Goal: Task Accomplishment & Management: Complete application form

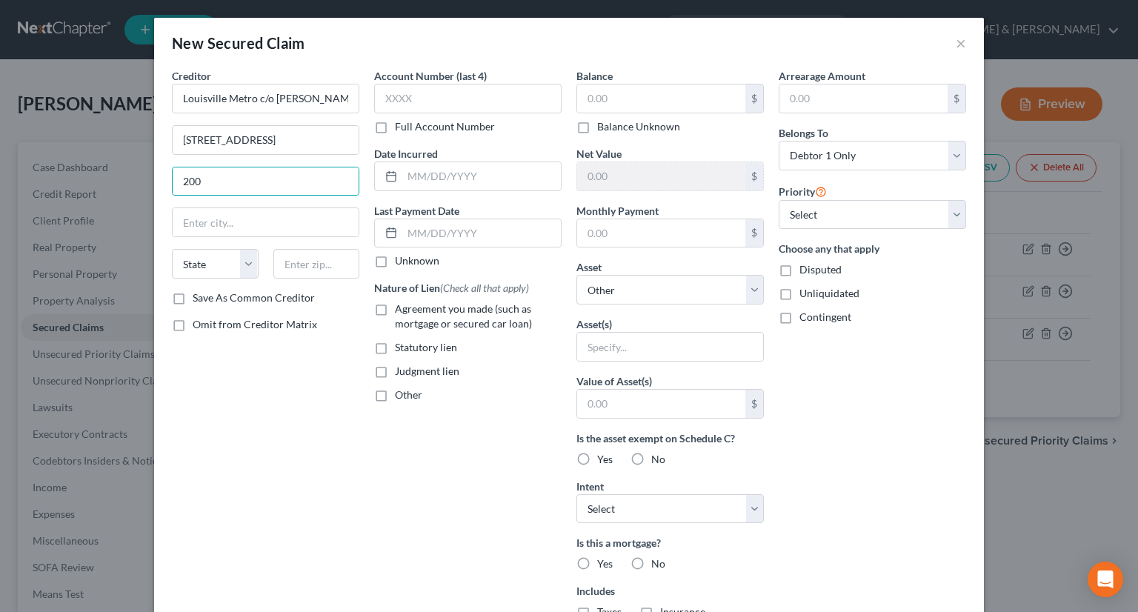
select select "0"
type input "200N"
click at [287, 262] on input "text" at bounding box center [316, 264] width 87 height 30
type input "40202"
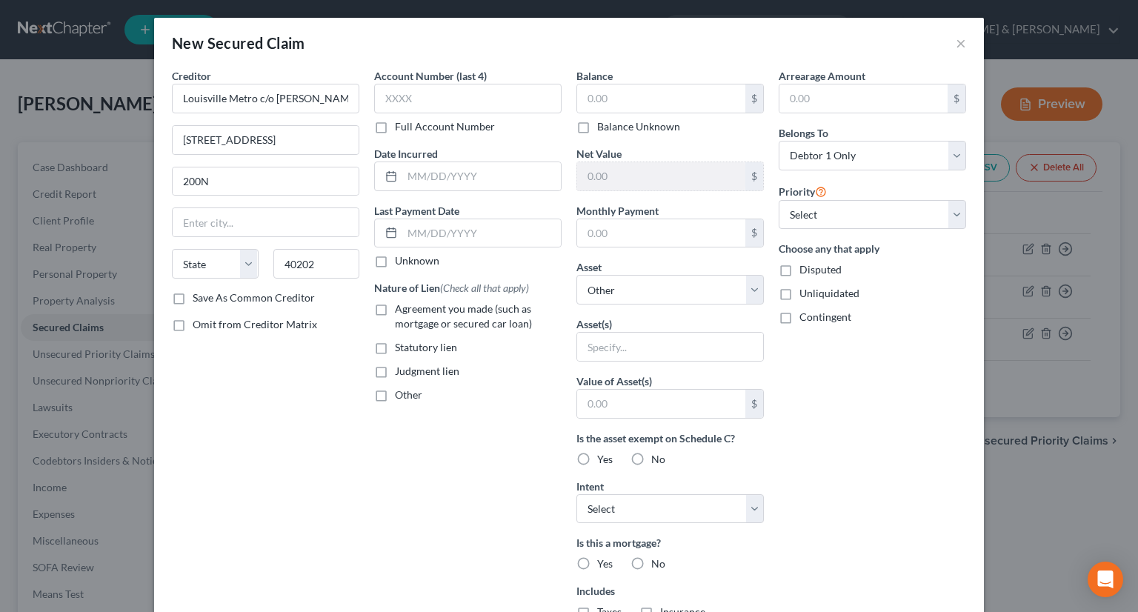
type input "[GEOGRAPHIC_DATA]"
select select "18"
click at [858, 412] on div "Arrearage Amount $ Belongs To * Select Debtor 1 Only Debtor 2 Only Debtor 1 And…" at bounding box center [872, 398] width 202 height 661
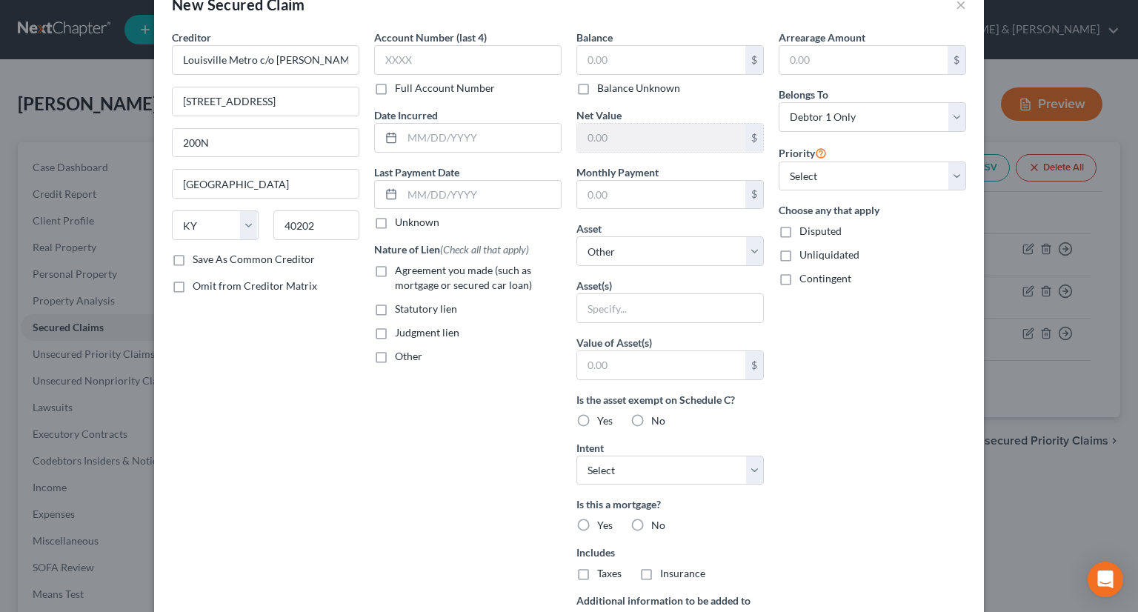
scroll to position [74, 0]
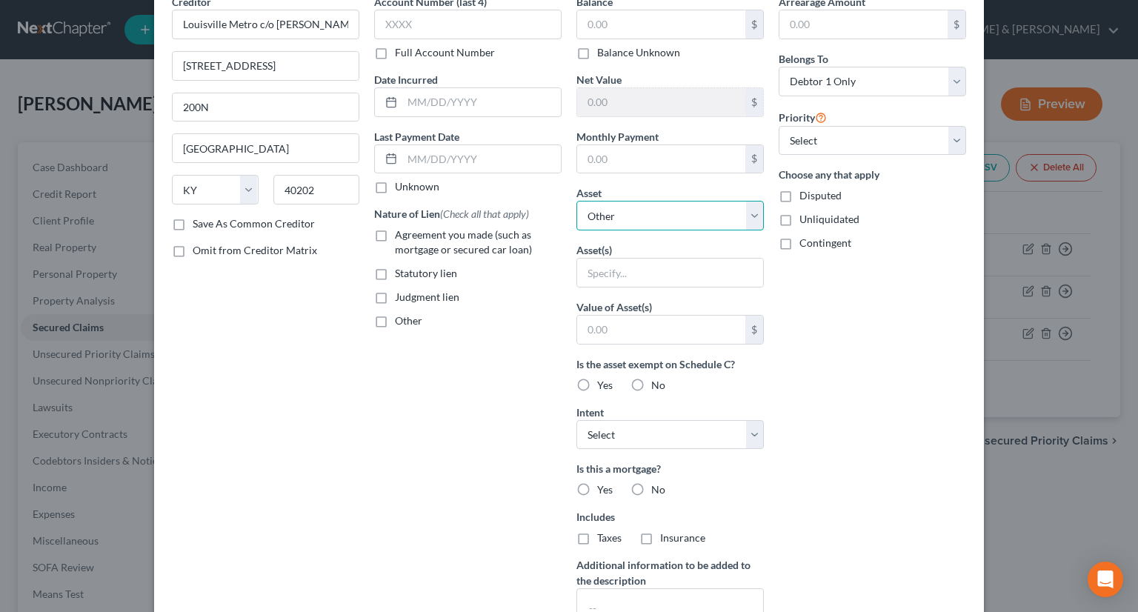
click at [745, 209] on select "Select Other Multiple Assets [STREET_ADDRESS][PERSON_NAME] - $192500.0 Cash (Ca…" at bounding box center [669, 216] width 187 height 30
select select "2"
click at [576, 227] on select "Select Other Multiple Assets [STREET_ADDRESS][PERSON_NAME] - $192500.0 Cash (Ca…" at bounding box center [669, 216] width 187 height 30
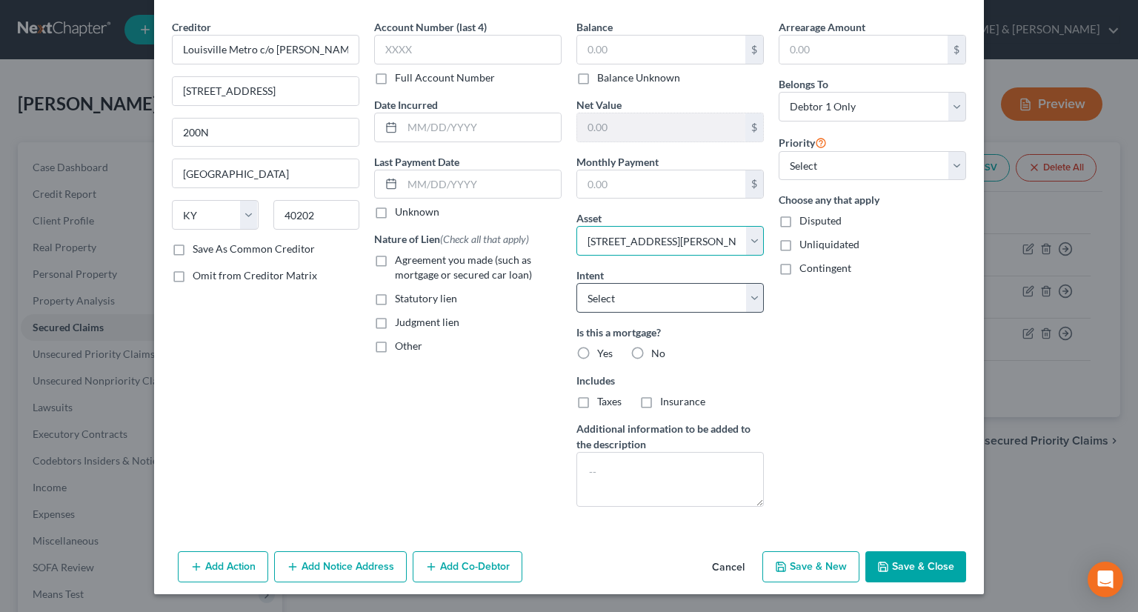
scroll to position [47, 0]
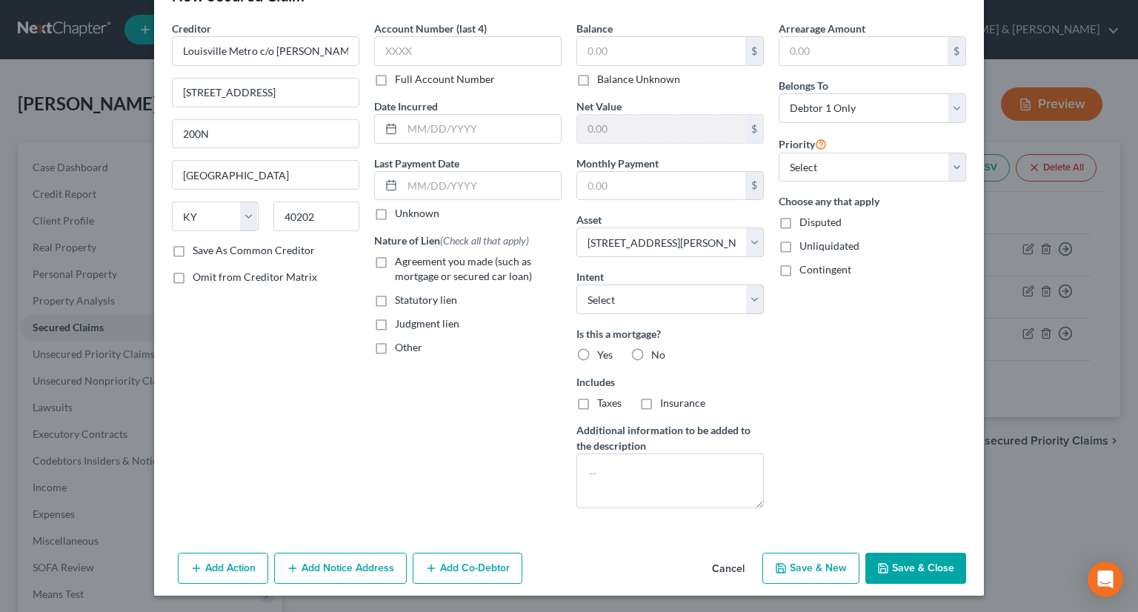
click at [395, 299] on label "Statutory lien" at bounding box center [426, 300] width 62 height 15
click at [401, 299] on input "Statutory lien" at bounding box center [406, 298] width 10 height 10
checkbox input "true"
click at [651, 347] on label "No" at bounding box center [658, 354] width 14 height 15
click at [657, 347] on input "No" at bounding box center [662, 352] width 10 height 10
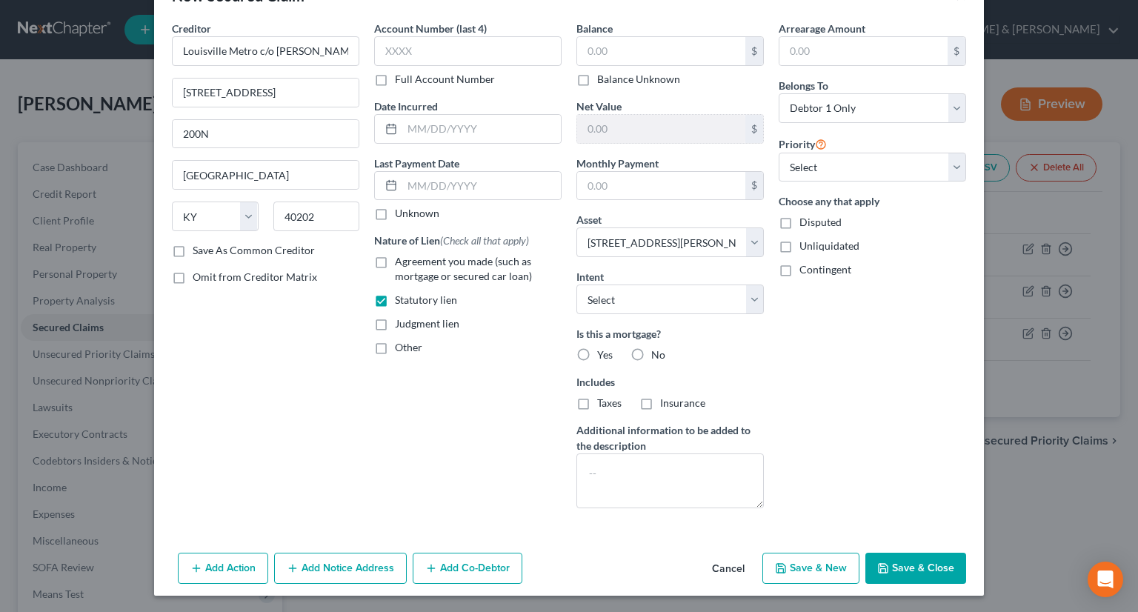
radio input "true"
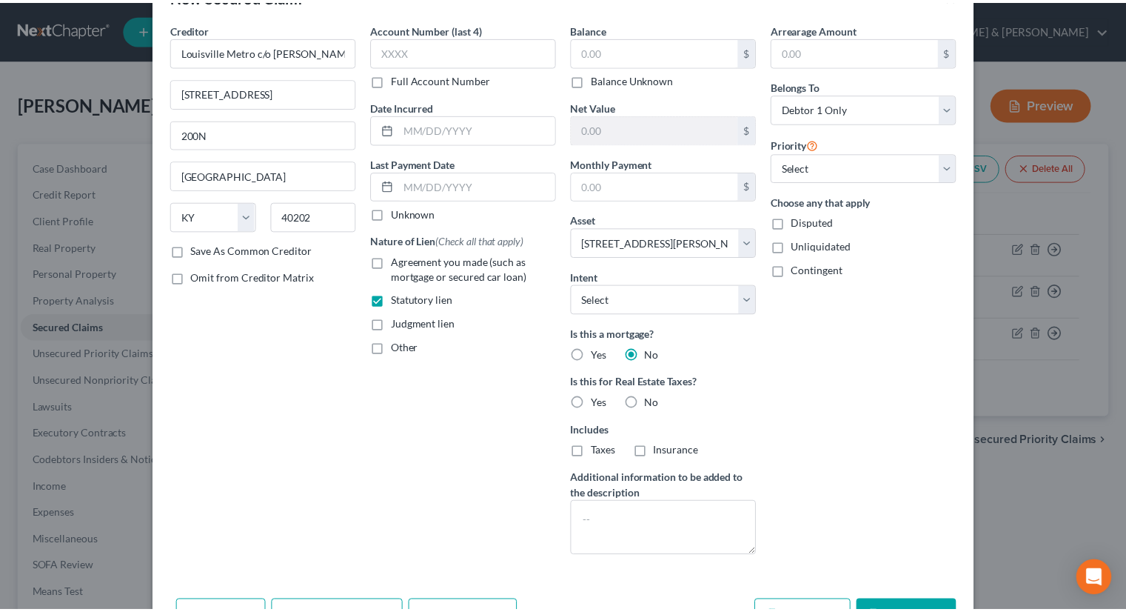
scroll to position [95, 0]
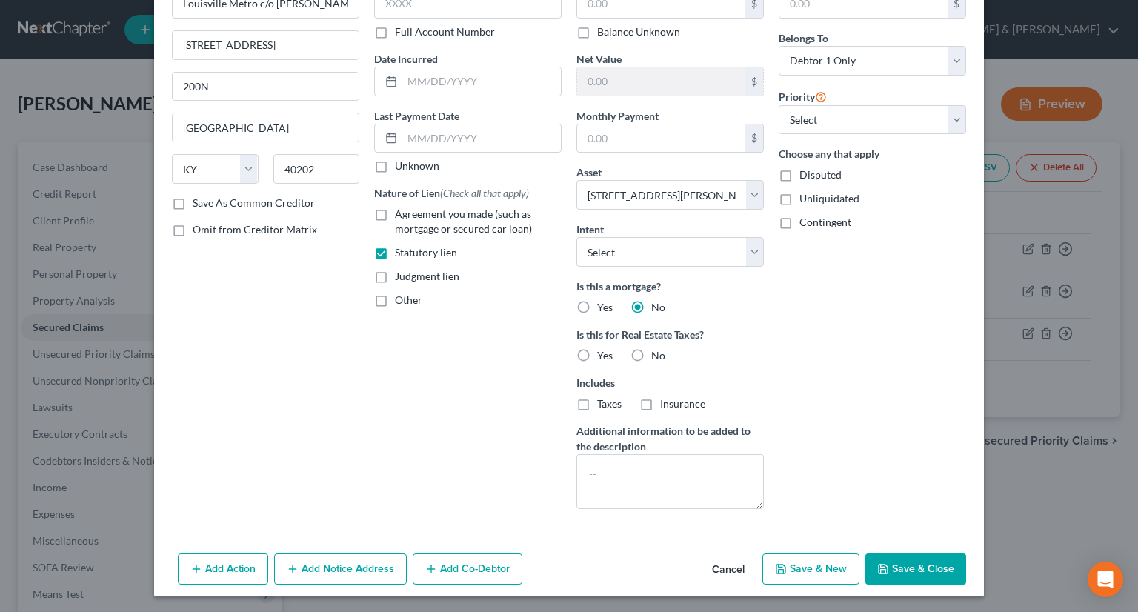
click at [907, 568] on button "Save & Close" at bounding box center [915, 568] width 101 height 31
select select
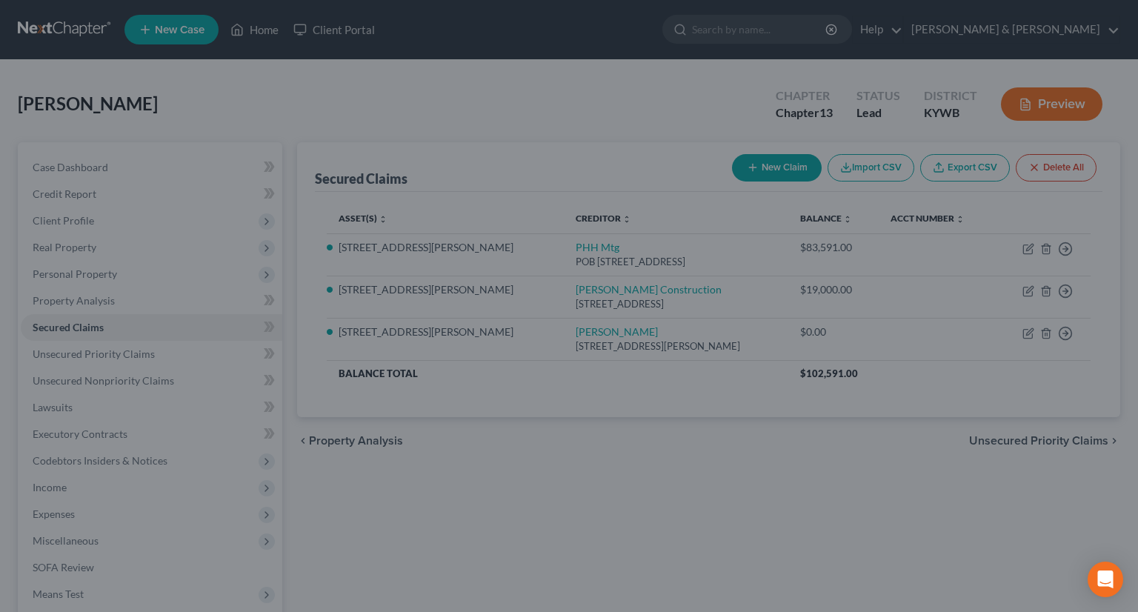
type input "0.00"
type input "192,500.00"
type input "0.00"
select select "2"
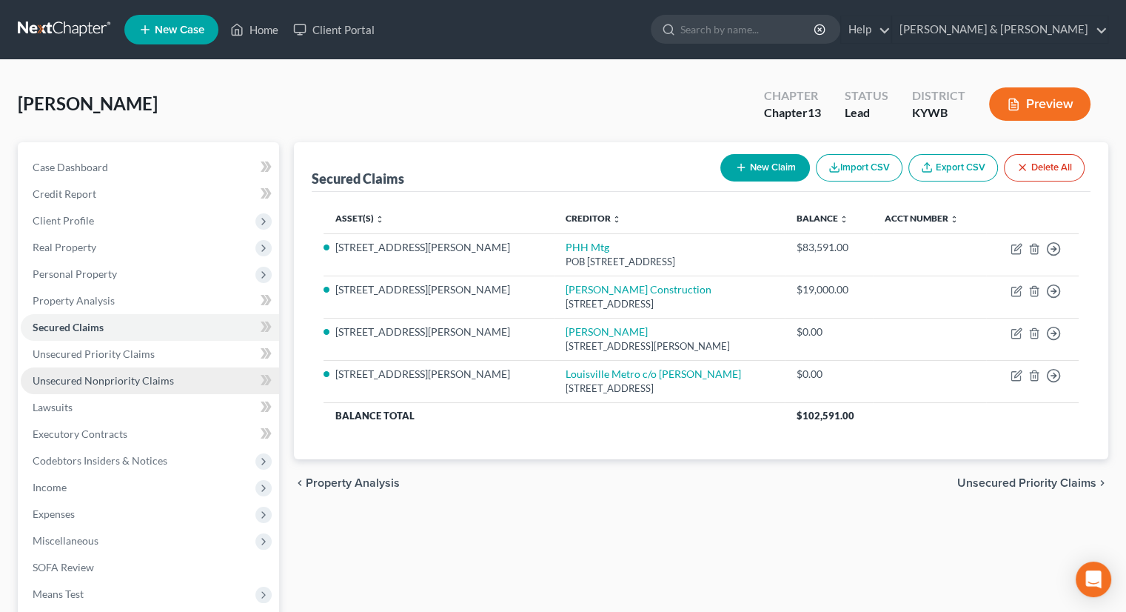
click at [73, 378] on span "Unsecured Nonpriority Claims" at bounding box center [103, 380] width 141 height 13
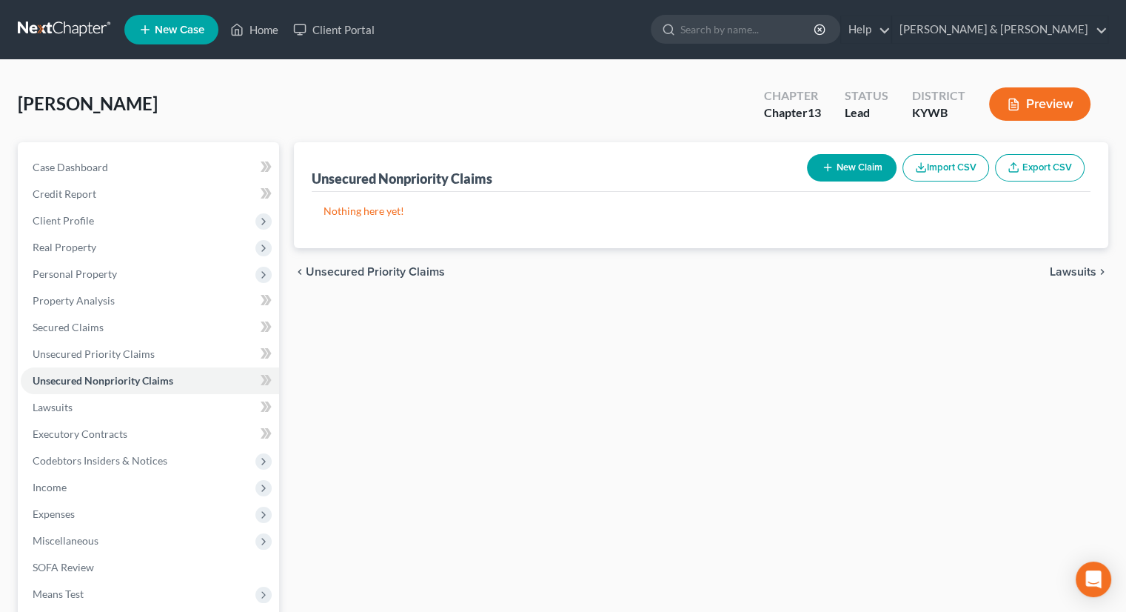
click at [835, 164] on button "New Claim" at bounding box center [852, 167] width 90 height 27
select select "0"
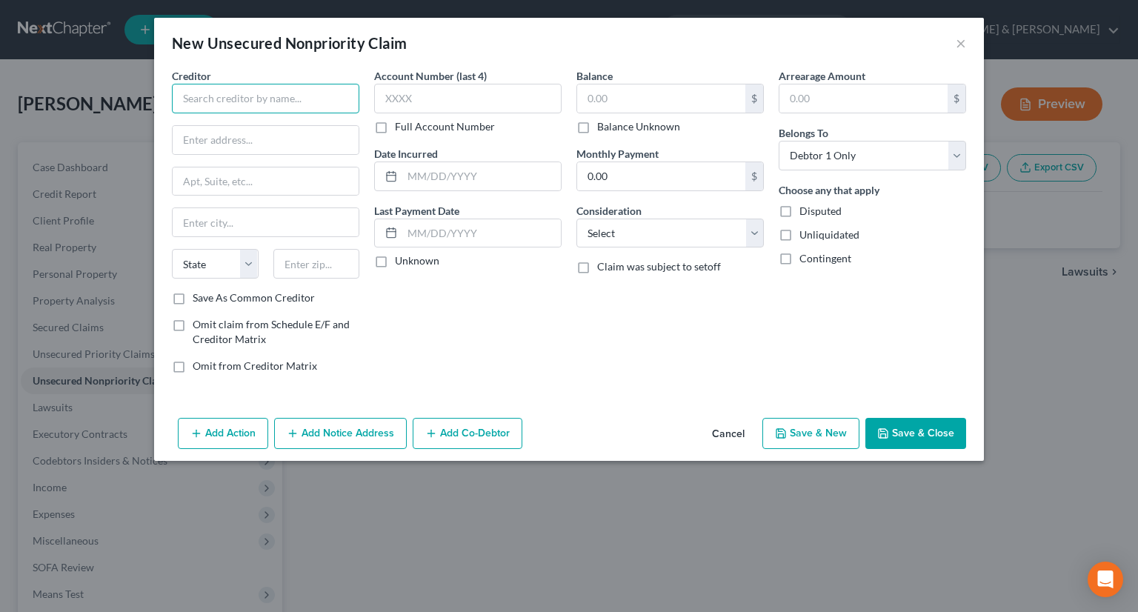
click at [309, 111] on input "text" at bounding box center [265, 99] width 187 height 30
drag, startPoint x: 192, startPoint y: 103, endPoint x: 231, endPoint y: 73, distance: 49.2
click at [196, 99] on input "AUdubon Hospial" at bounding box center [265, 99] width 187 height 30
drag, startPoint x: 252, startPoint y: 92, endPoint x: 266, endPoint y: 93, distance: 14.1
click at [254, 93] on input "Audubon Hospial" at bounding box center [265, 99] width 187 height 30
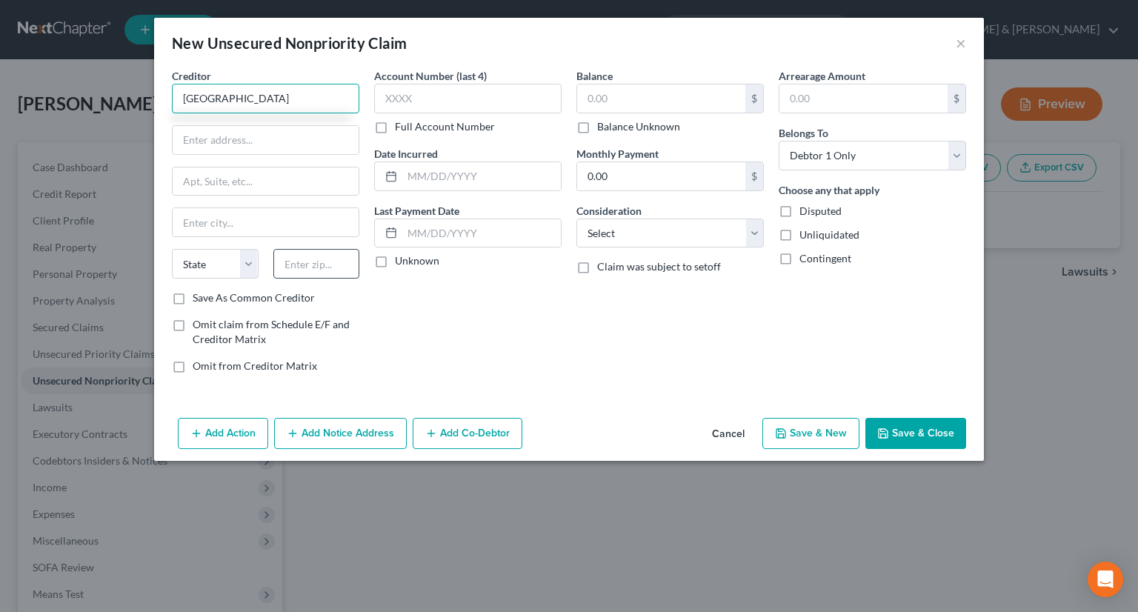
type input "[GEOGRAPHIC_DATA]"
click at [293, 252] on input "text" at bounding box center [316, 264] width 87 height 30
type input "40217"
drag, startPoint x: 261, startPoint y: 132, endPoint x: 270, endPoint y: 133, distance: 9.7
click at [261, 132] on input "text" at bounding box center [266, 140] width 186 height 28
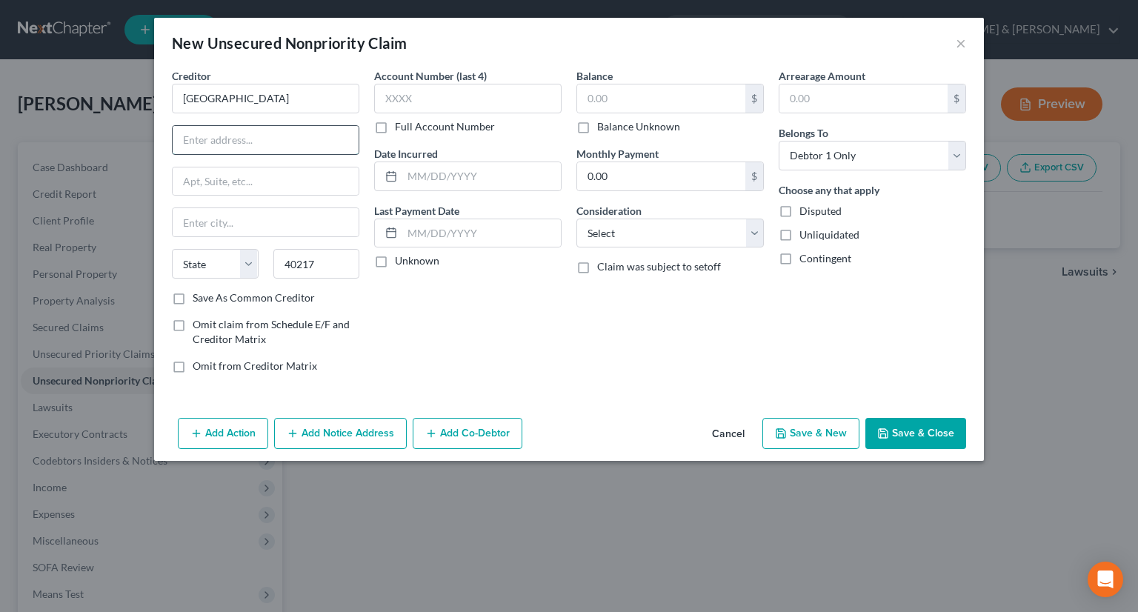
type input "[GEOGRAPHIC_DATA]"
select select "18"
click at [201, 134] on input "text" at bounding box center [266, 140] width 186 height 28
drag, startPoint x: 202, startPoint y: 141, endPoint x: 219, endPoint y: 116, distance: 29.8
click at [204, 135] on input "[STREET_ADDRESS]" at bounding box center [266, 140] width 186 height 28
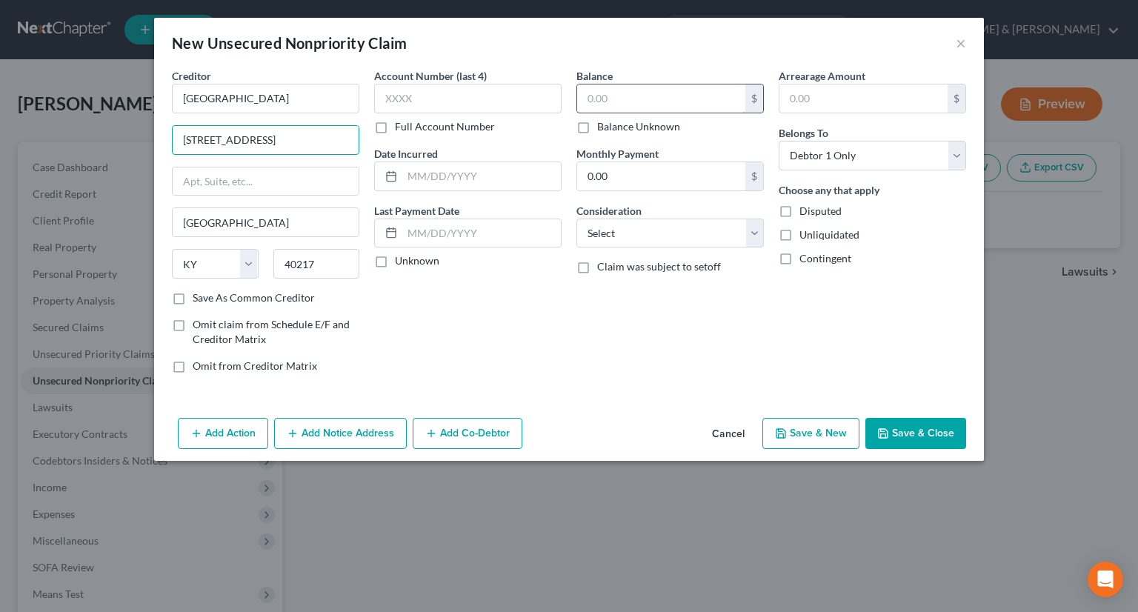
type input "[STREET_ADDRESS]"
click at [631, 100] on input "text" at bounding box center [661, 98] width 168 height 28
type input "100.00"
click at [902, 423] on button "Save & Close" at bounding box center [915, 433] width 101 height 31
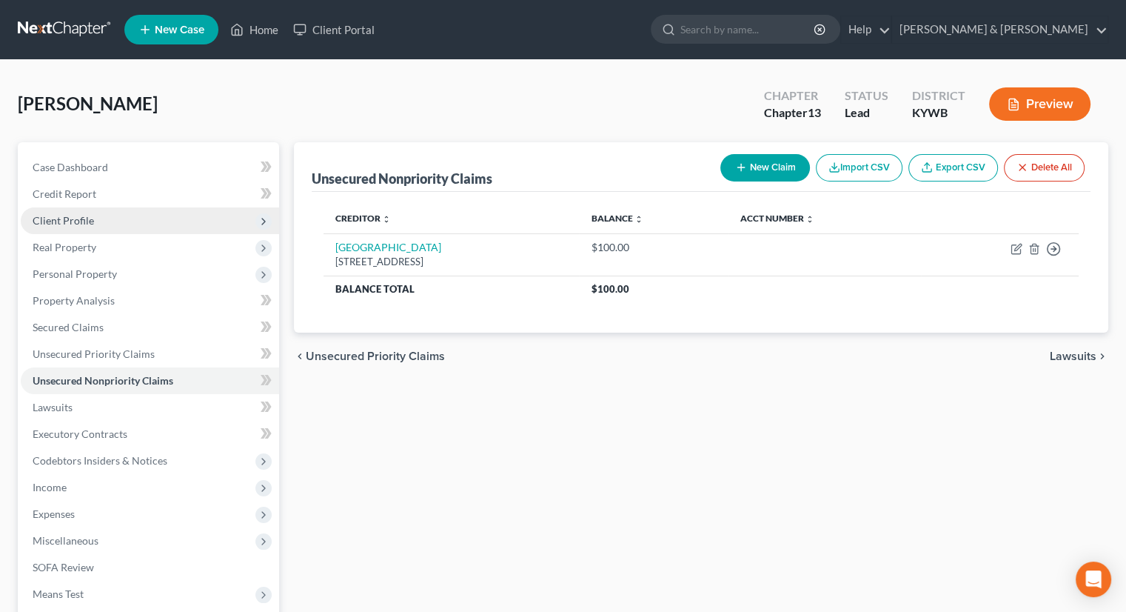
click at [93, 213] on span "Client Profile" at bounding box center [150, 220] width 258 height 27
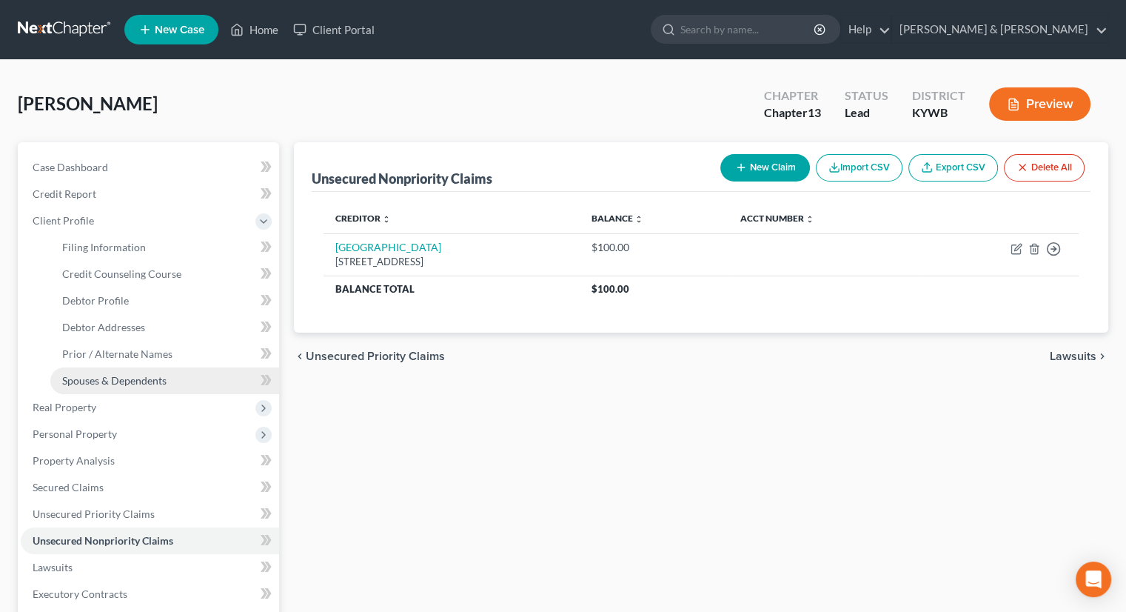
click at [129, 380] on span "Spouses & Dependents" at bounding box center [114, 380] width 104 height 13
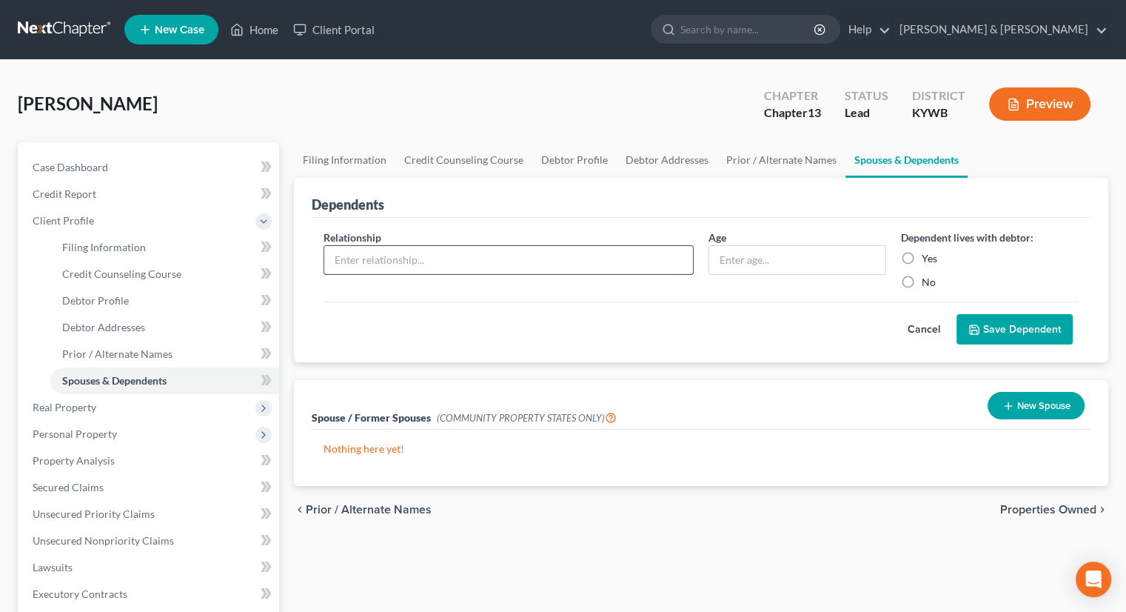
click at [639, 260] on input "text" at bounding box center [508, 260] width 369 height 28
type input "Son"
click at [815, 254] on input "text" at bounding box center [798, 260] width 176 height 28
type input "60"
click at [922, 257] on label "Yes" at bounding box center [930, 258] width 16 height 15
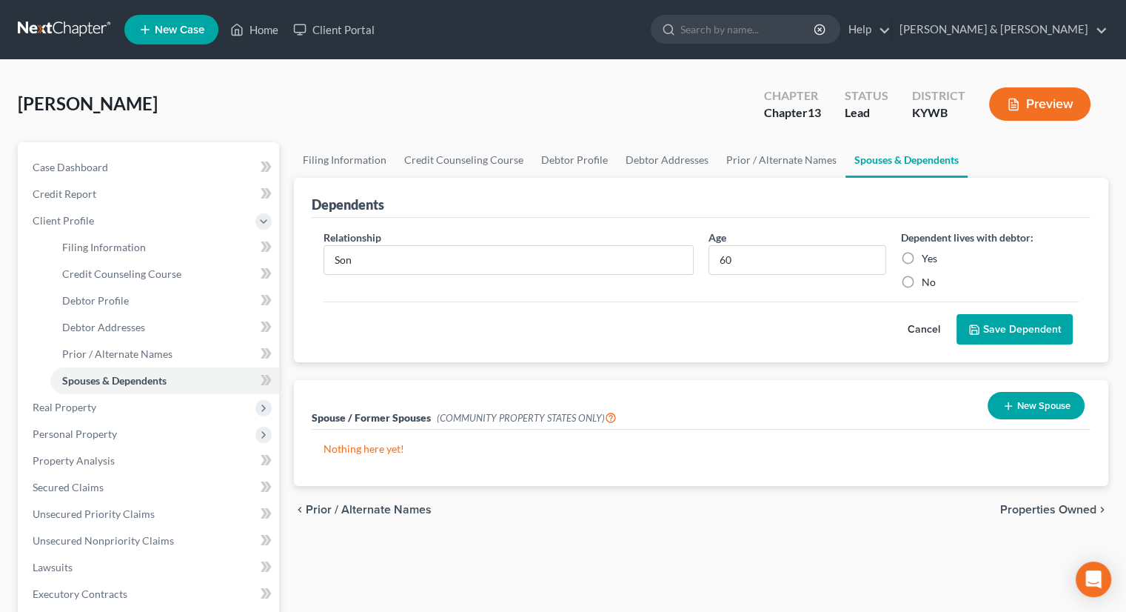
click at [928, 257] on input "Yes" at bounding box center [933, 256] width 10 height 10
radio input "true"
click at [1007, 330] on button "Save Dependent" at bounding box center [1015, 329] width 116 height 31
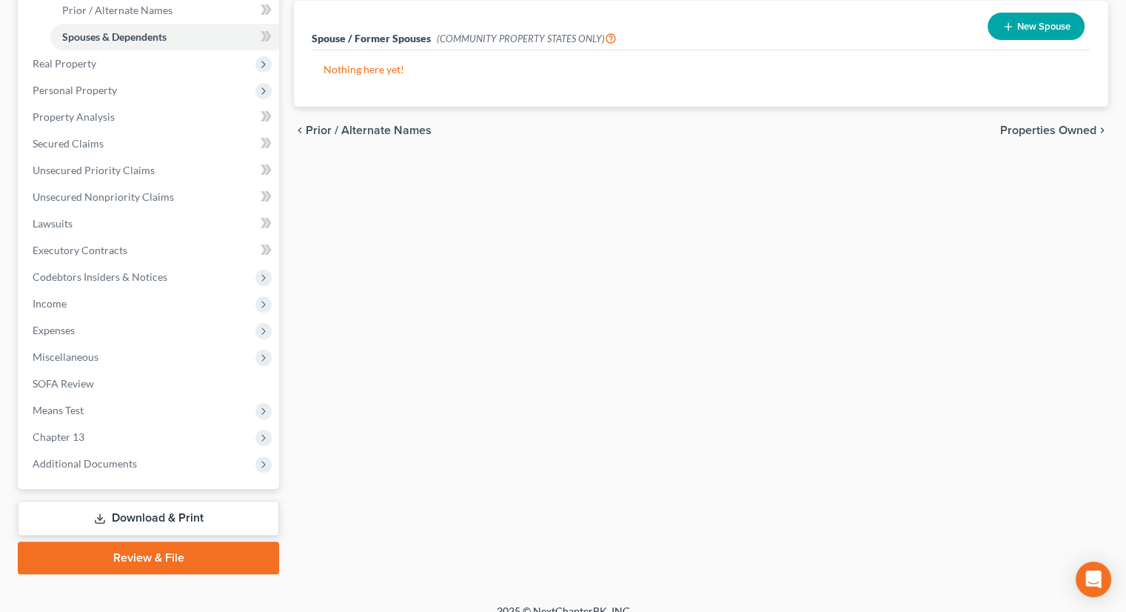
scroll to position [361, 0]
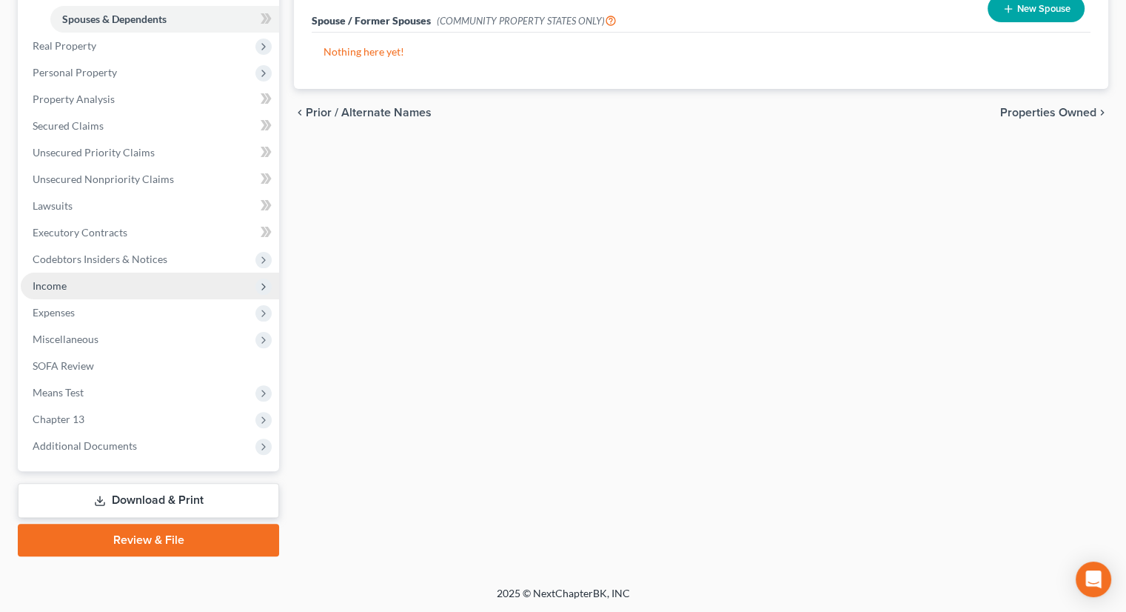
click at [41, 281] on span "Income" at bounding box center [50, 285] width 34 height 13
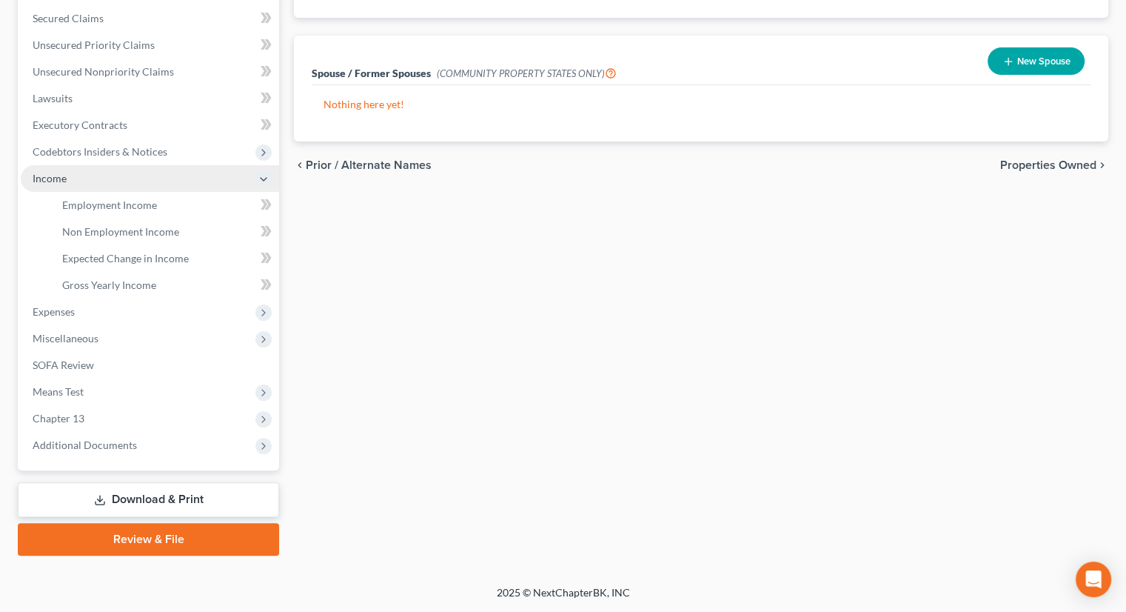
scroll to position [307, 0]
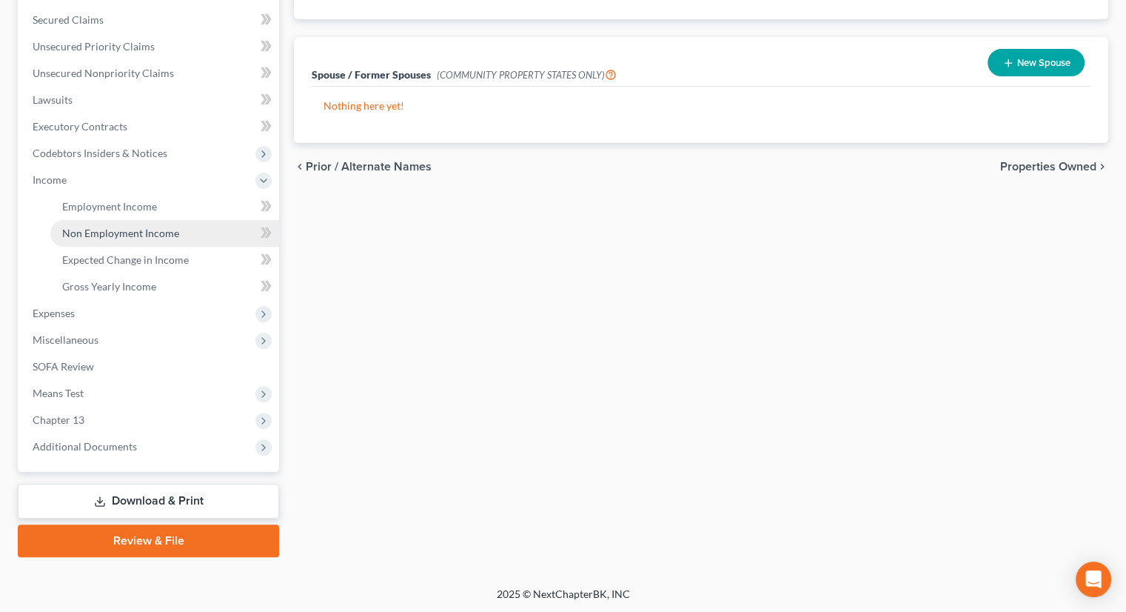
click at [112, 230] on span "Non Employment Income" at bounding box center [120, 233] width 117 height 13
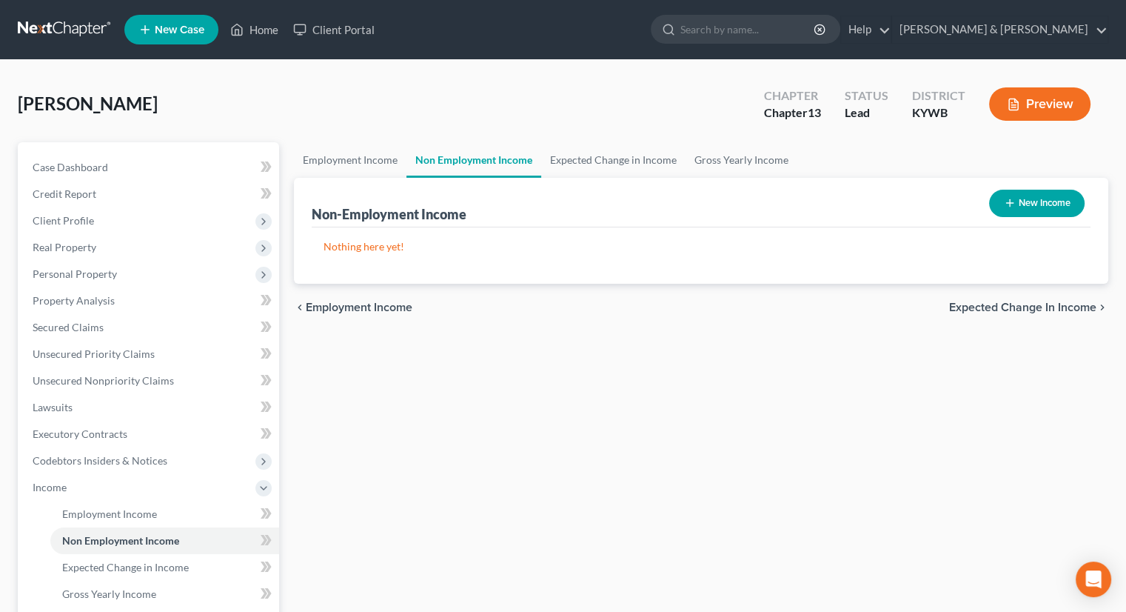
click at [1006, 203] on icon "button" at bounding box center [1010, 203] width 12 height 12
select select "0"
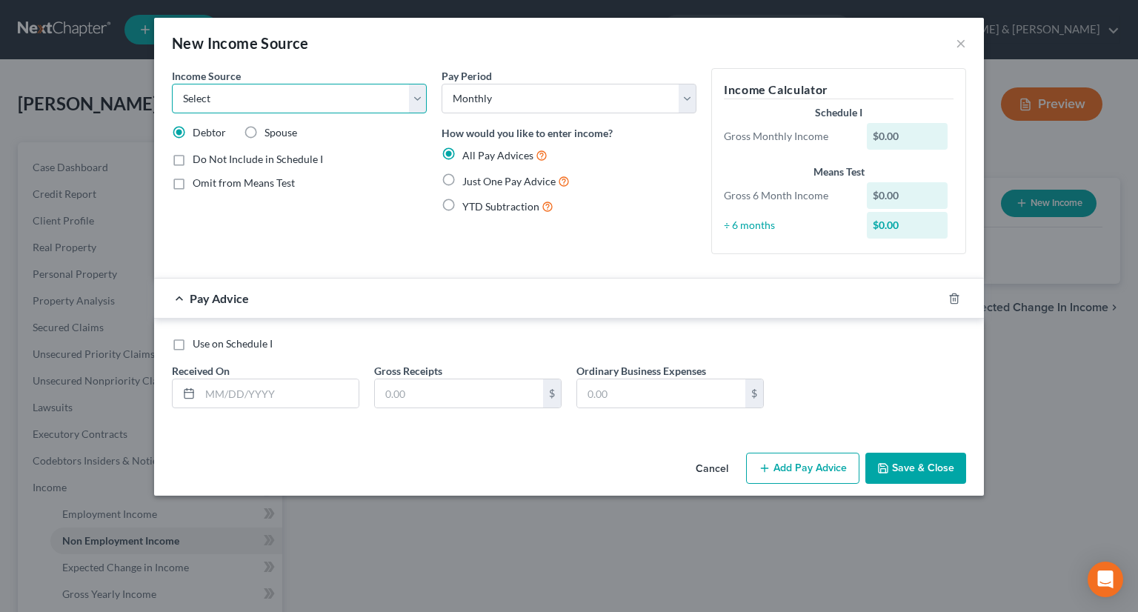
click at [418, 101] on select "Select Unemployment Disability (from employer) Pension Retirement Social Securi…" at bounding box center [299, 99] width 255 height 30
select select "4"
click at [172, 84] on select "Select Unemployment Disability (from employer) Pension Retirement Social Securi…" at bounding box center [299, 99] width 255 height 30
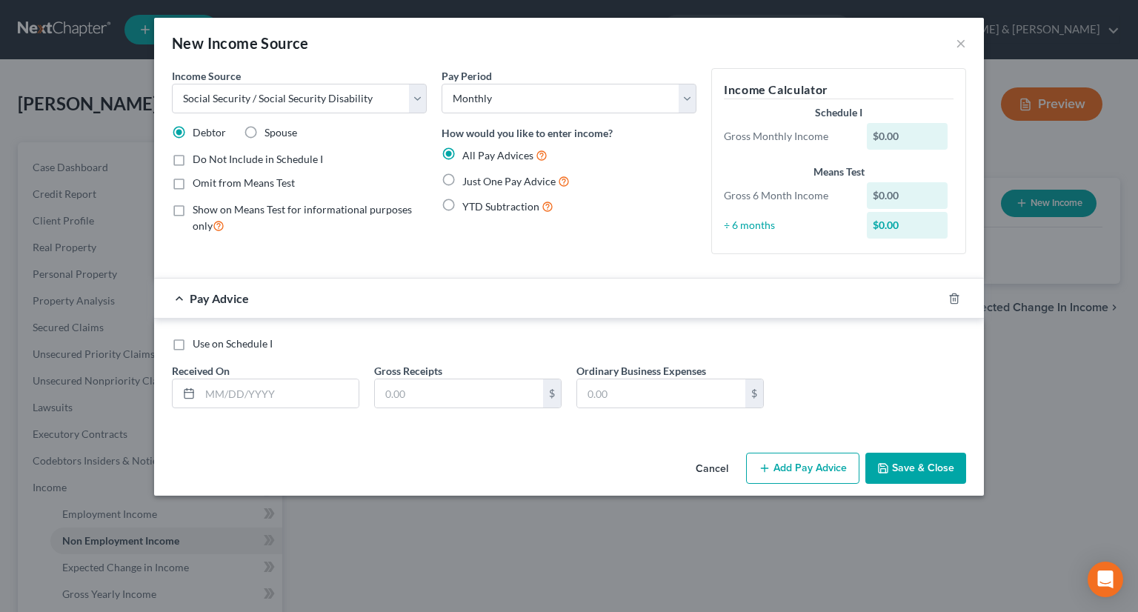
click at [193, 184] on label "Omit from Means Test" at bounding box center [244, 183] width 102 height 15
click at [198, 184] on input "Omit from Means Test" at bounding box center [203, 181] width 10 height 10
checkbox input "true"
click at [462, 176] on label "Just One Pay Advice" at bounding box center [515, 181] width 107 height 17
click at [468, 176] on input "Just One Pay Advice" at bounding box center [473, 178] width 10 height 10
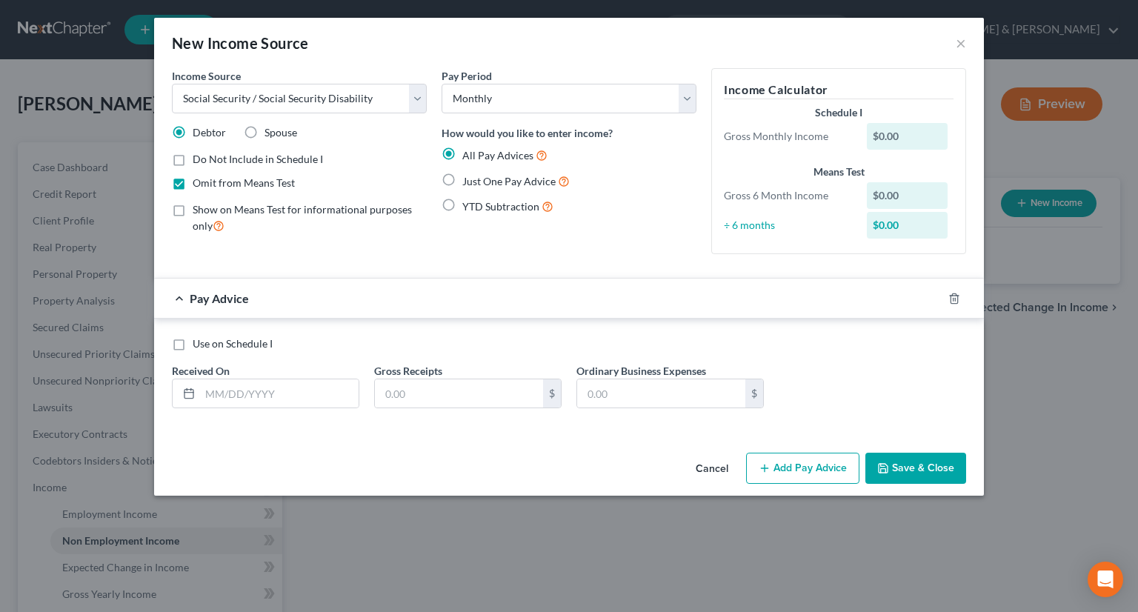
radio input "true"
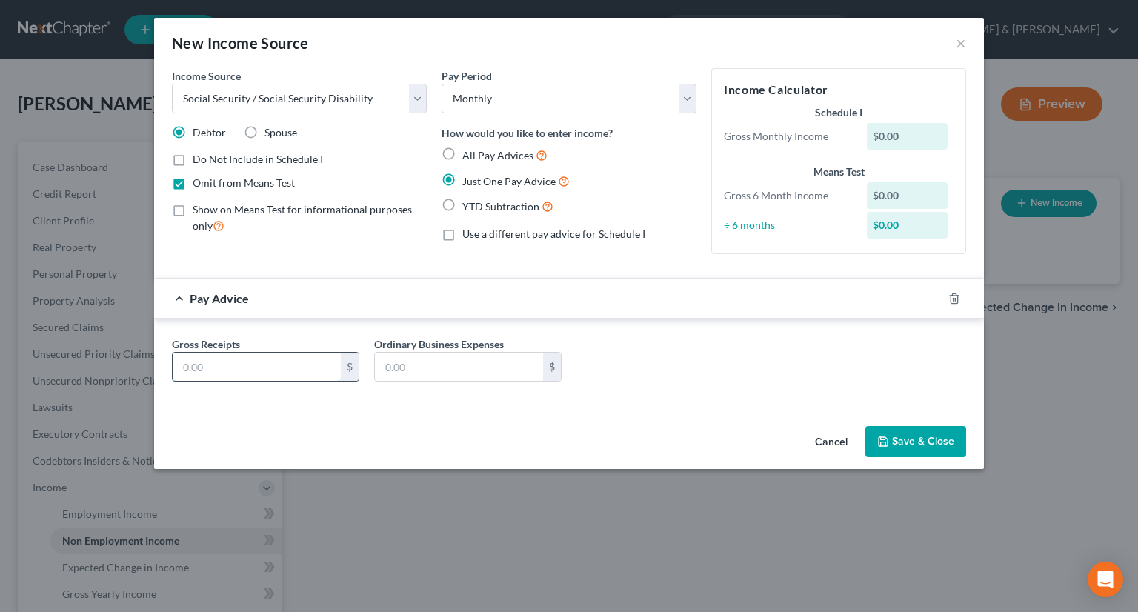
click at [227, 367] on input "text" at bounding box center [257, 367] width 168 height 28
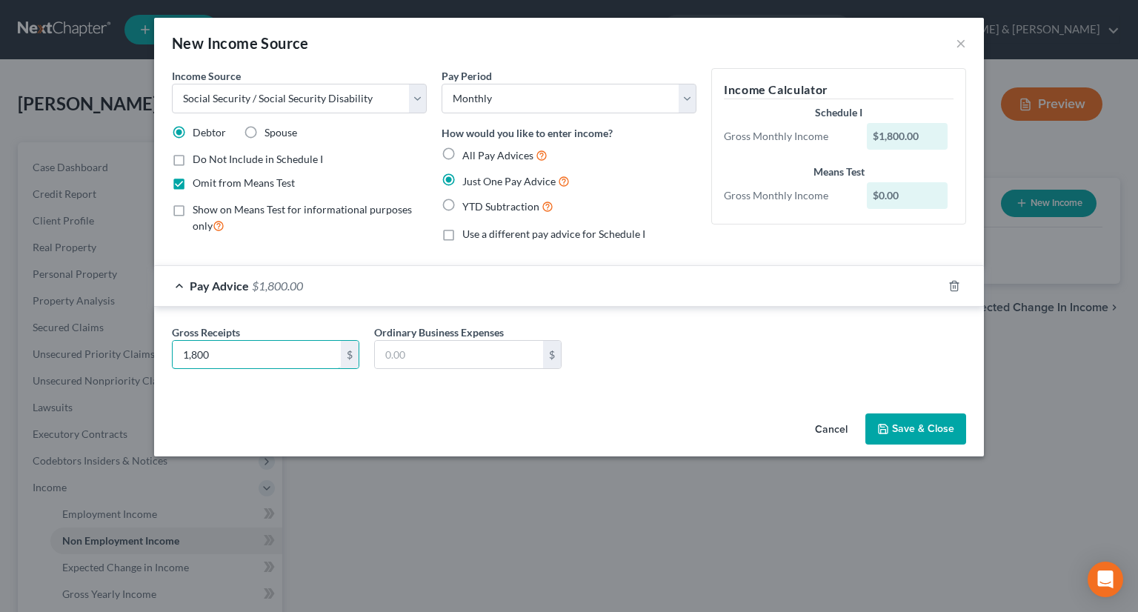
type input "1,800"
click at [918, 430] on button "Save & Close" at bounding box center [915, 428] width 101 height 31
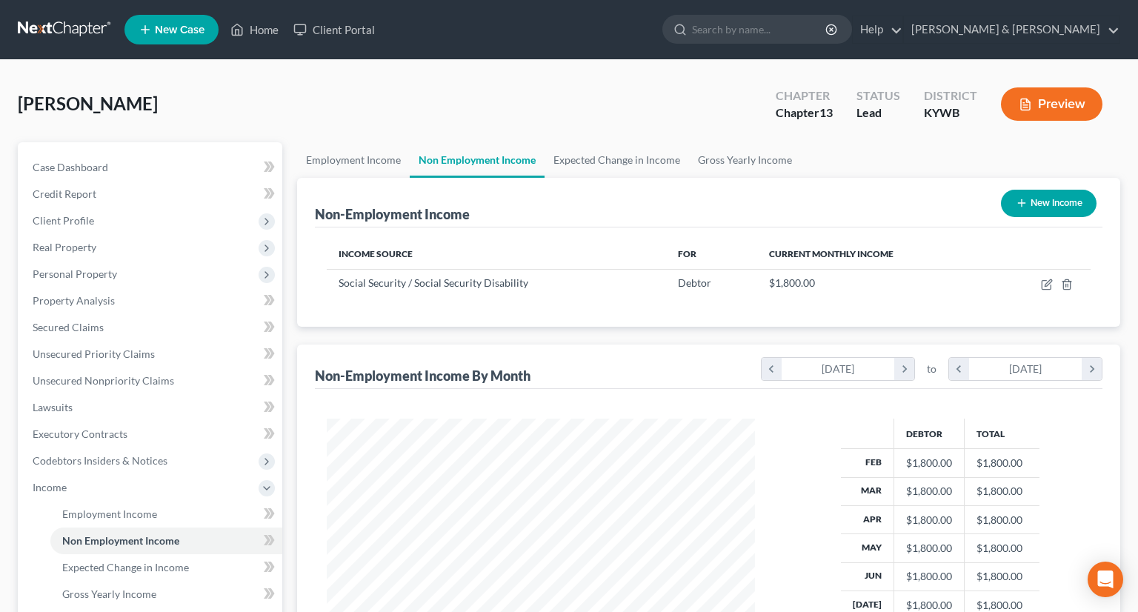
scroll to position [740355, 740161]
click at [1024, 204] on button "New Income" at bounding box center [1037, 203] width 96 height 27
select select "0"
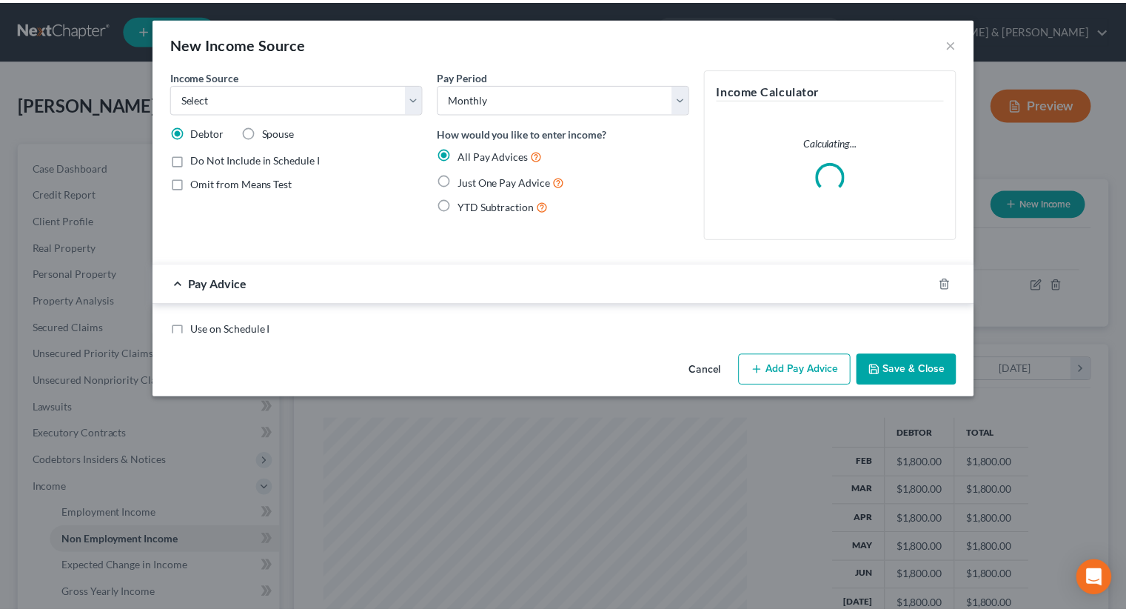
scroll to position [264, 462]
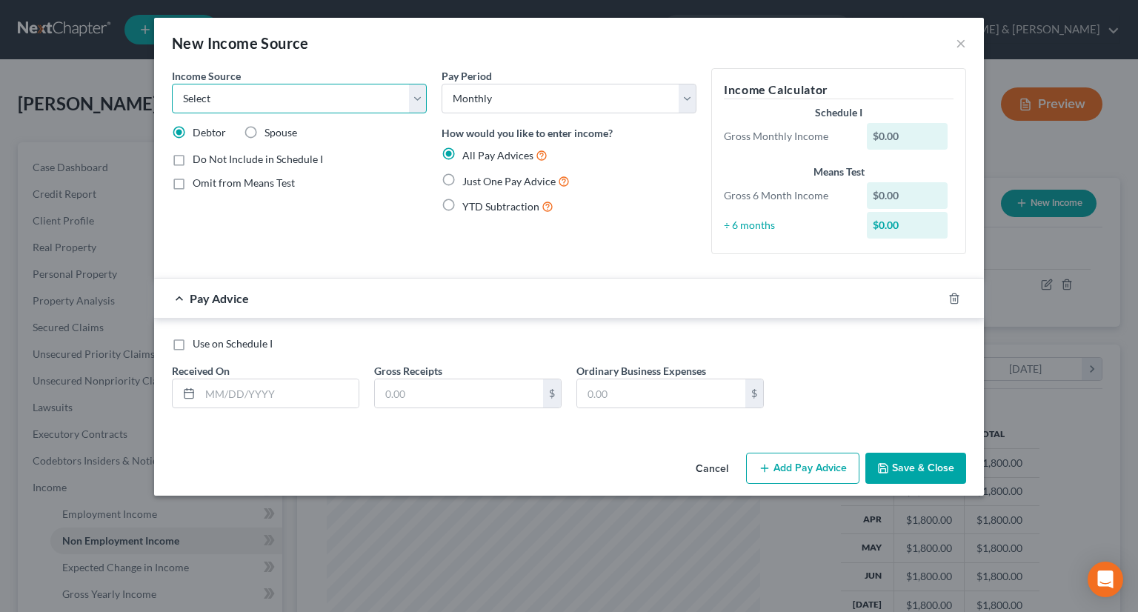
click at [410, 101] on select "Select Unemployment Disability (from employer) Pension Retirement Social Securi…" at bounding box center [299, 99] width 255 height 30
select select "3"
click at [172, 84] on select "Select Unemployment Disability (from employer) Pension Retirement Social Securi…" at bounding box center [299, 99] width 255 height 30
click at [462, 178] on label "Just One Pay Advice" at bounding box center [515, 181] width 107 height 17
click at [468, 178] on input "Just One Pay Advice" at bounding box center [473, 178] width 10 height 10
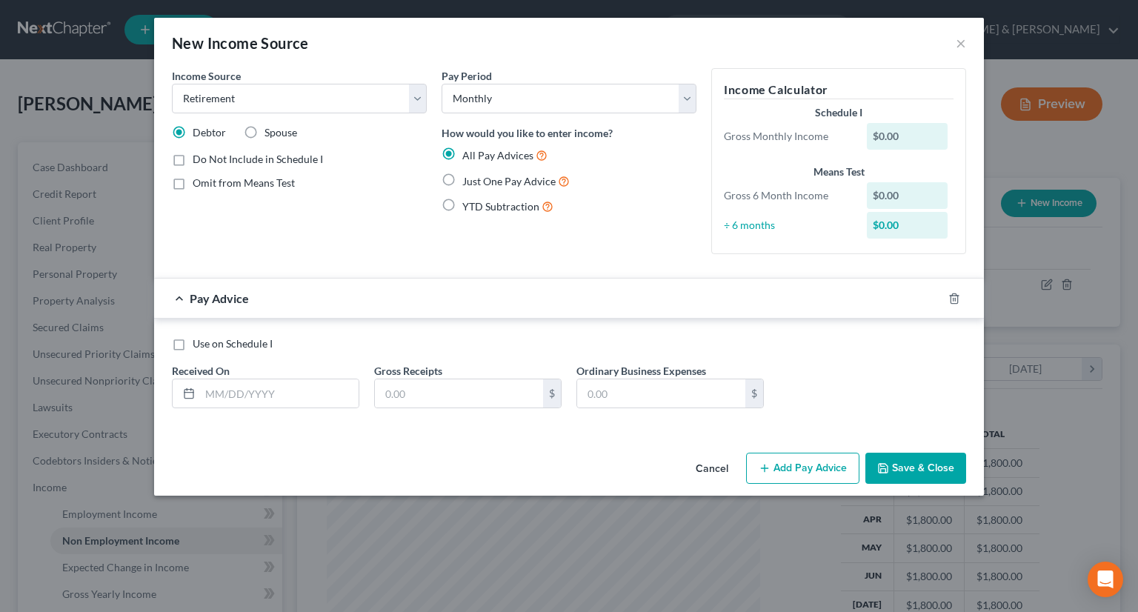
radio input "true"
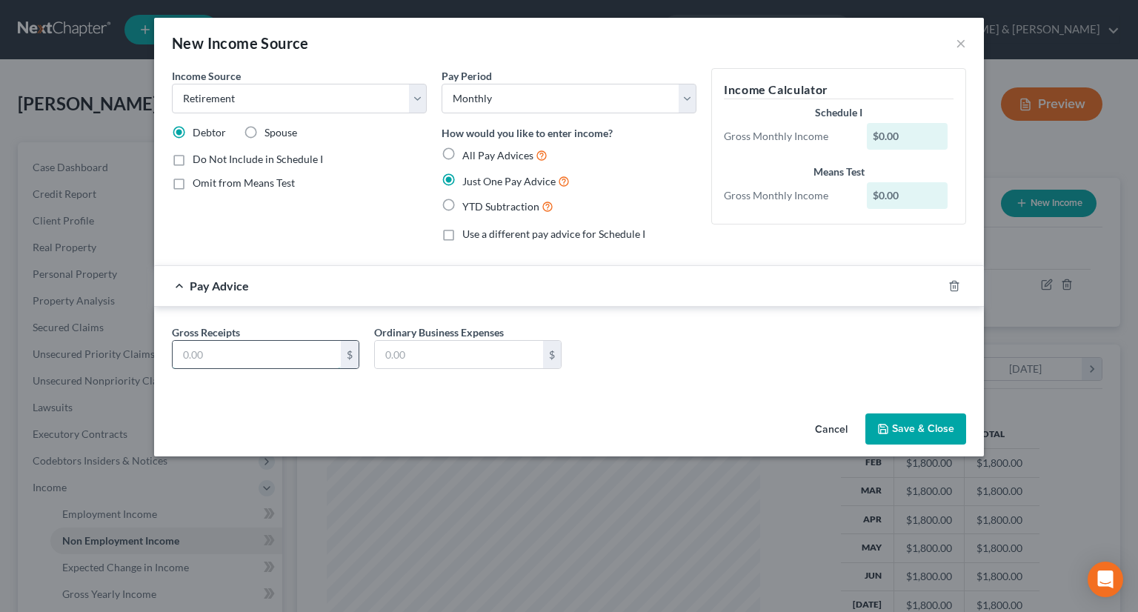
click at [213, 358] on input "text" at bounding box center [257, 355] width 168 height 28
type input "2,000"
click at [924, 430] on button "Save & Close" at bounding box center [915, 428] width 101 height 31
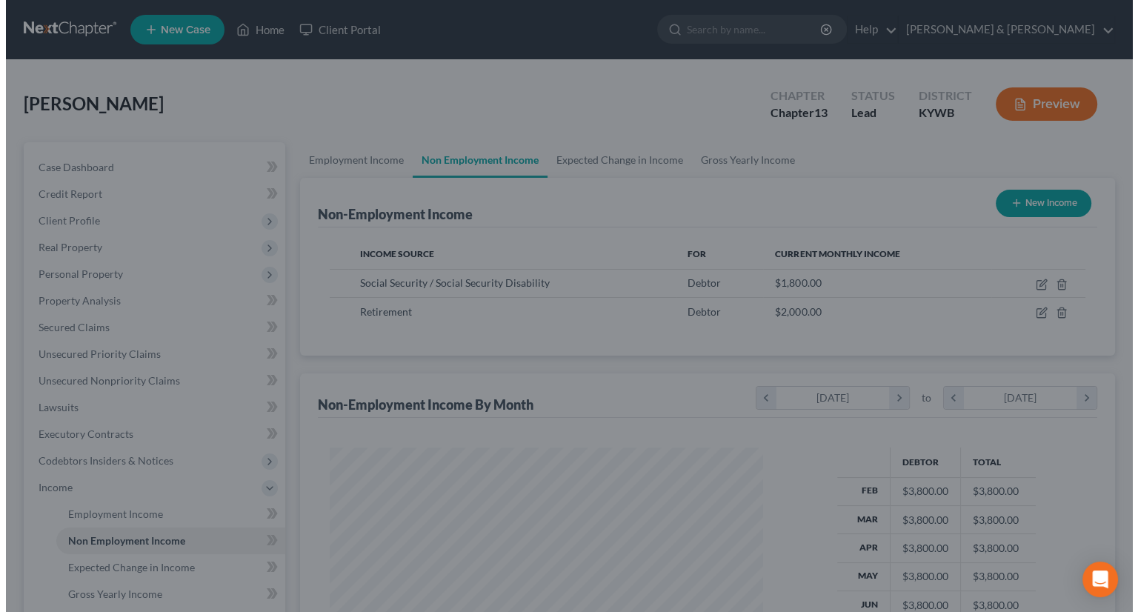
scroll to position [740355, 740161]
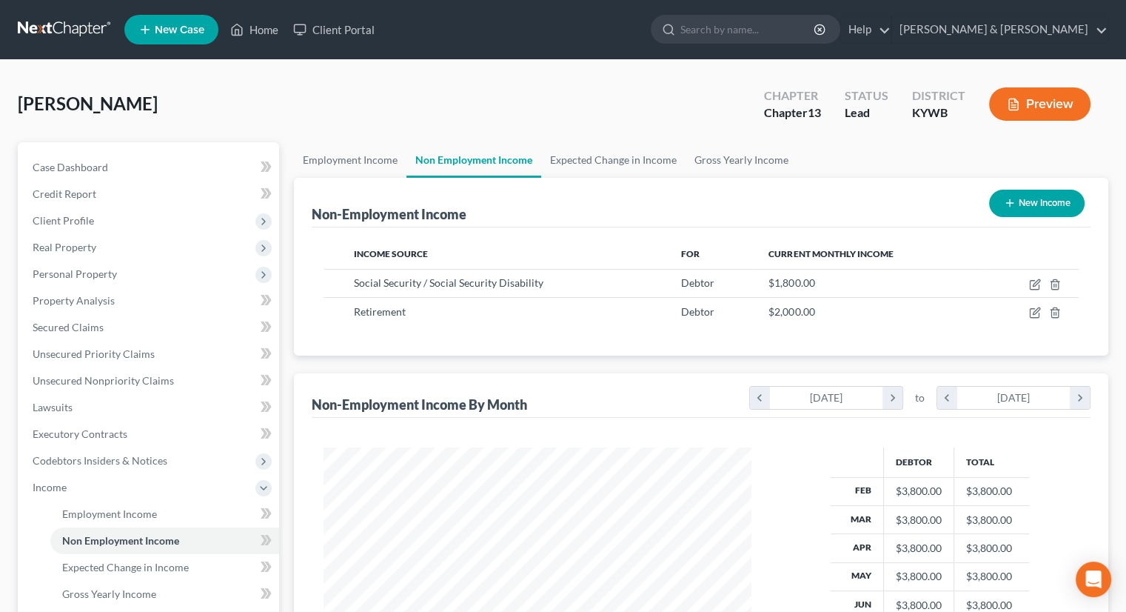
click at [1030, 211] on button "New Income" at bounding box center [1037, 203] width 96 height 27
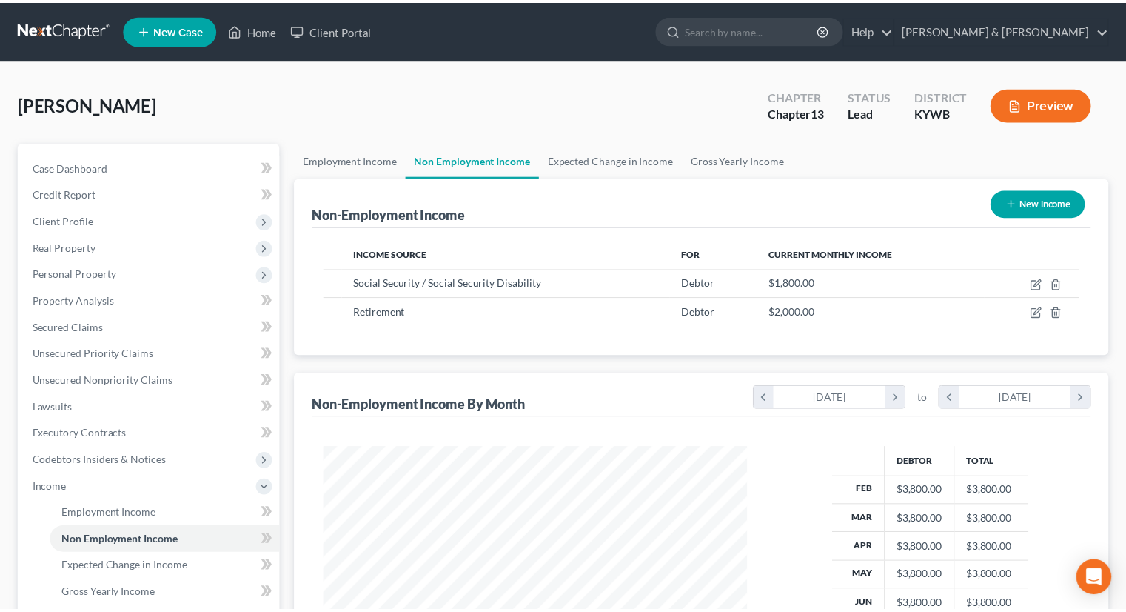
scroll to position [264, 462]
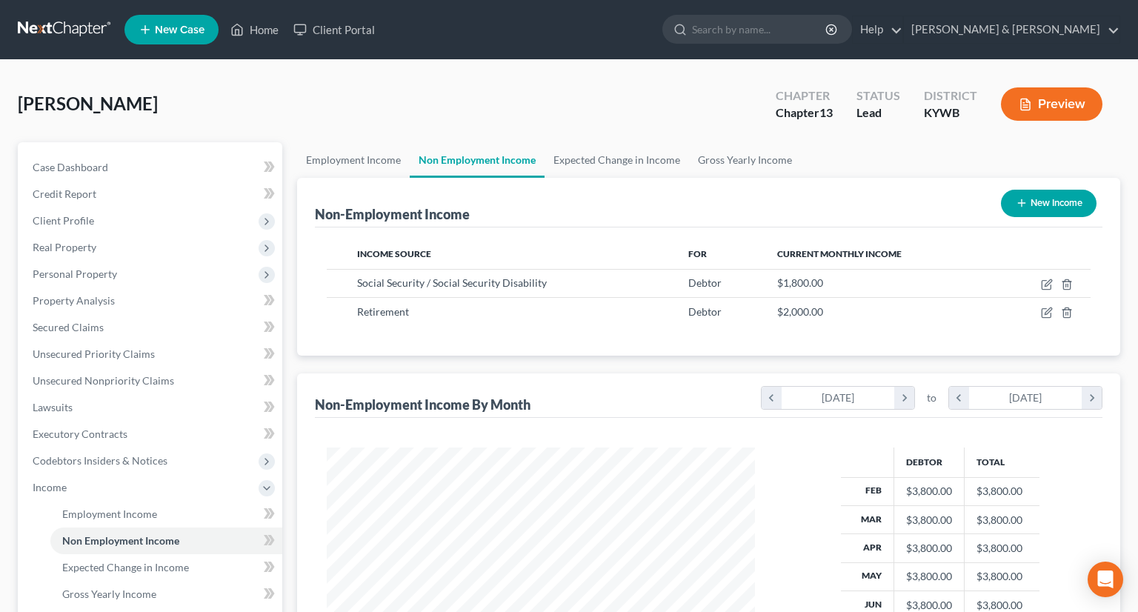
select select "0"
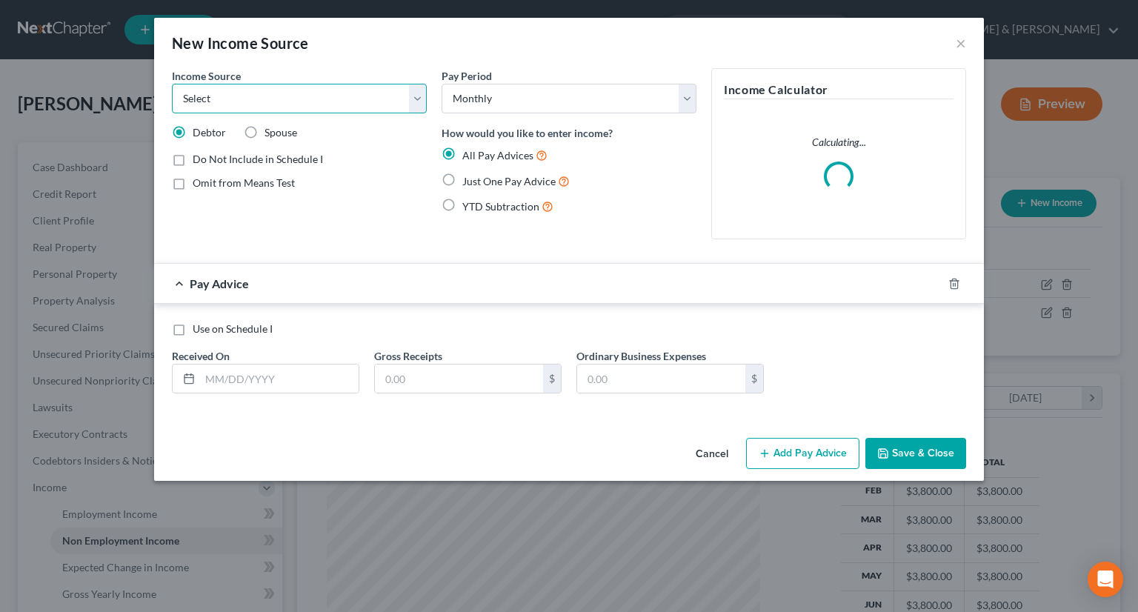
click at [416, 107] on select "Select Unemployment Disability (from employer) Pension Retirement Social Securi…" at bounding box center [299, 99] width 255 height 30
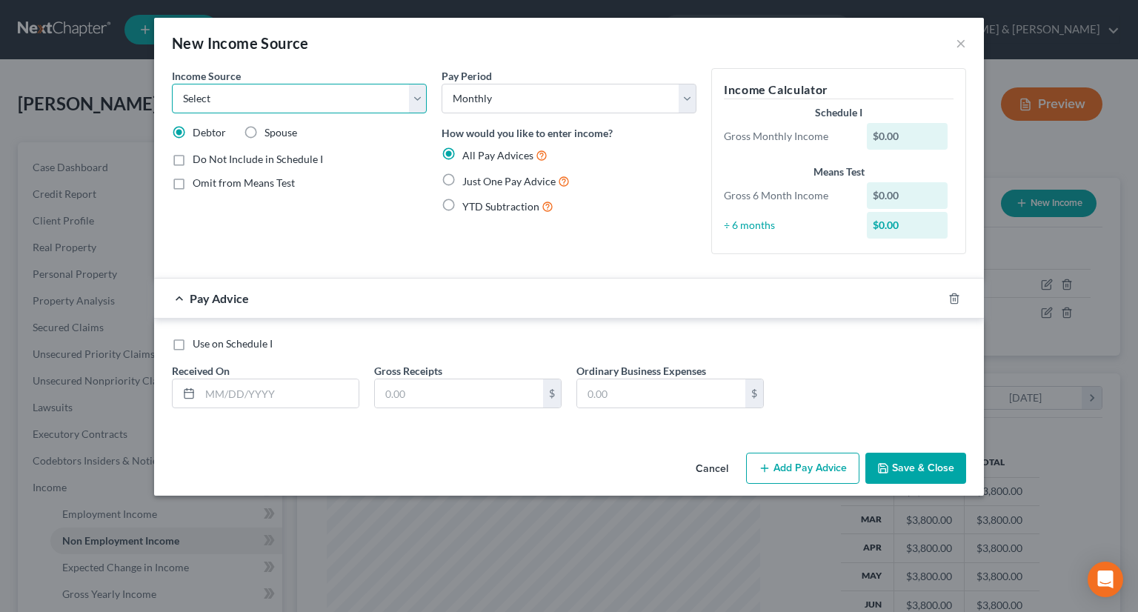
select select "3"
click at [172, 84] on select "Select Unemployment Disability (from employer) Pension Retirement Social Securi…" at bounding box center [299, 99] width 255 height 30
click at [270, 93] on select "Select Unemployment Disability (from employer) Pension Retirement Social Securi…" at bounding box center [299, 99] width 255 height 30
click at [462, 176] on label "Just One Pay Advice" at bounding box center [515, 181] width 107 height 17
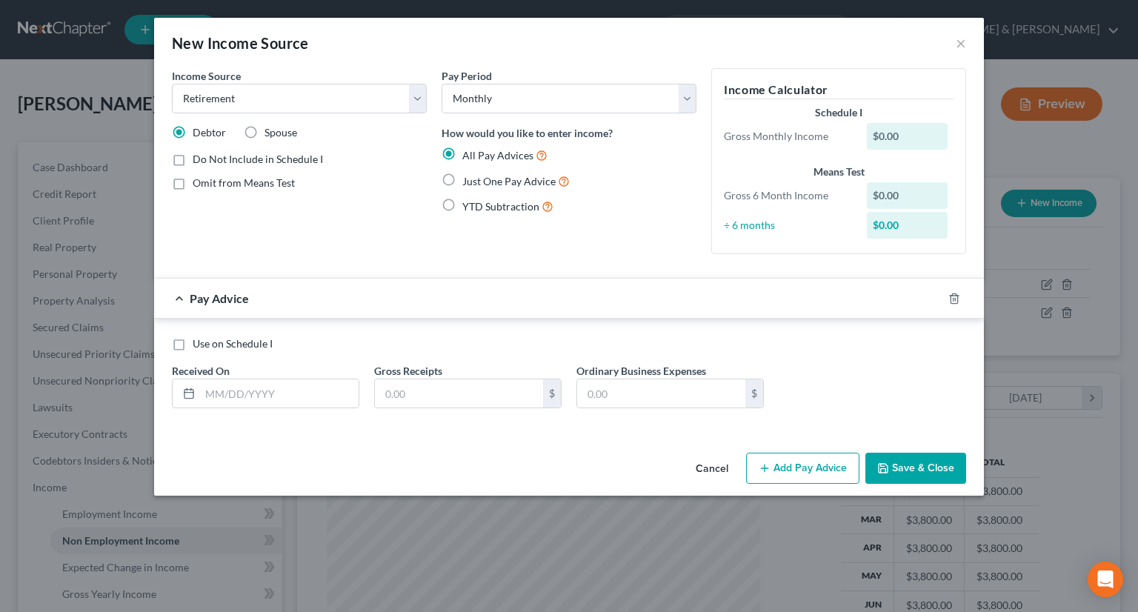
click at [468, 176] on input "Just One Pay Advice" at bounding box center [473, 178] width 10 height 10
radio input "true"
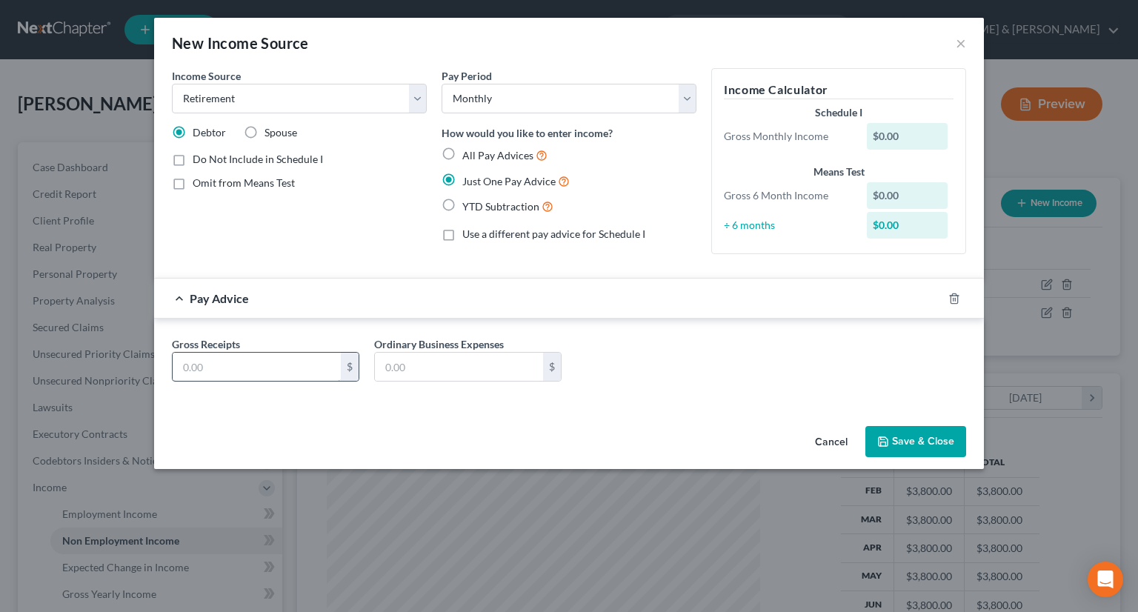
click at [273, 357] on input "text" at bounding box center [257, 367] width 168 height 28
type input "344.40"
click at [892, 442] on button "Save & Close" at bounding box center [915, 441] width 101 height 31
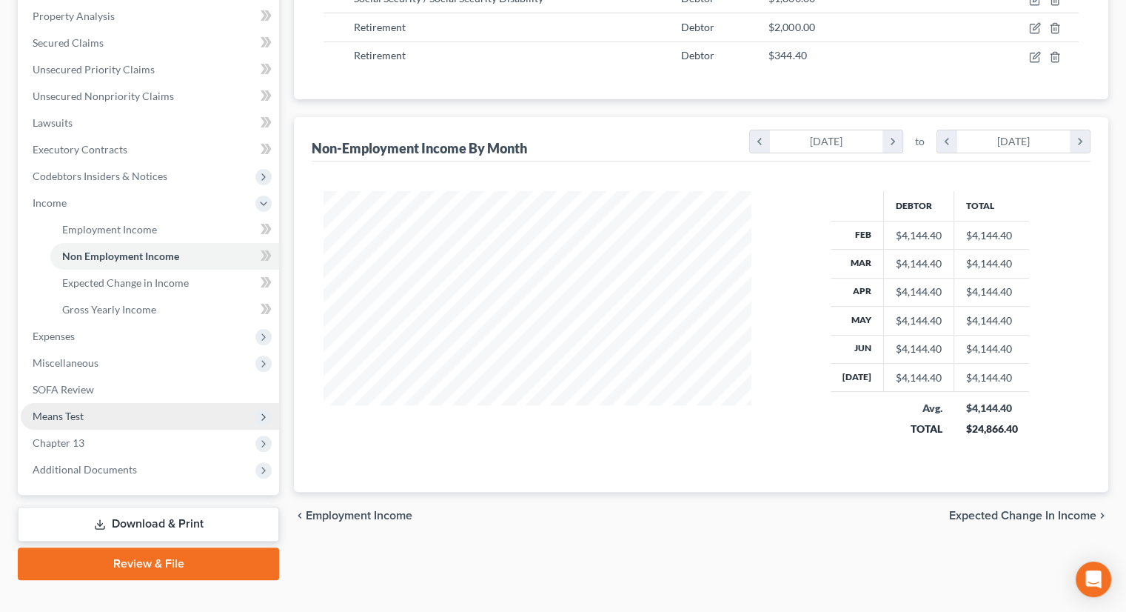
scroll to position [296, 0]
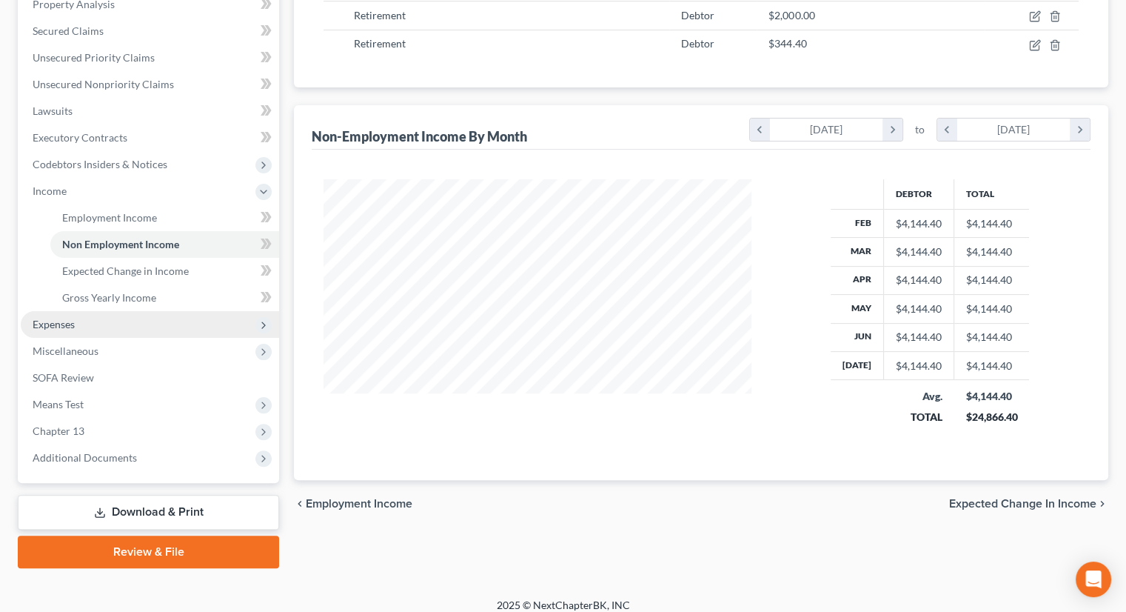
click at [64, 324] on span "Expenses" at bounding box center [54, 324] width 42 height 13
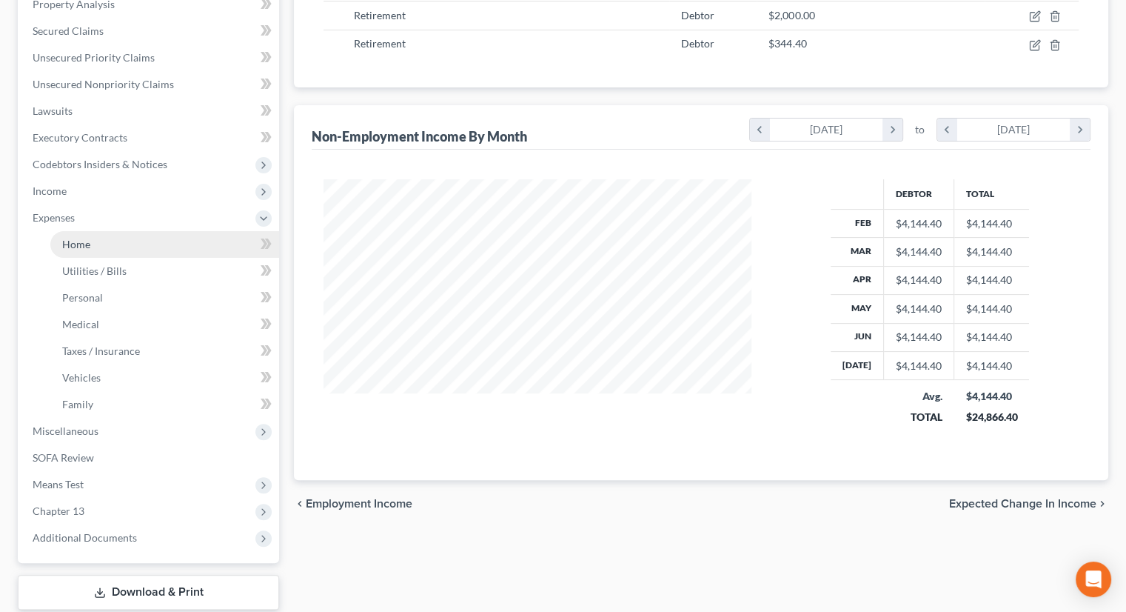
click at [107, 244] on link "Home" at bounding box center [164, 244] width 229 height 27
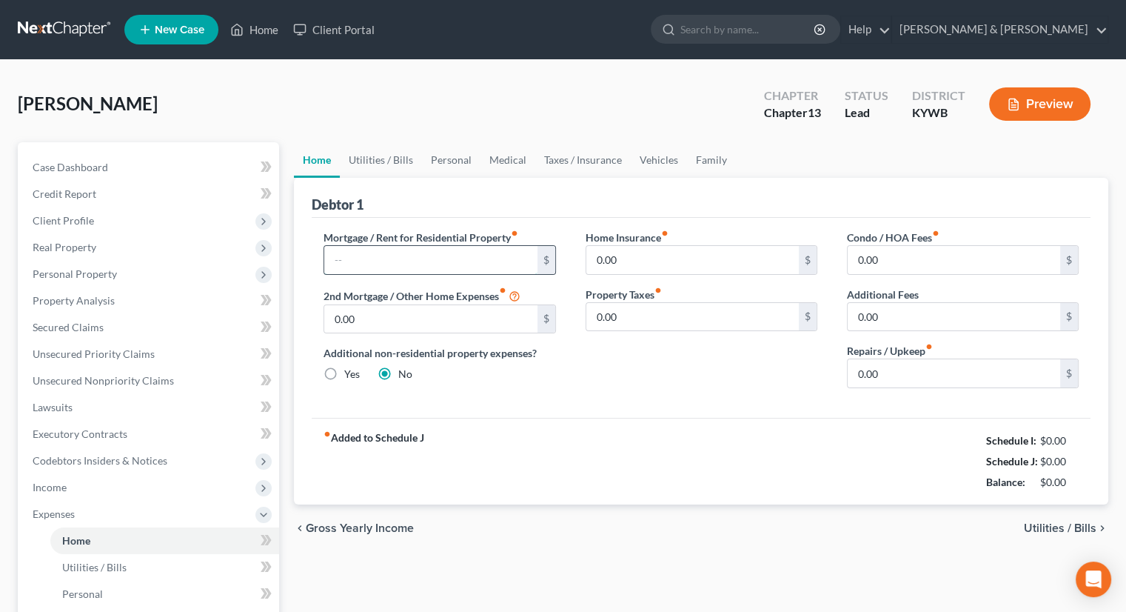
click at [380, 256] on input "text" at bounding box center [430, 260] width 213 height 28
type input "607"
click at [865, 370] on input "0.00" at bounding box center [954, 373] width 213 height 28
type input "100"
click at [371, 157] on link "Utilities / Bills" at bounding box center [381, 160] width 82 height 36
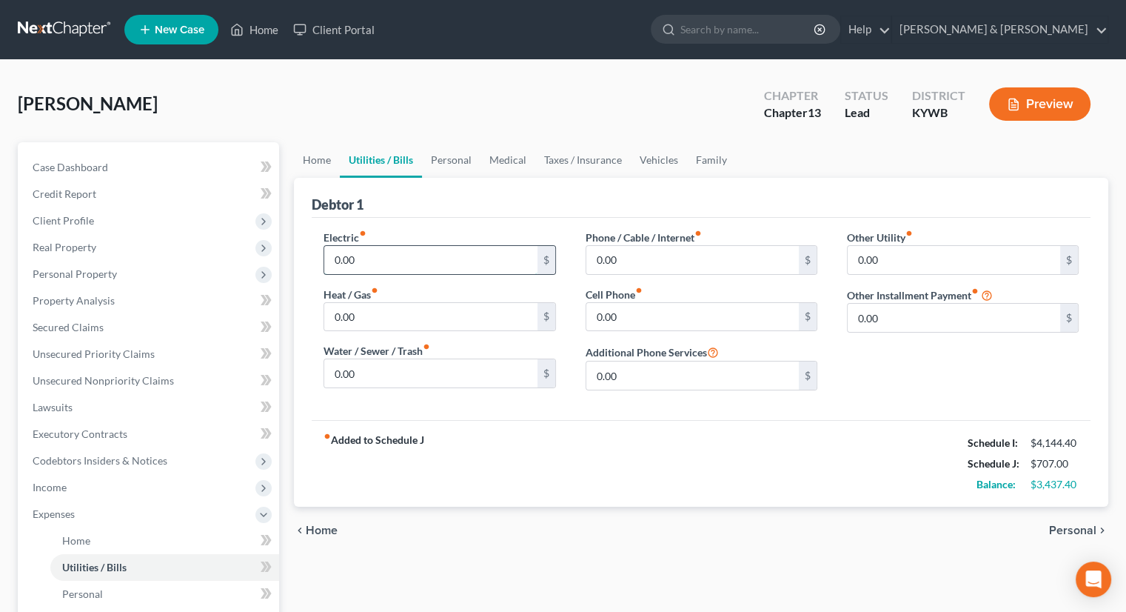
click at [370, 249] on input "0.00" at bounding box center [430, 260] width 213 height 28
type input "200"
click at [374, 377] on input "0.00" at bounding box center [430, 373] width 213 height 28
type input "175"
click at [614, 263] on input "0.00" at bounding box center [693, 260] width 213 height 28
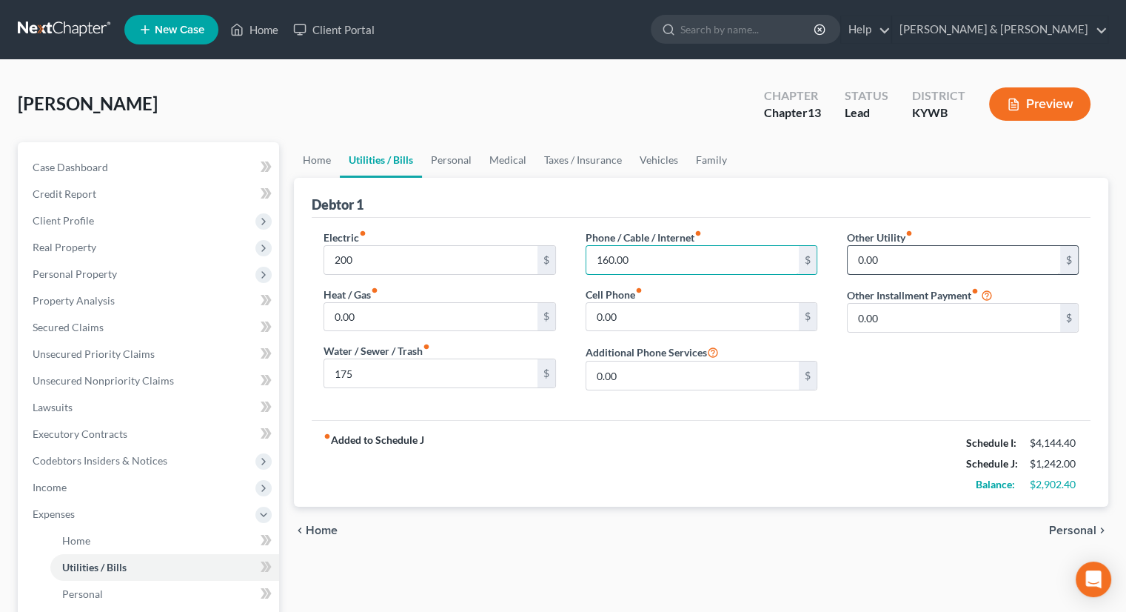
type input "160.00"
click at [886, 263] on input "0.00" at bounding box center [954, 260] width 213 height 28
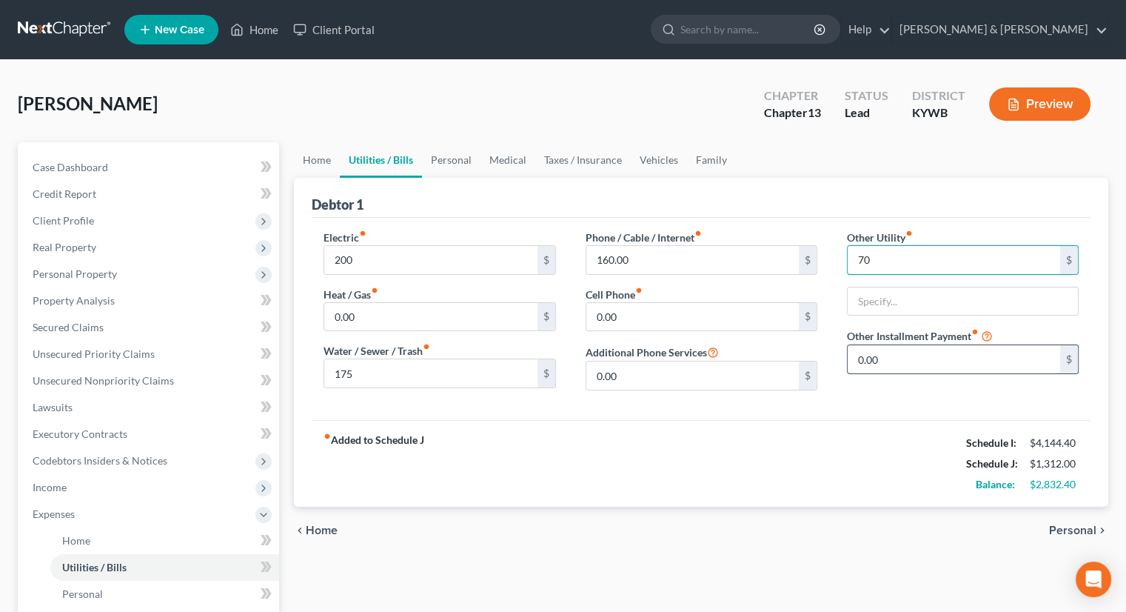
type input "70"
click at [934, 362] on input "0.00" at bounding box center [954, 359] width 213 height 28
click at [914, 303] on input "text" at bounding box center [963, 301] width 230 height 28
type input "Security"
click at [438, 155] on link "Personal" at bounding box center [451, 160] width 59 height 36
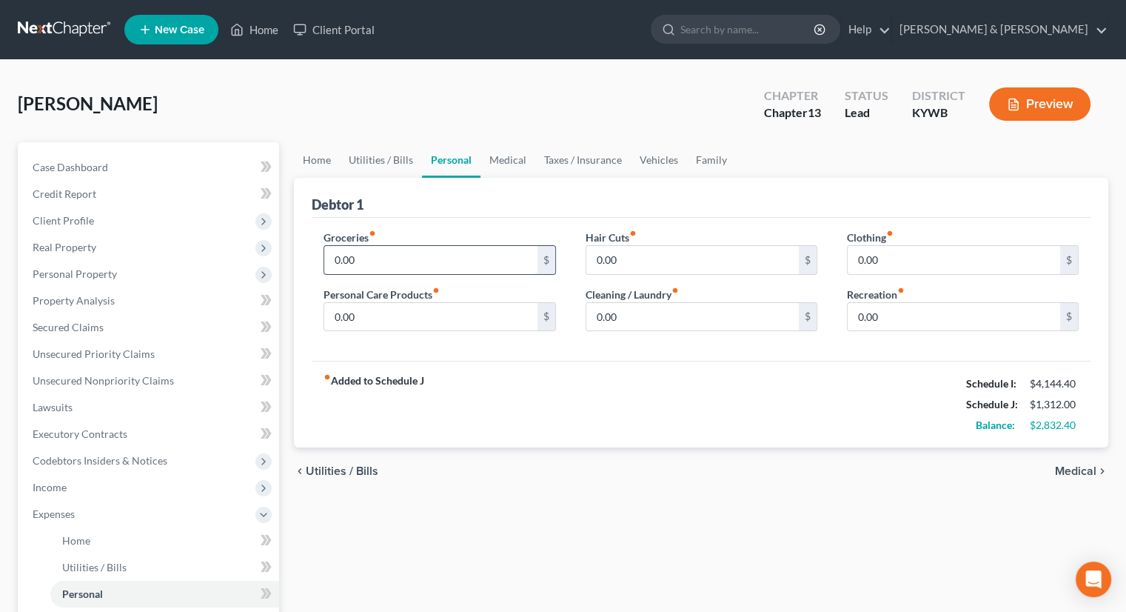
click at [390, 254] on input "0.00" at bounding box center [430, 260] width 213 height 28
type input "500"
click at [886, 257] on input "0.00" at bounding box center [954, 260] width 213 height 28
type input "100"
click at [684, 310] on input "0.00" at bounding box center [693, 317] width 213 height 28
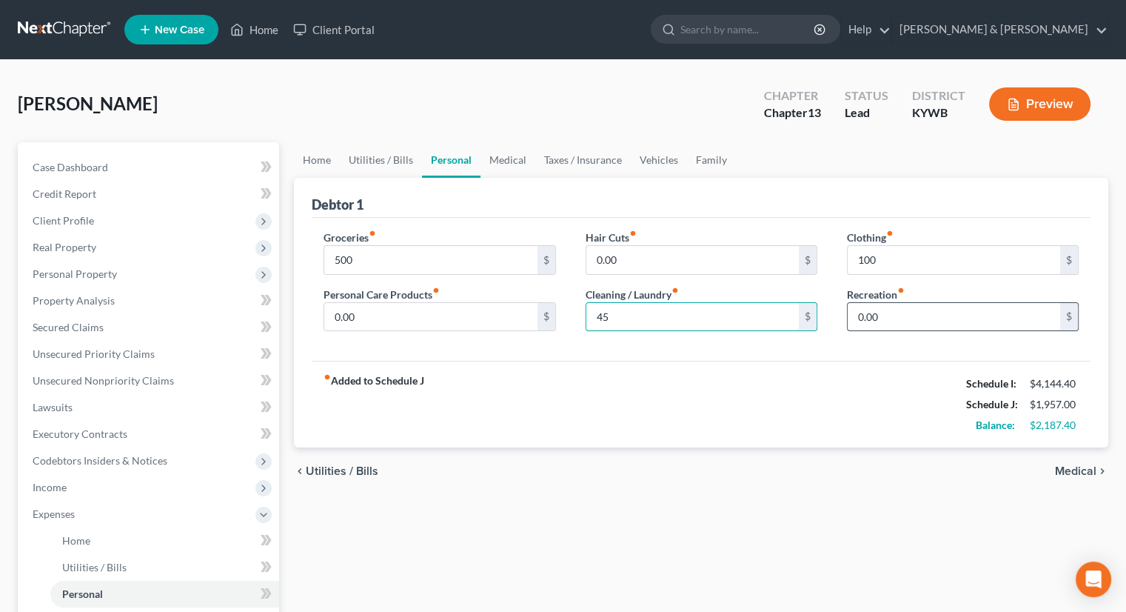
type input "45"
click at [890, 320] on input "0.00" at bounding box center [954, 317] width 213 height 28
type input "100"
drag, startPoint x: 574, startPoint y: 158, endPoint x: 550, endPoint y: 166, distance: 25.8
click at [574, 158] on link "Taxes / Insurance" at bounding box center [583, 160] width 96 height 36
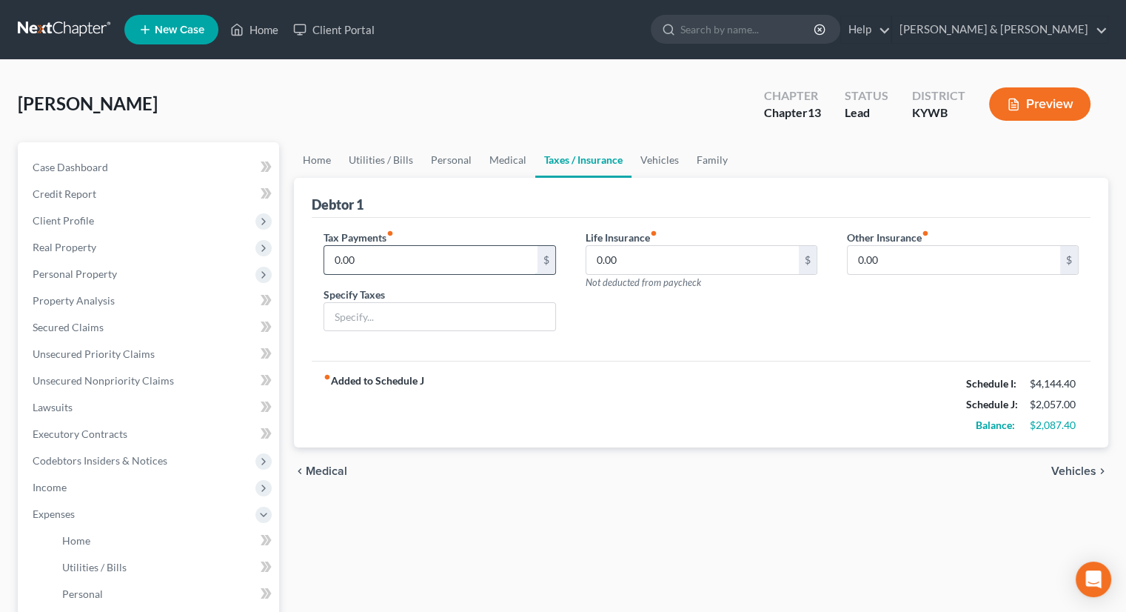
click at [397, 264] on input "0.00" at bounding box center [430, 260] width 213 height 28
type input "15.00"
click at [397, 323] on input "text" at bounding box center [439, 317] width 230 height 28
type input "Personal Property"
click at [491, 158] on link "Medical" at bounding box center [508, 160] width 55 height 36
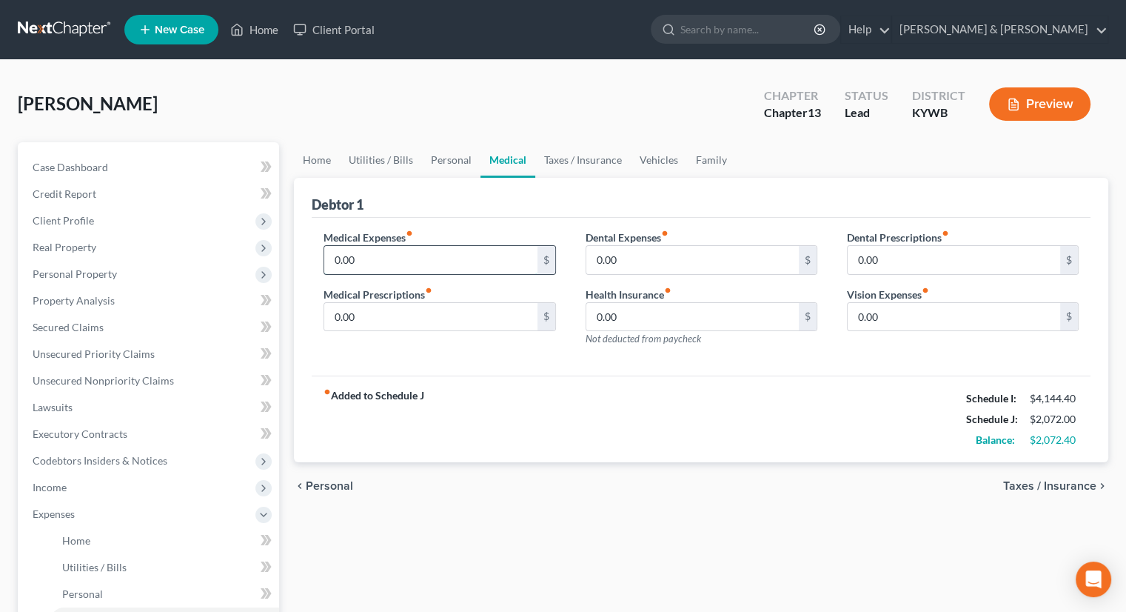
click at [370, 260] on input "0.00" at bounding box center [430, 260] width 213 height 28
type input "50"
drag, startPoint x: 661, startPoint y: 163, endPoint x: 652, endPoint y: 165, distance: 9.2
click at [661, 163] on link "Vehicles" at bounding box center [659, 160] width 56 height 36
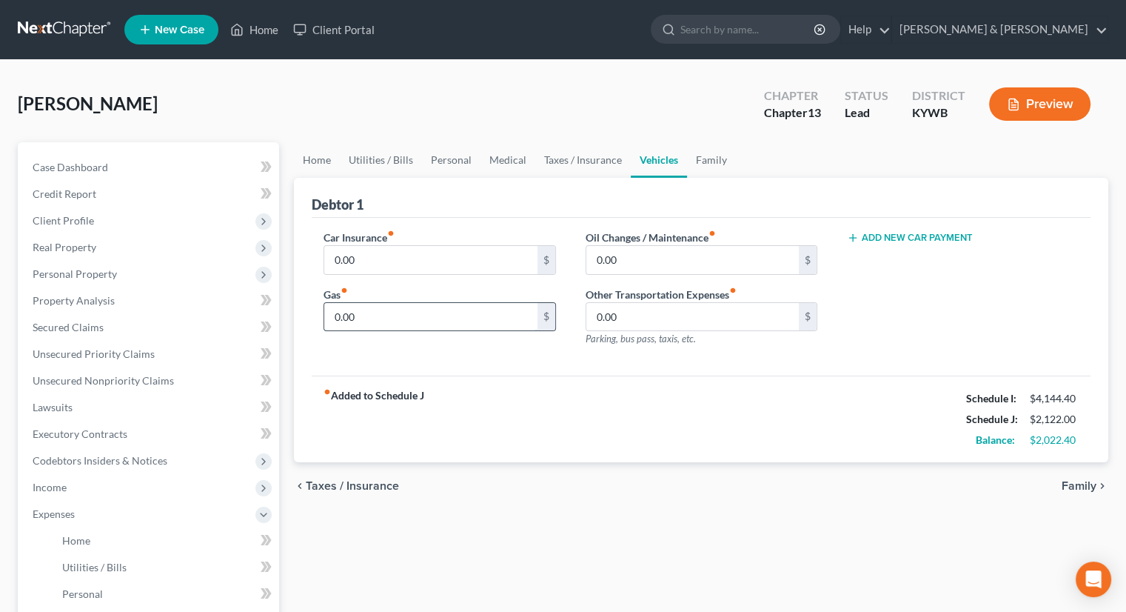
click at [360, 319] on input "0.00" at bounding box center [430, 317] width 213 height 28
type input "350.00"
click at [370, 260] on input "0.00" at bounding box center [430, 260] width 213 height 28
type input "400"
click at [696, 158] on link "Family" at bounding box center [711, 160] width 49 height 36
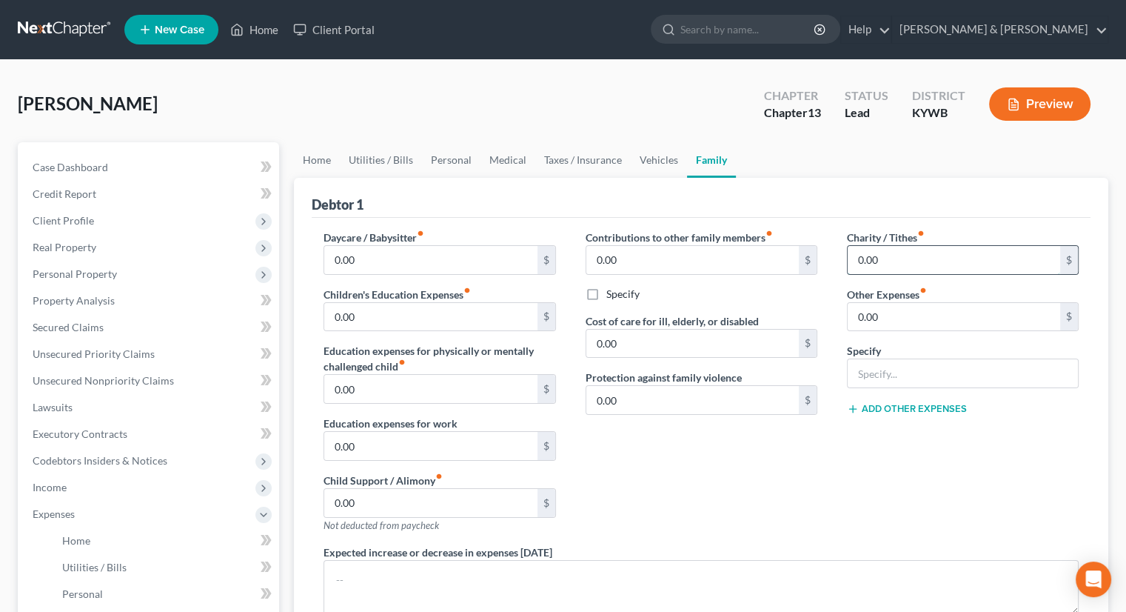
click at [863, 261] on input "0.00" at bounding box center [954, 260] width 213 height 28
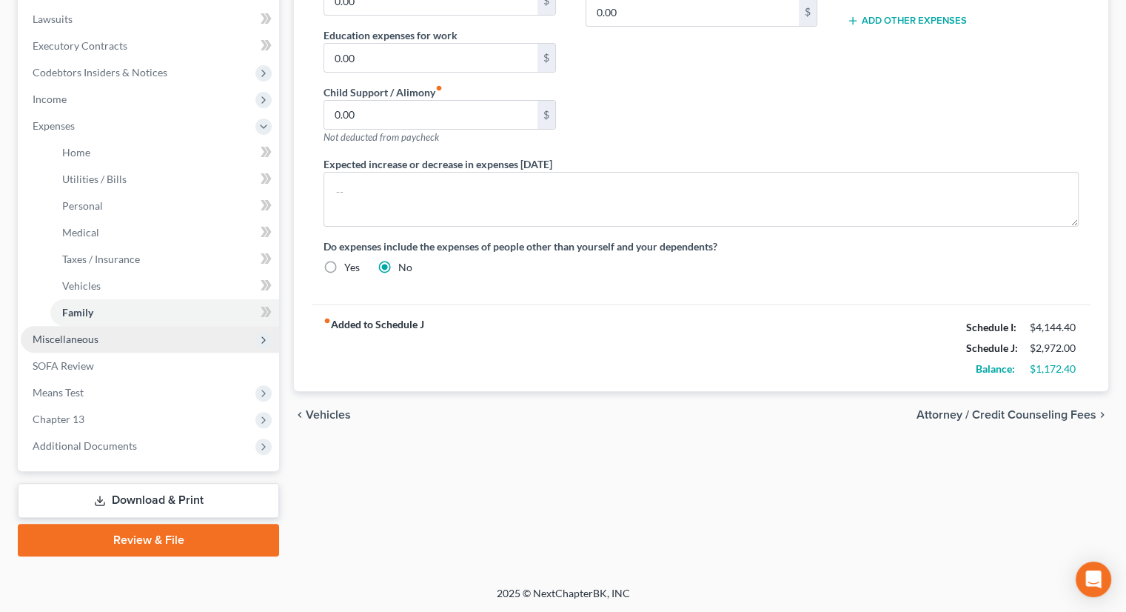
type input "100.00"
click at [92, 341] on span "Miscellaneous" at bounding box center [66, 339] width 66 height 13
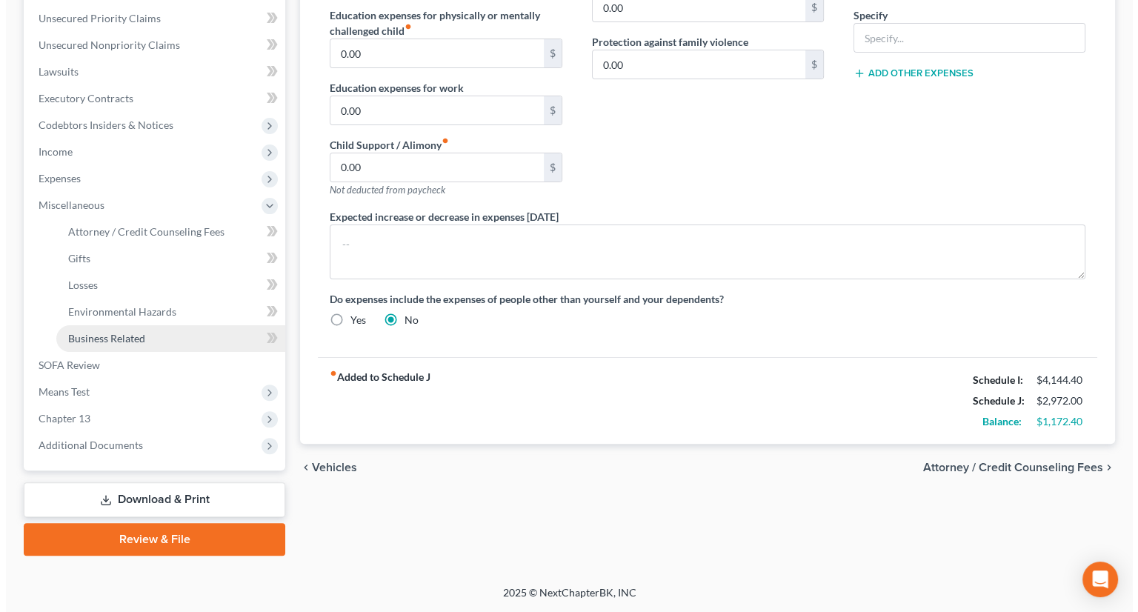
scroll to position [335, 0]
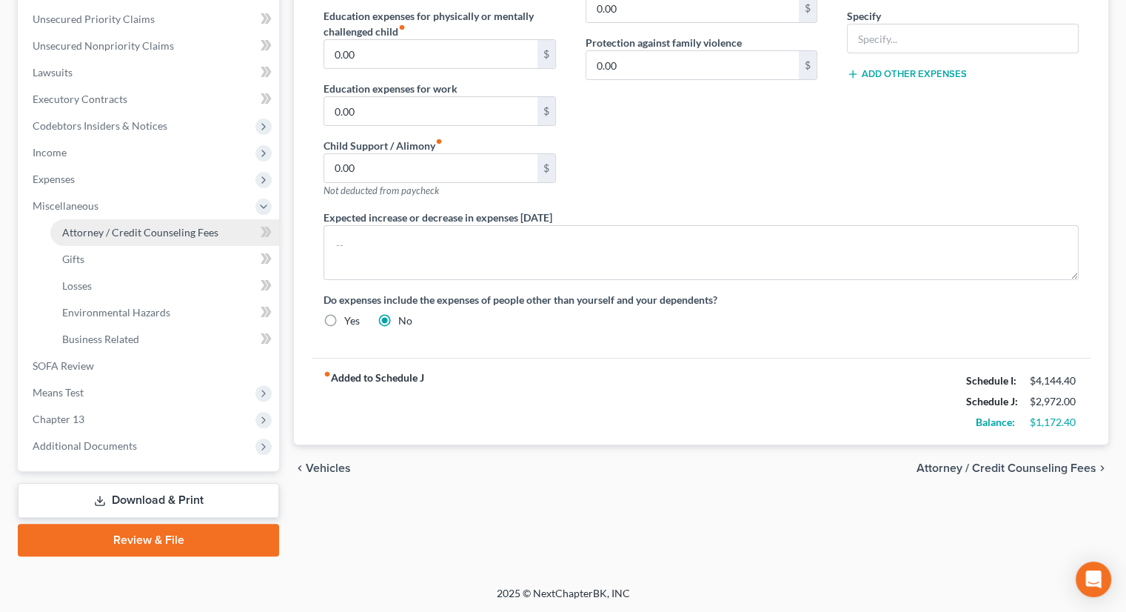
click at [92, 226] on span "Attorney / Credit Counseling Fees" at bounding box center [140, 232] width 156 height 13
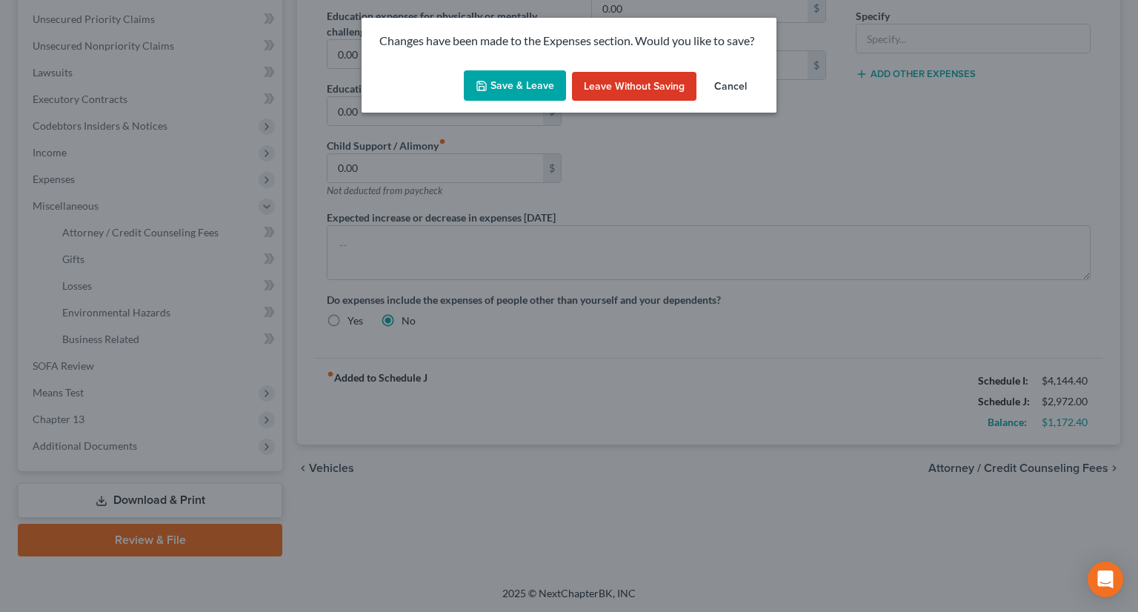
click at [532, 87] on button "Save & Leave" at bounding box center [515, 85] width 102 height 31
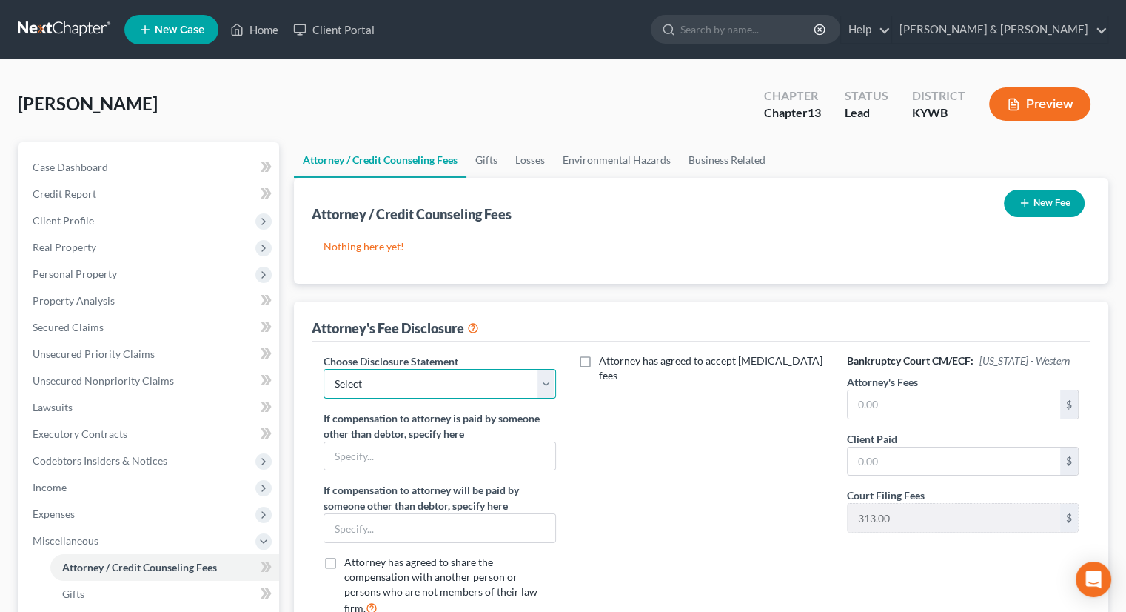
click at [545, 378] on select "Select ATTORNEY FEES" at bounding box center [440, 384] width 232 height 30
select select "0"
click at [324, 369] on select "Select ATTORNEY FEES" at bounding box center [440, 384] width 232 height 30
click at [870, 401] on input "text" at bounding box center [954, 404] width 213 height 28
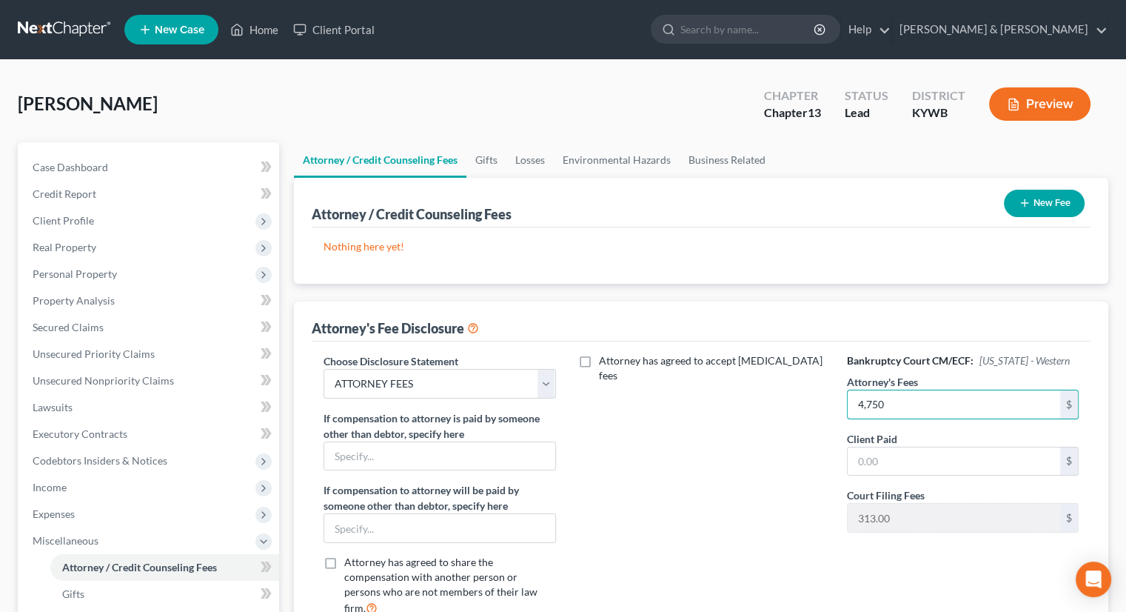
type input "4,750"
click at [756, 493] on div "Attorney has agreed to accept [MEDICAL_DATA] fees" at bounding box center [701, 490] width 261 height 275
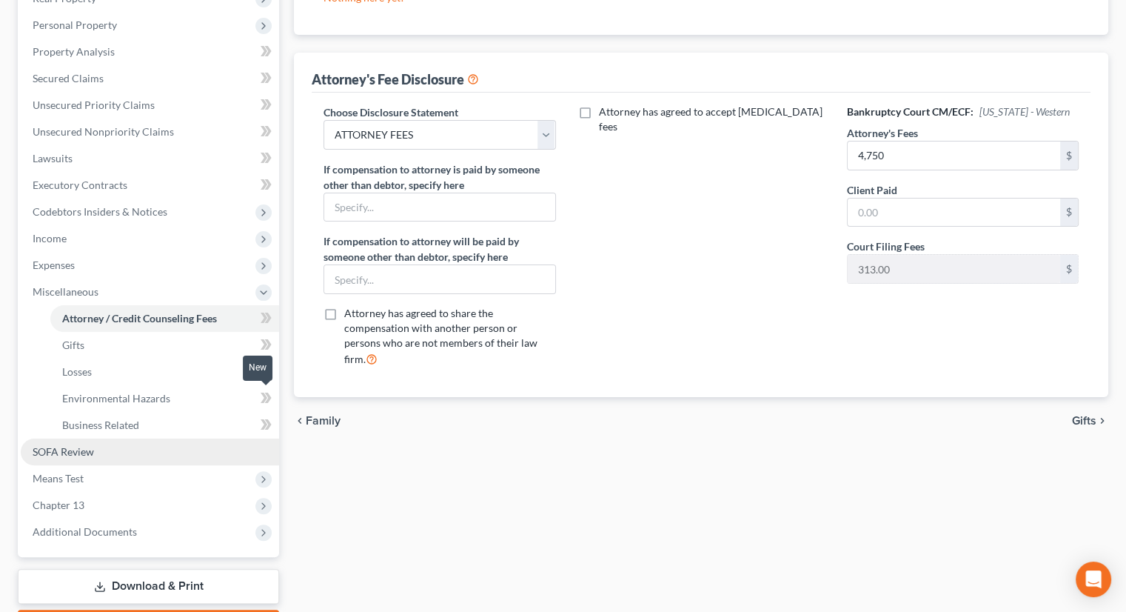
scroll to position [296, 0]
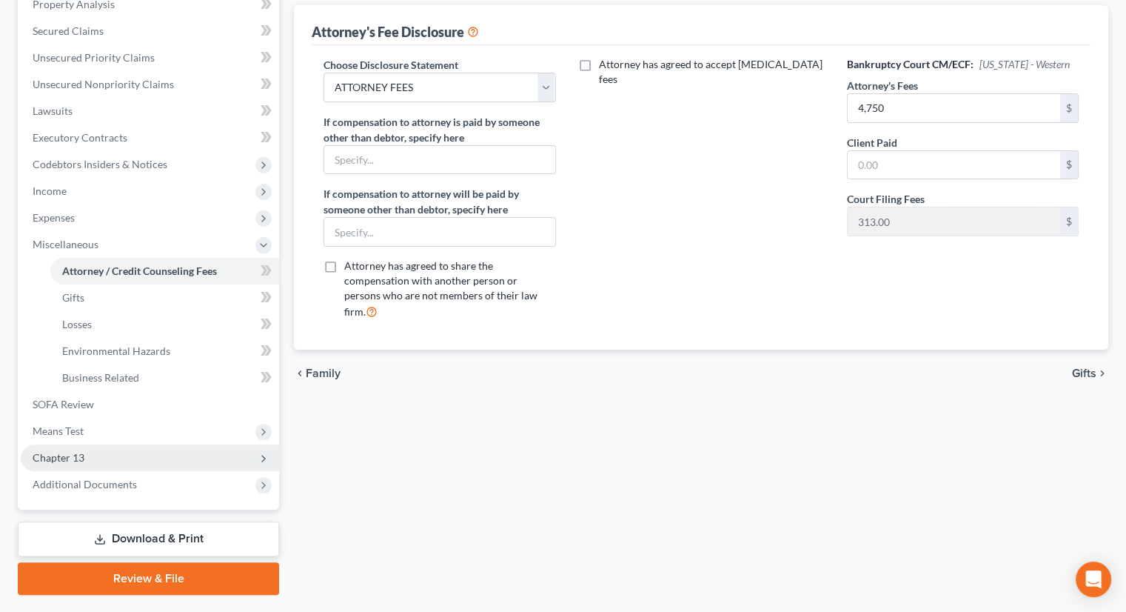
click at [60, 454] on span "Chapter 13" at bounding box center [59, 457] width 52 height 13
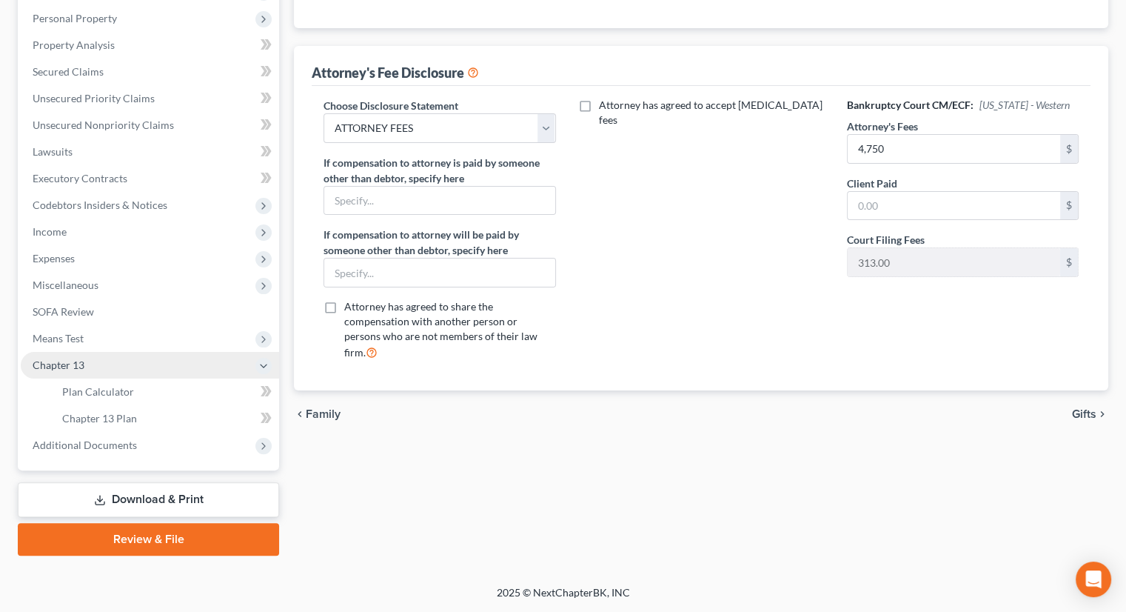
scroll to position [255, 0]
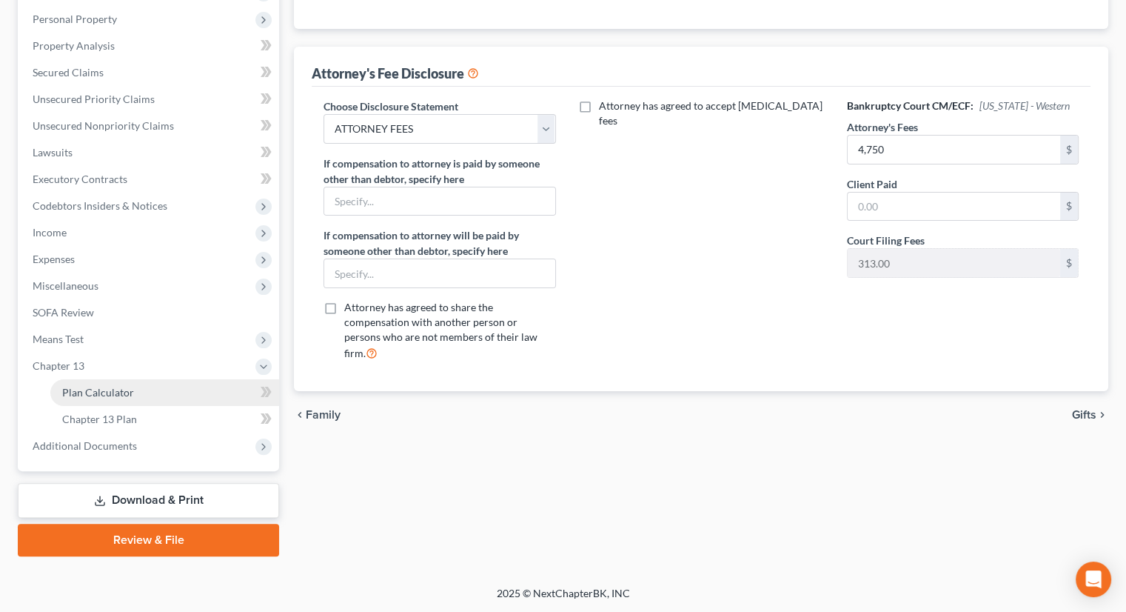
click at [90, 395] on span "Plan Calculator" at bounding box center [98, 392] width 72 height 13
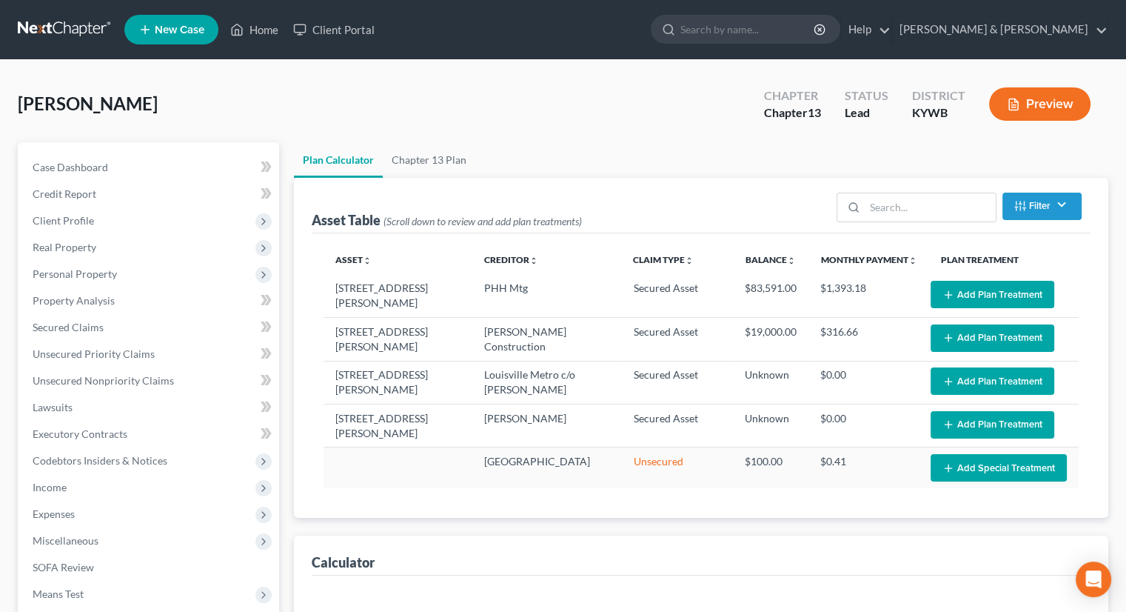
select select "59"
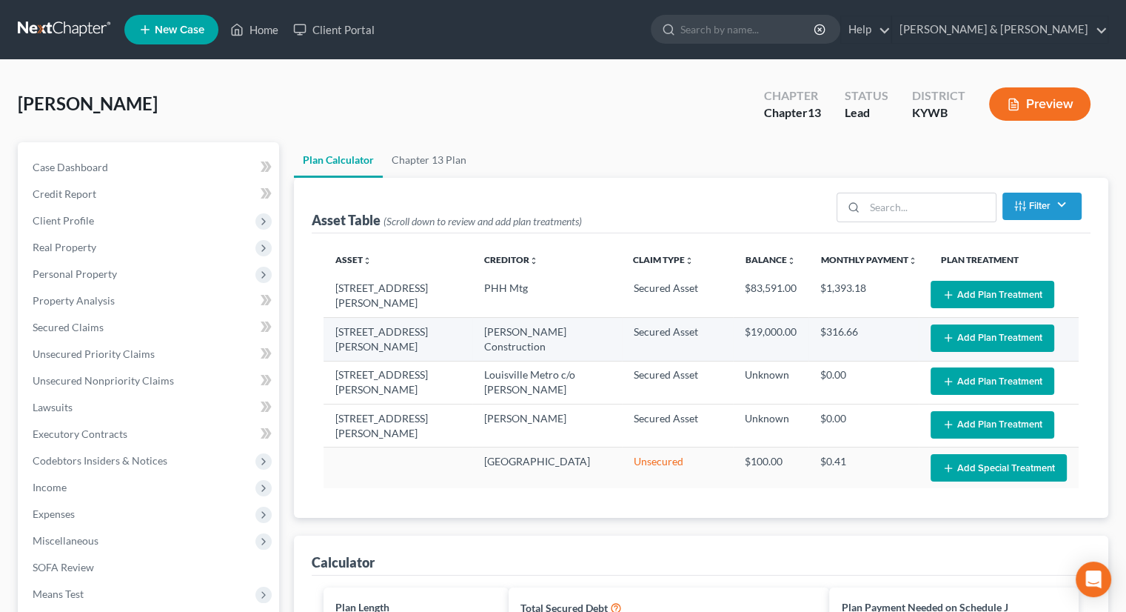
click at [960, 334] on button "Add Plan Treatment" at bounding box center [993, 337] width 124 height 27
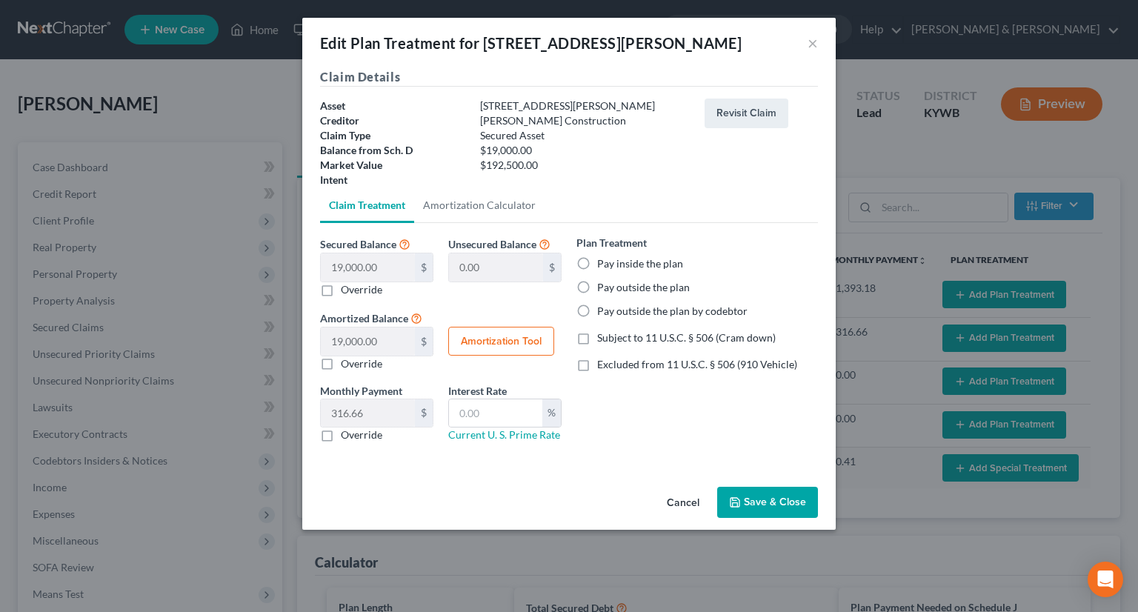
click at [597, 338] on label "Subject to 11 U.S.C. § 506 (Cram down)" at bounding box center [686, 337] width 178 height 15
click at [603, 338] on input "Subject to 11 U.S.C. § 506 (Cram down)" at bounding box center [608, 335] width 10 height 10
checkbox input "true"
click at [465, 399] on input "text" at bounding box center [495, 413] width 93 height 28
type input "6.0"
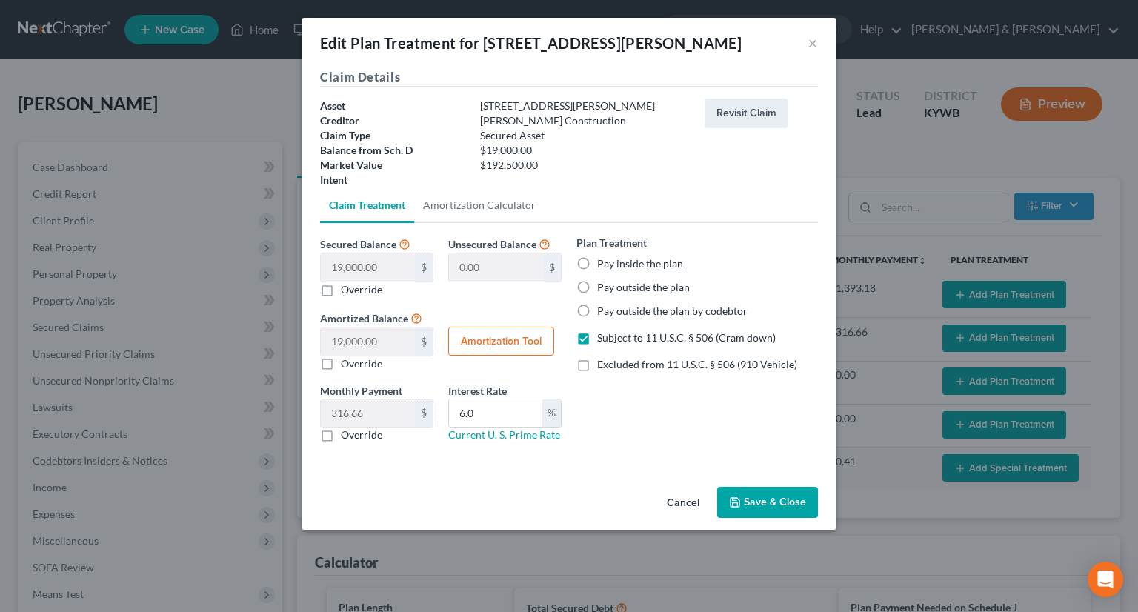
click at [341, 432] on label "Override" at bounding box center [361, 434] width 41 height 15
click at [347, 432] on input "Override" at bounding box center [352, 432] width 10 height 10
checkbox input "true"
click at [364, 409] on input "text" at bounding box center [368, 413] width 94 height 28
type input "446.42"
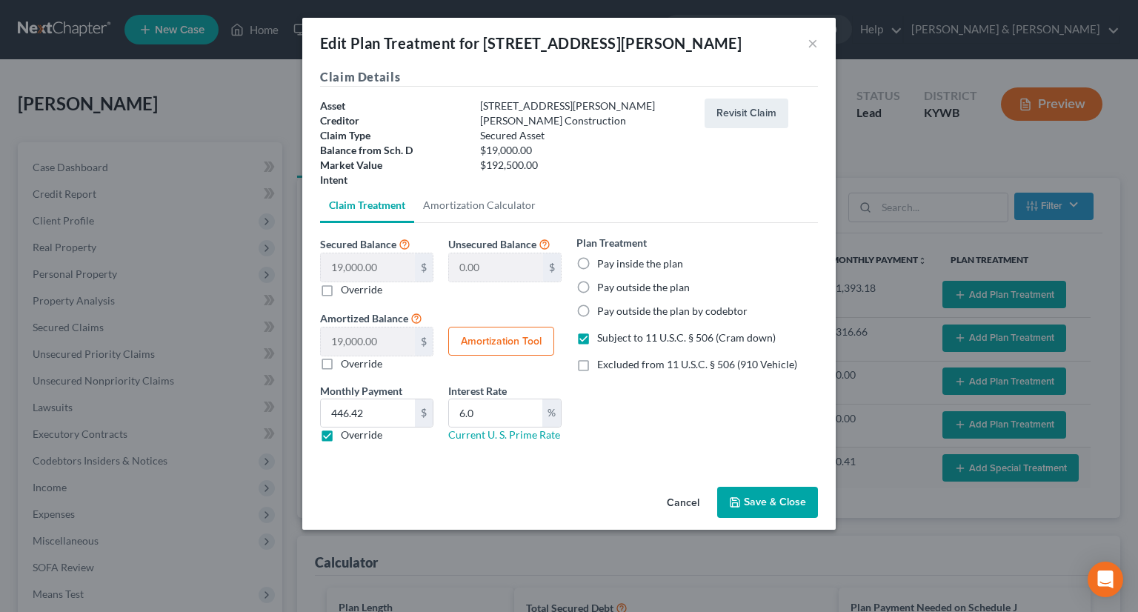
click at [775, 507] on button "Save & Close" at bounding box center [767, 502] width 101 height 31
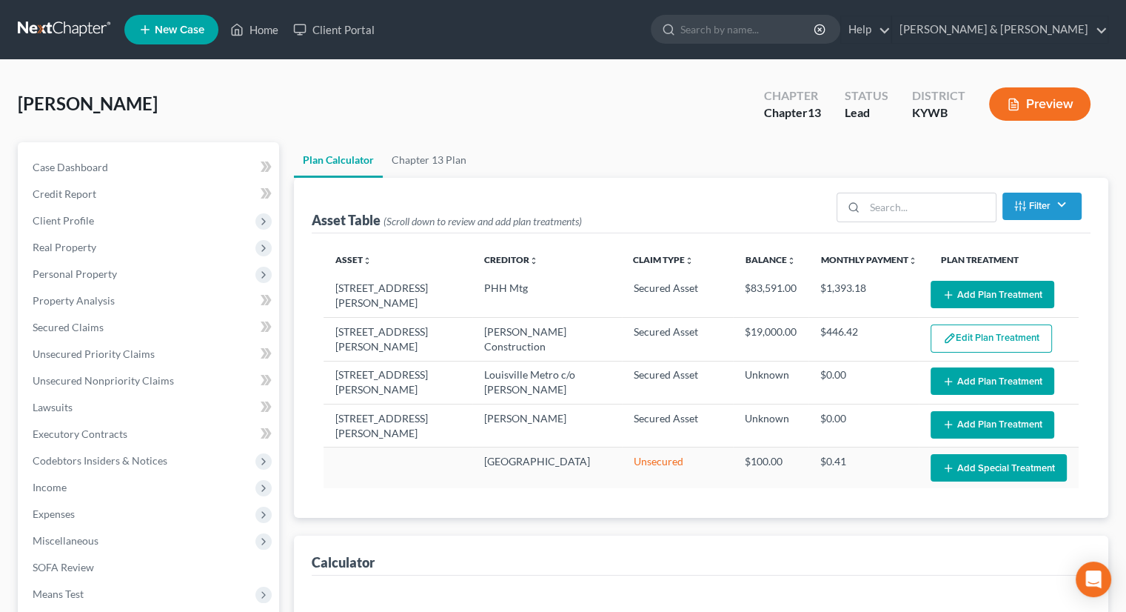
select select "59"
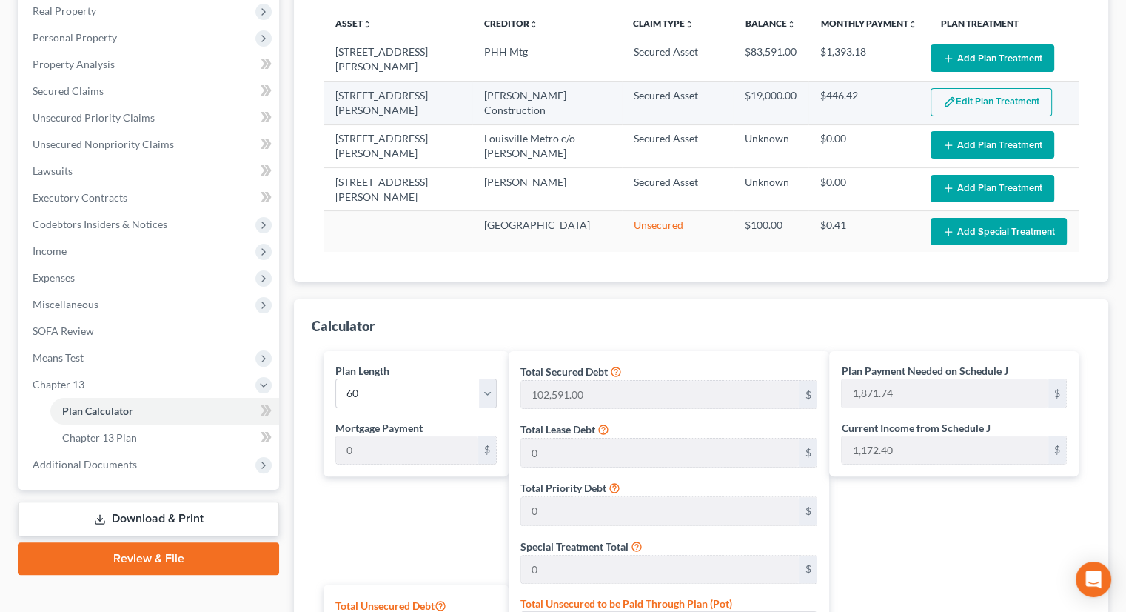
scroll to position [296, 0]
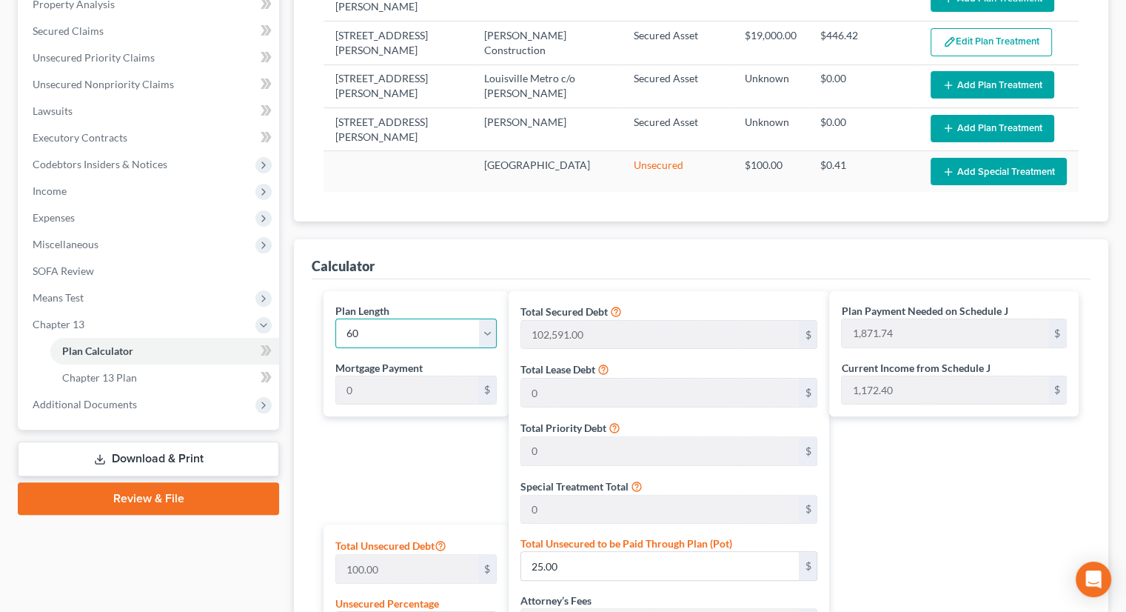
click at [350, 322] on select "1 2 3 4 5 6 7 8 9 10 11 12 13 14 15 16 17 18 19 20 21 22 23 24 25 26 27 28 29 3…" at bounding box center [416, 333] width 161 height 30
select select "47"
click at [336, 318] on select "1 2 3 4 5 6 7 8 9 10 11 12 13 14 15 16 17 18 19 20 21 22 23 24 25 26 27 28 29 3…" at bounding box center [416, 333] width 161 height 30
type input "2,339.68"
select select "47"
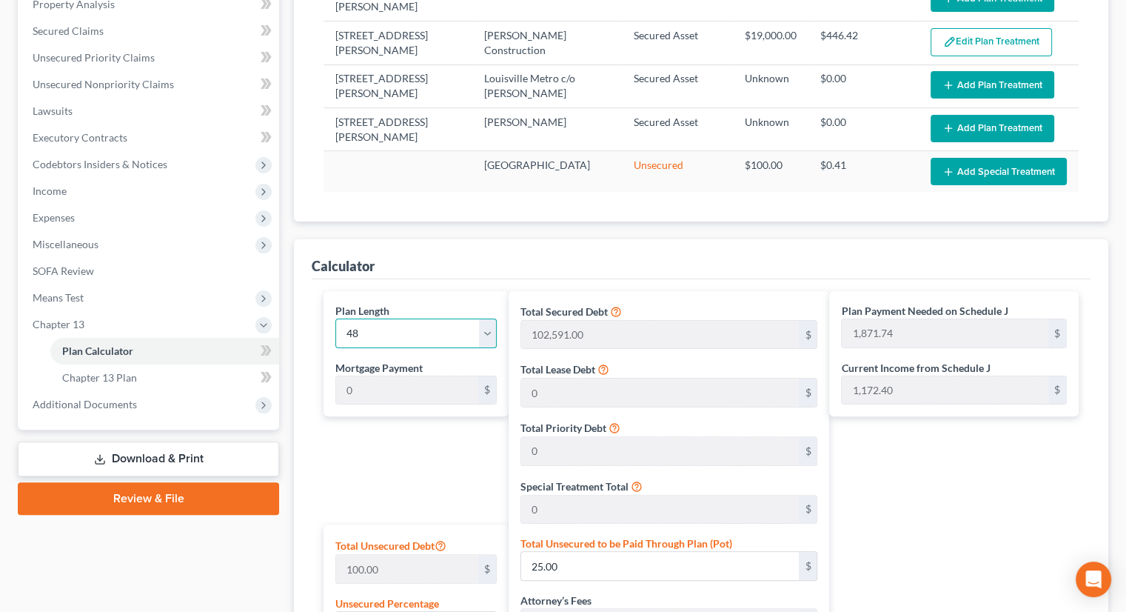
type input "2,339.68"
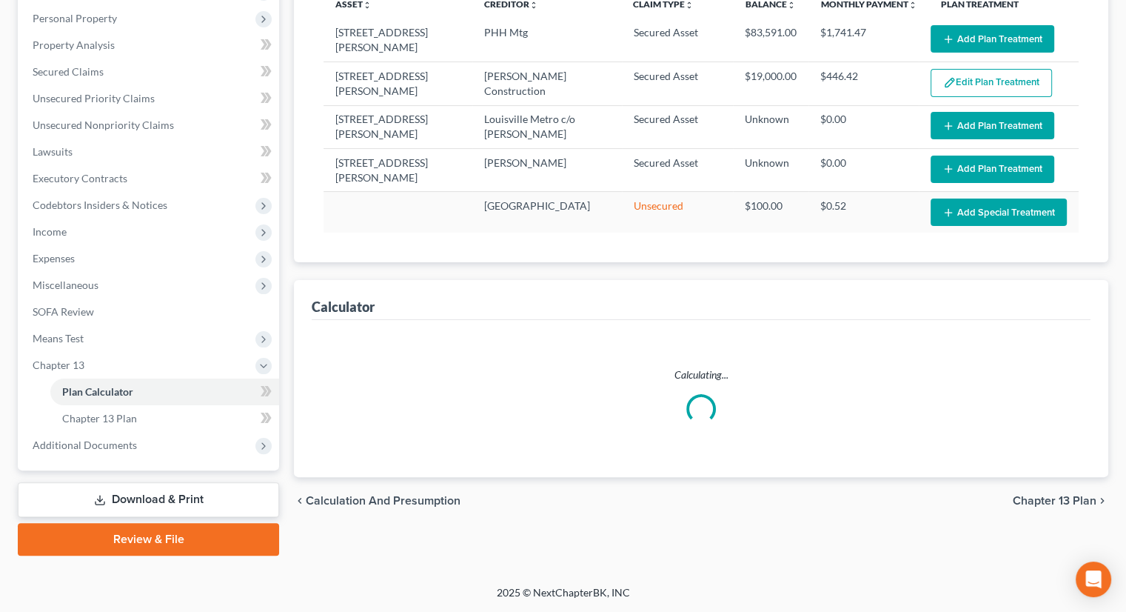
select select "47"
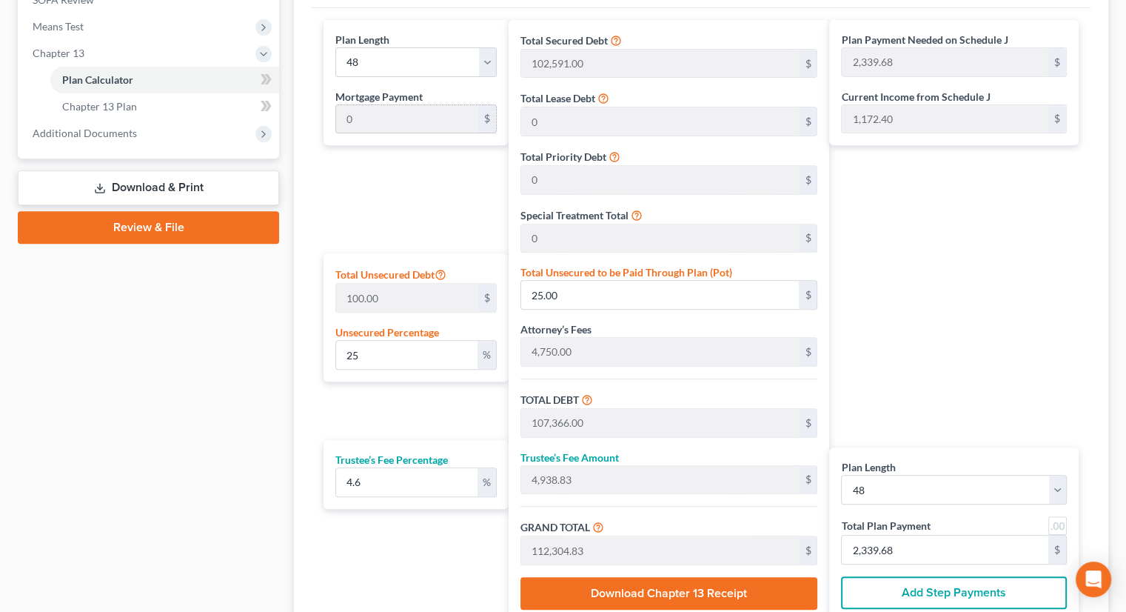
scroll to position [592, 0]
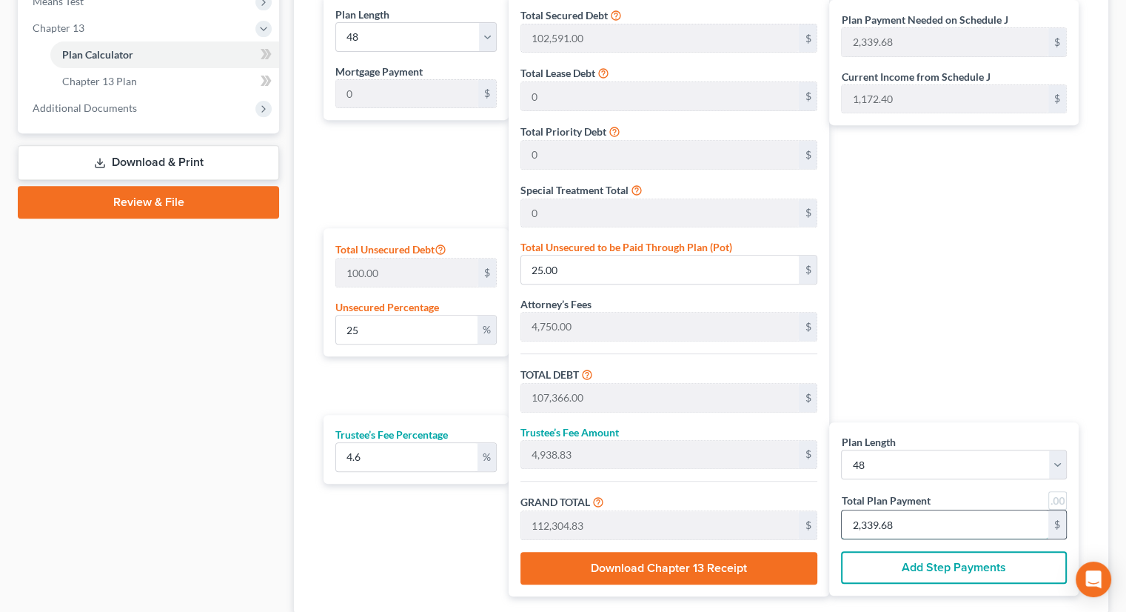
click at [908, 510] on input "2,339.68" at bounding box center [945, 524] width 207 height 28
type input "0"
type input "229.44"
type input "10.55"
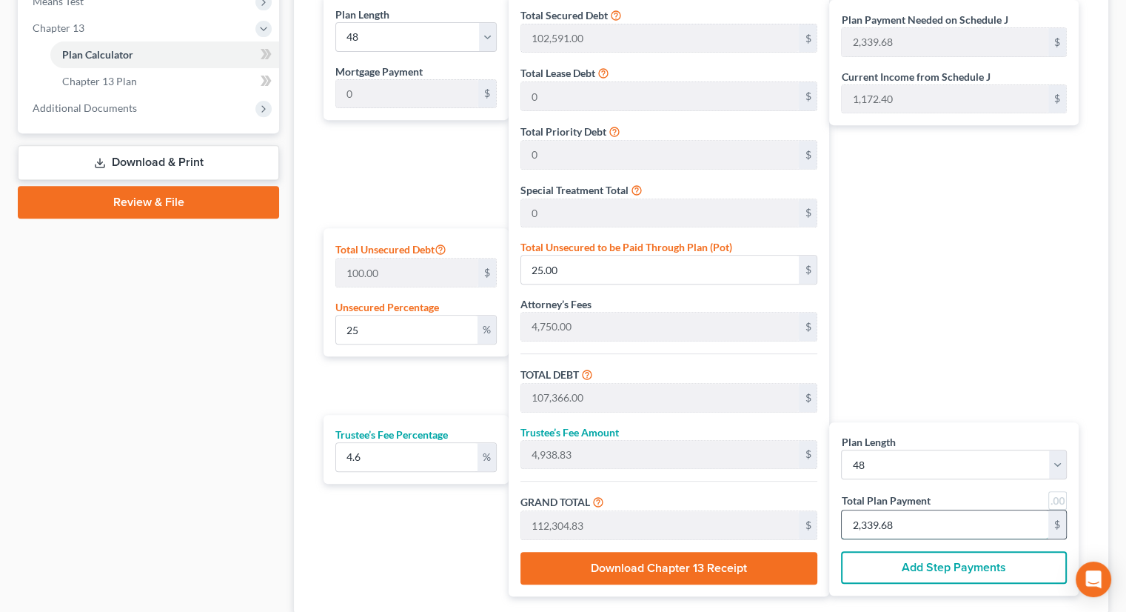
type input "240.00"
type input "5"
type input "2,661.56"
type input "122.43"
type input "2,784.00"
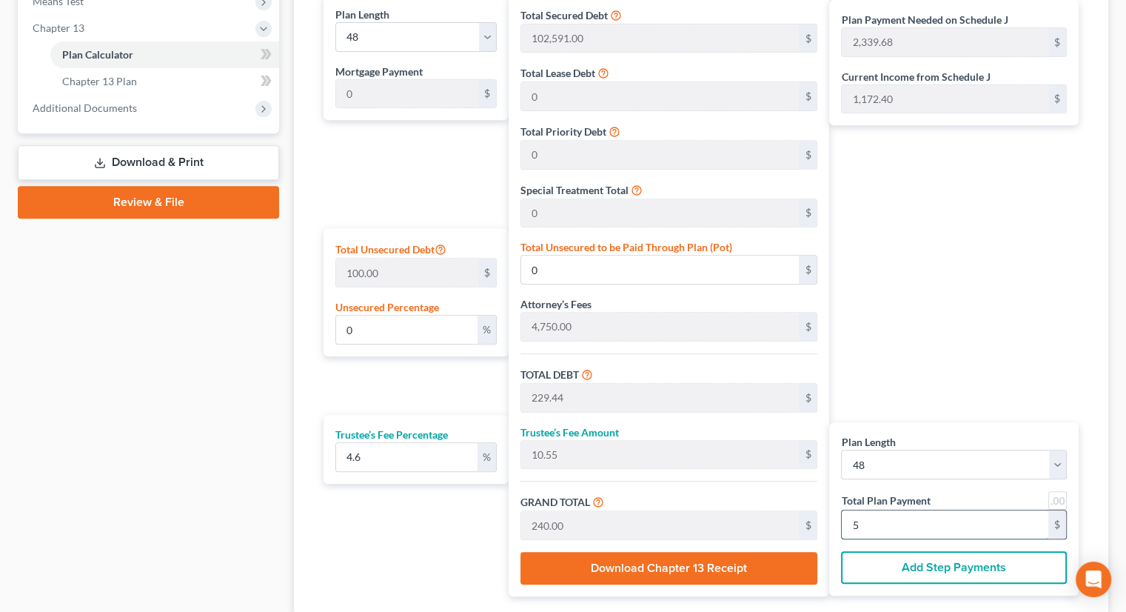
type input "58"
type input "26,845.12"
type input "1,234.87"
type input "28,080.00"
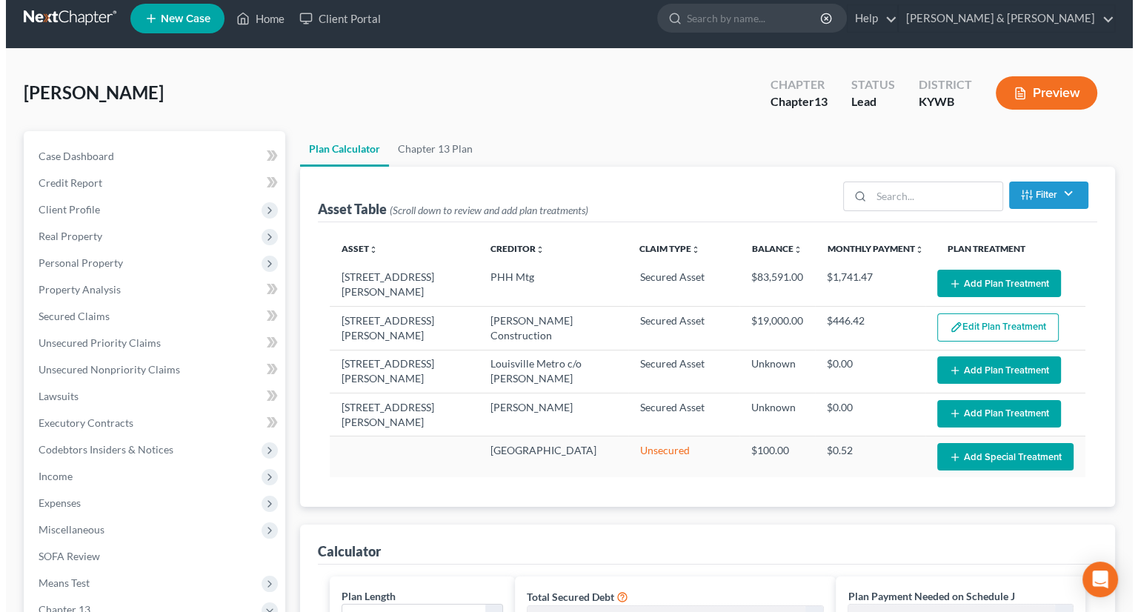
scroll to position [0, 0]
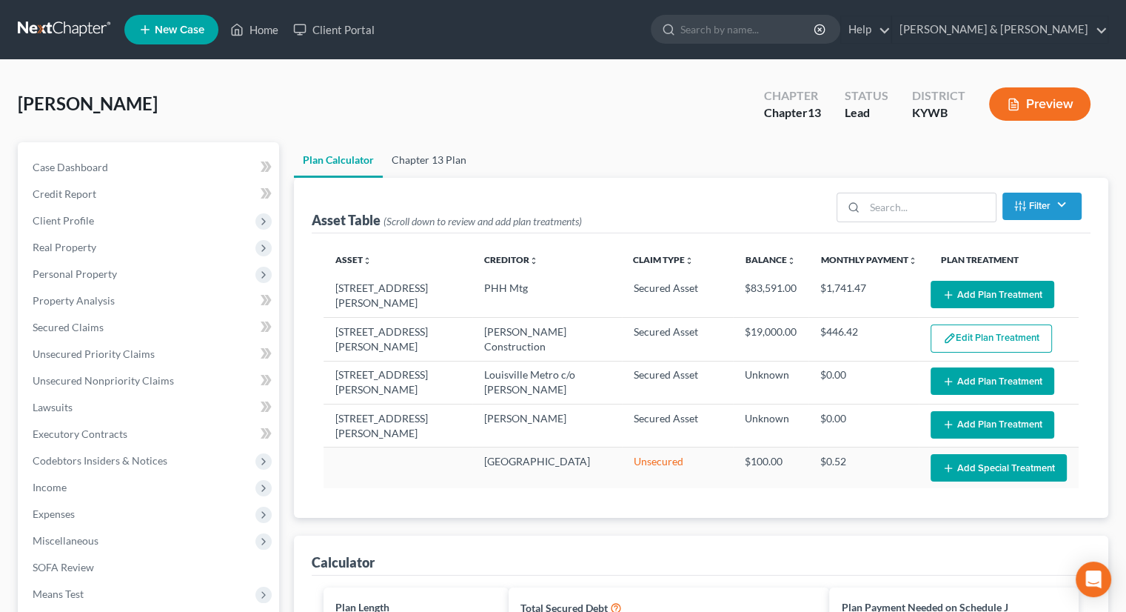
type input "585"
click at [415, 158] on link "Chapter 13 Plan" at bounding box center [429, 160] width 93 height 36
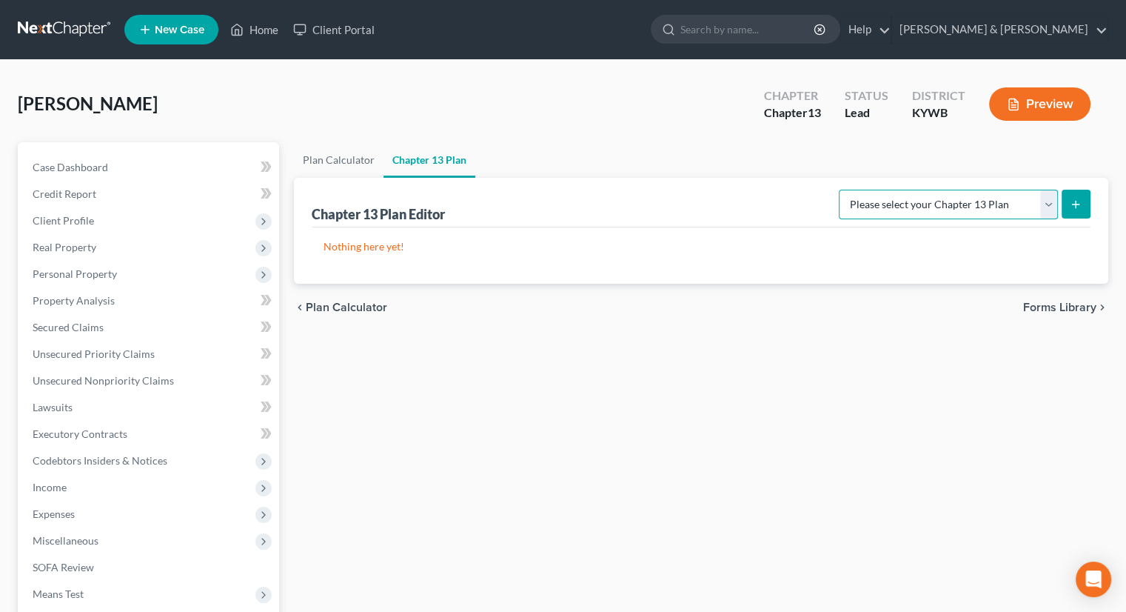
click at [1052, 207] on select "Please select your Chapter 13 Plan National Form Plan - Official Form 113" at bounding box center [948, 205] width 219 height 30
select select "0"
click at [844, 190] on select "Please select your Chapter 13 Plan National Form Plan - Official Form 113" at bounding box center [948, 205] width 219 height 30
click at [1066, 202] on button "submit" at bounding box center [1076, 204] width 29 height 29
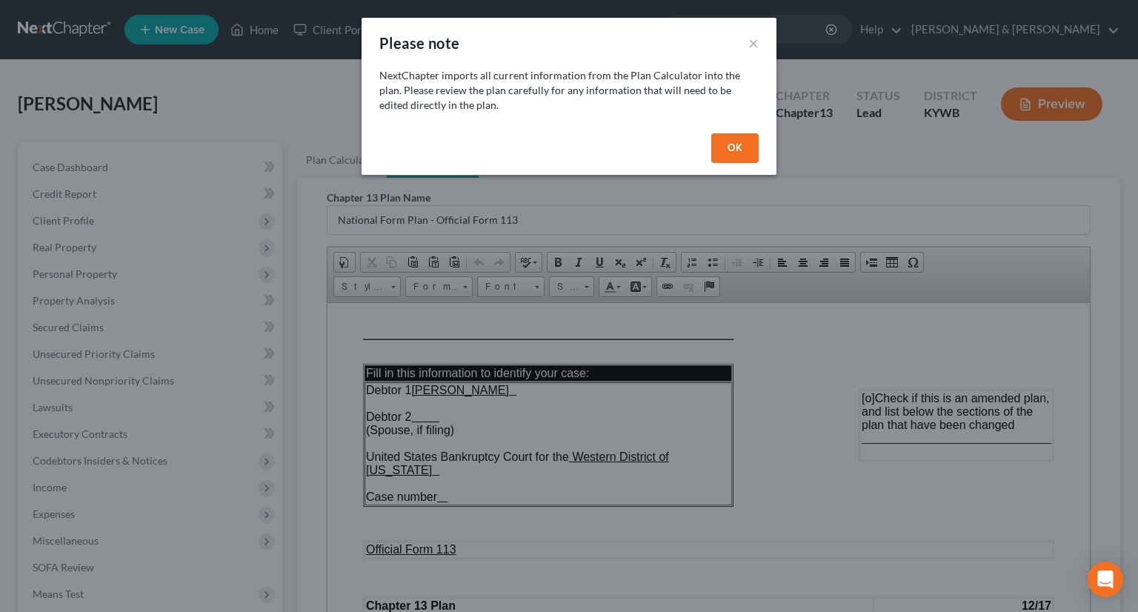
click at [724, 143] on button "OK" at bounding box center [734, 148] width 47 height 30
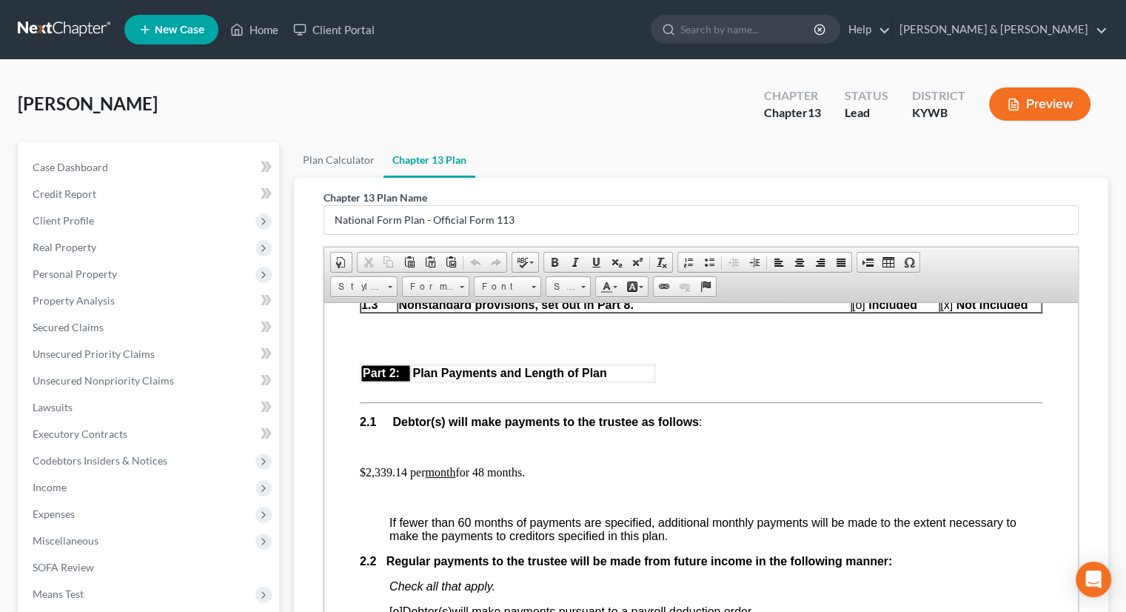
scroll to position [815, 0]
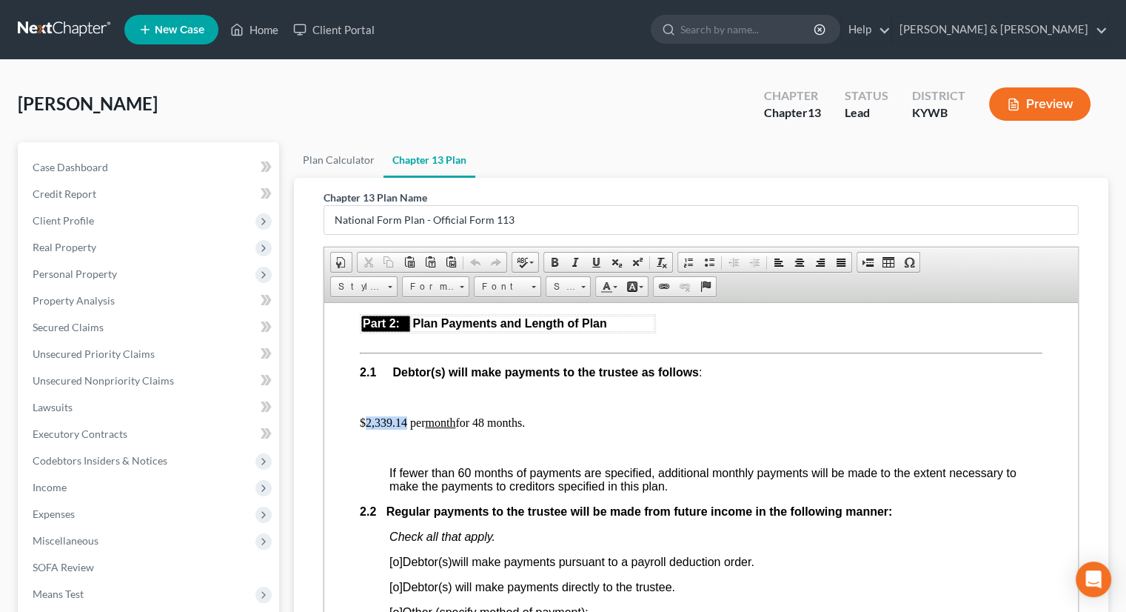
drag, startPoint x: 406, startPoint y: 428, endPoint x: 367, endPoint y: 428, distance: 38.5
click at [365, 429] on p "$2,339.14 per month for 48 months." at bounding box center [701, 421] width 683 height 13
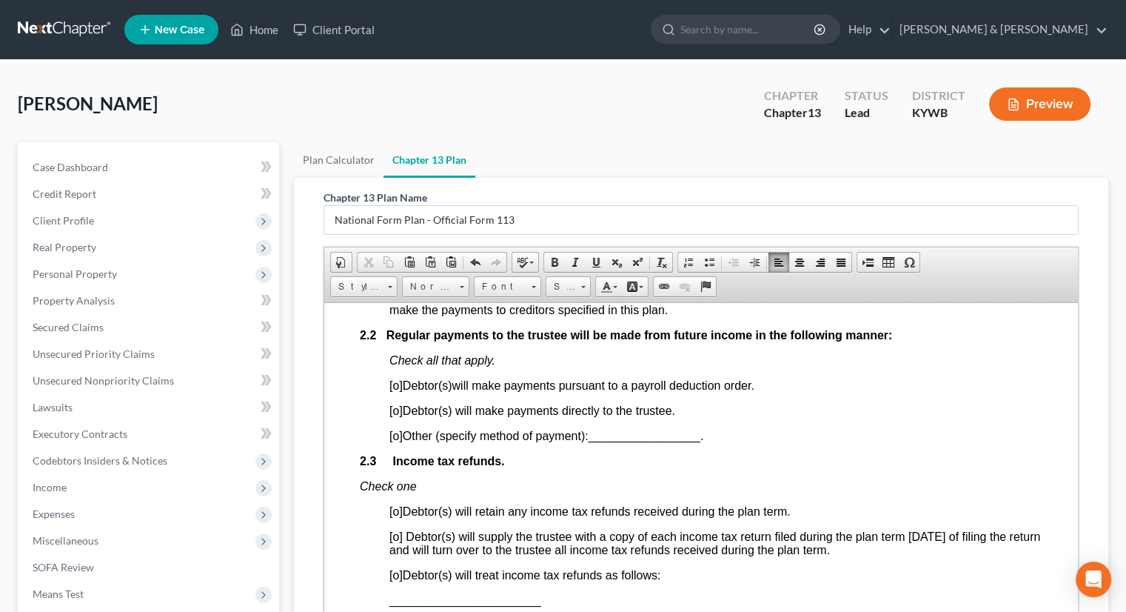
scroll to position [1037, 0]
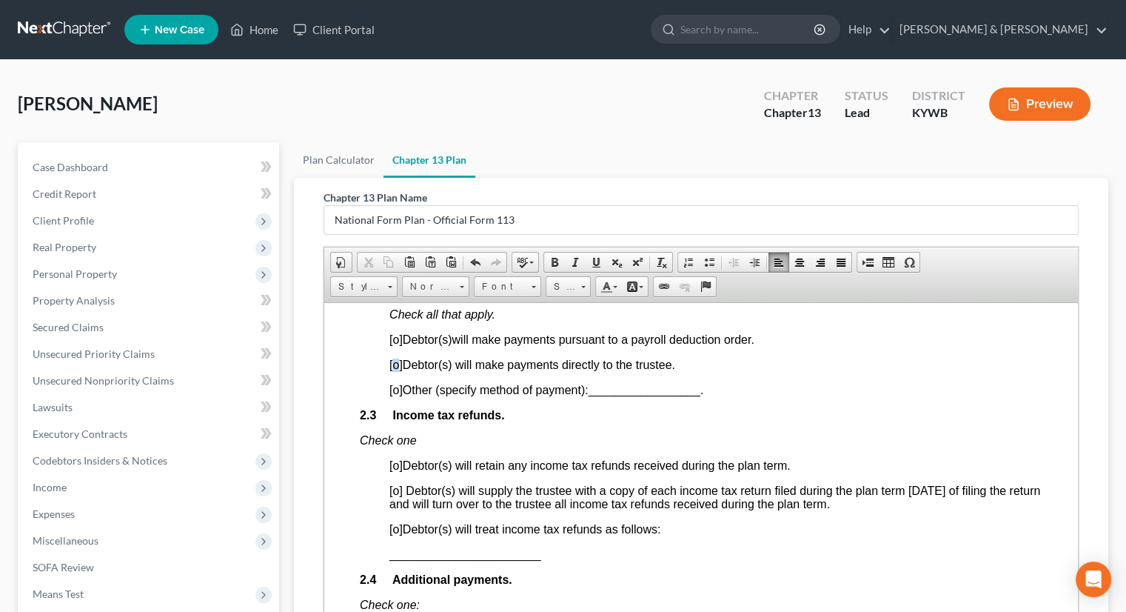
click at [397, 370] on span "[o]" at bounding box center [396, 364] width 13 height 13
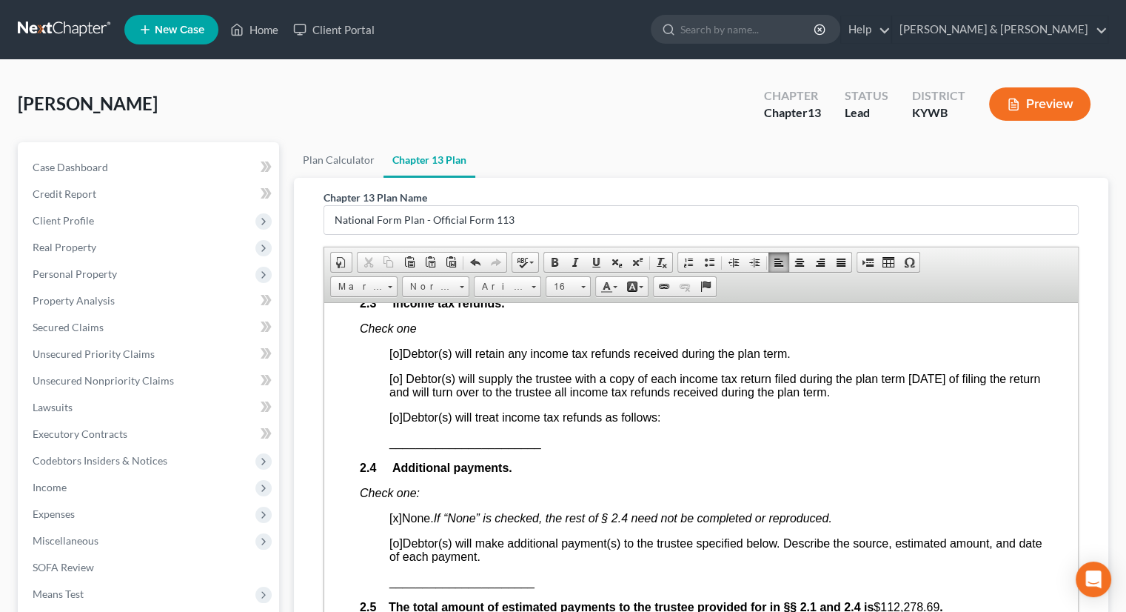
scroll to position [1185, 0]
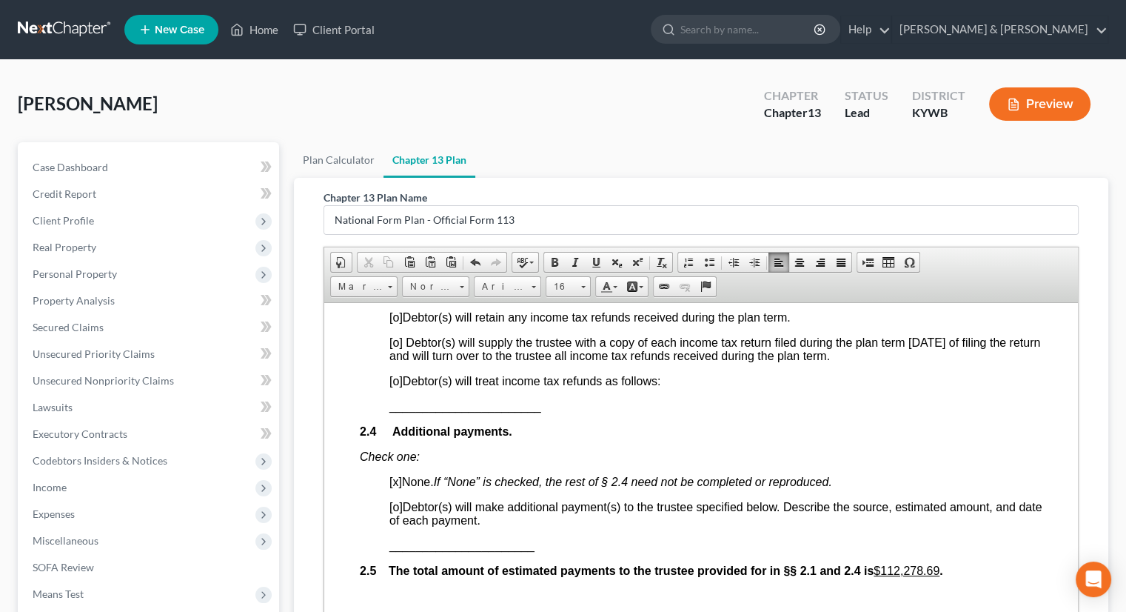
click at [393, 348] on span "[o]" at bounding box center [396, 342] width 13 height 13
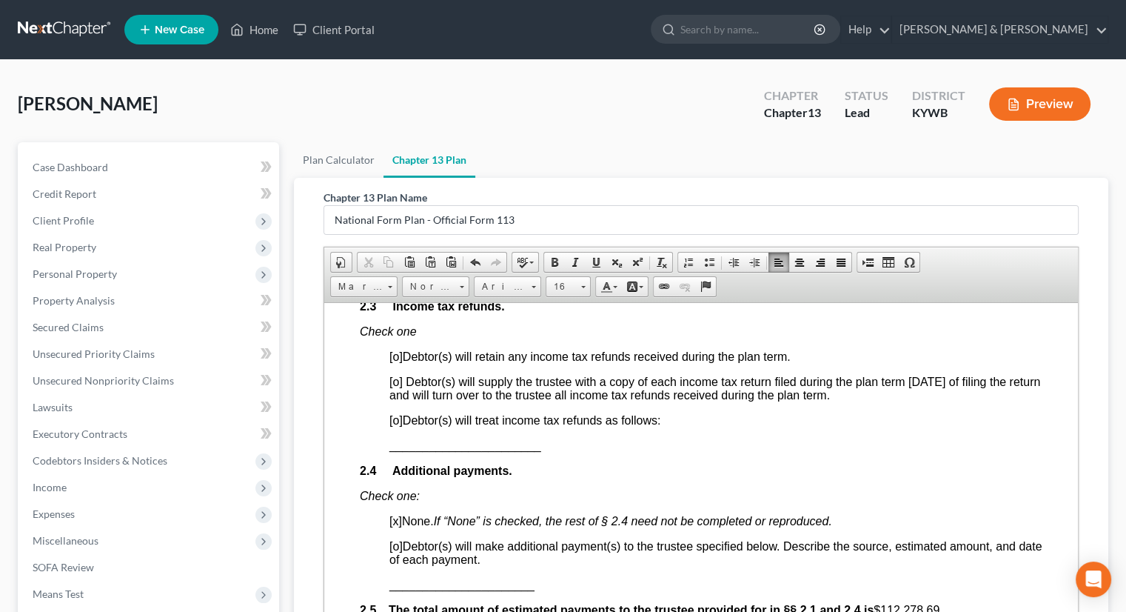
scroll to position [1111, 0]
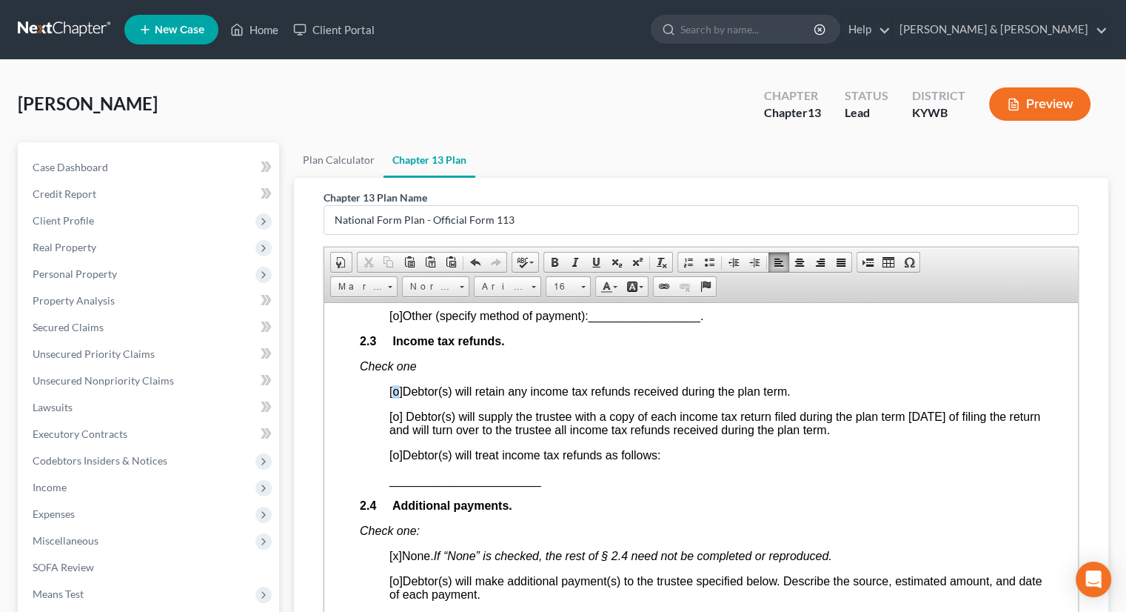
click at [398, 397] on span "[o]" at bounding box center [396, 390] width 13 height 13
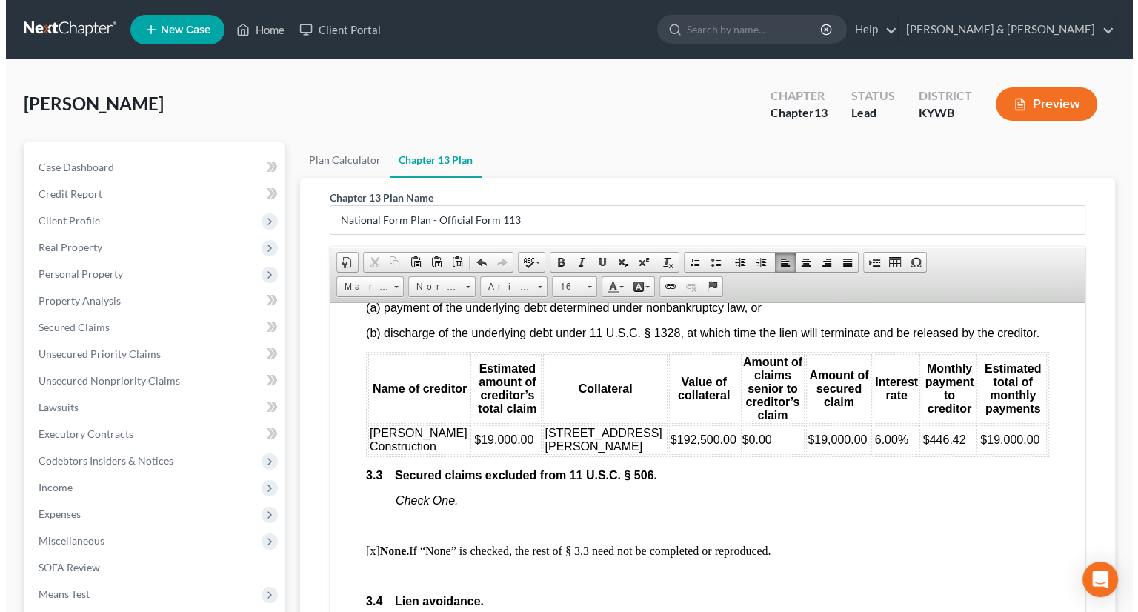
scroll to position [1926, 0]
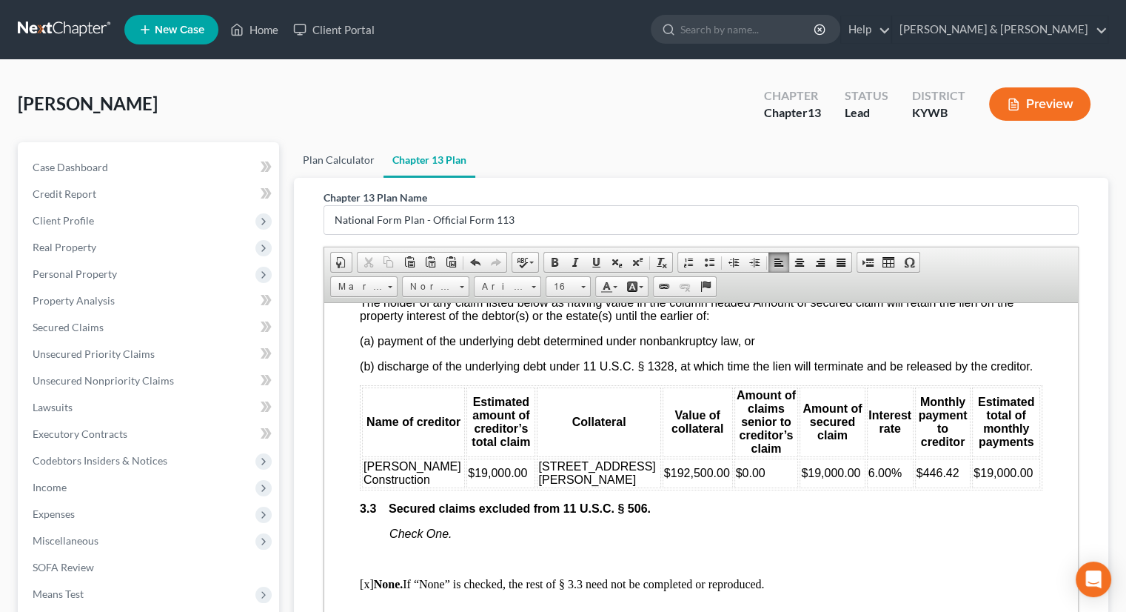
click at [343, 159] on link "Plan Calculator" at bounding box center [339, 160] width 90 height 36
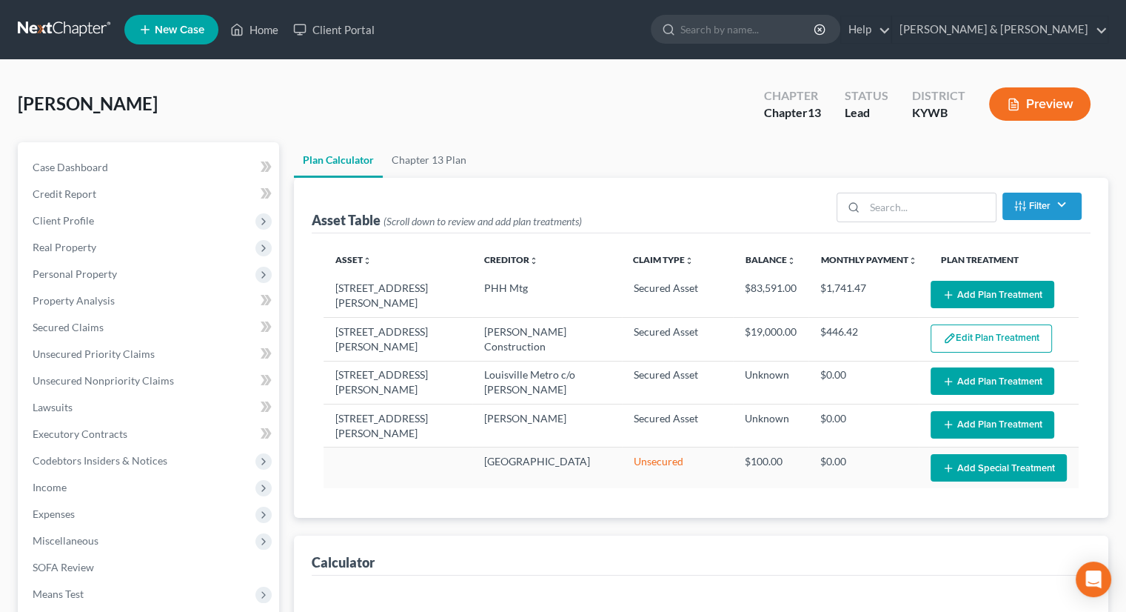
select select "47"
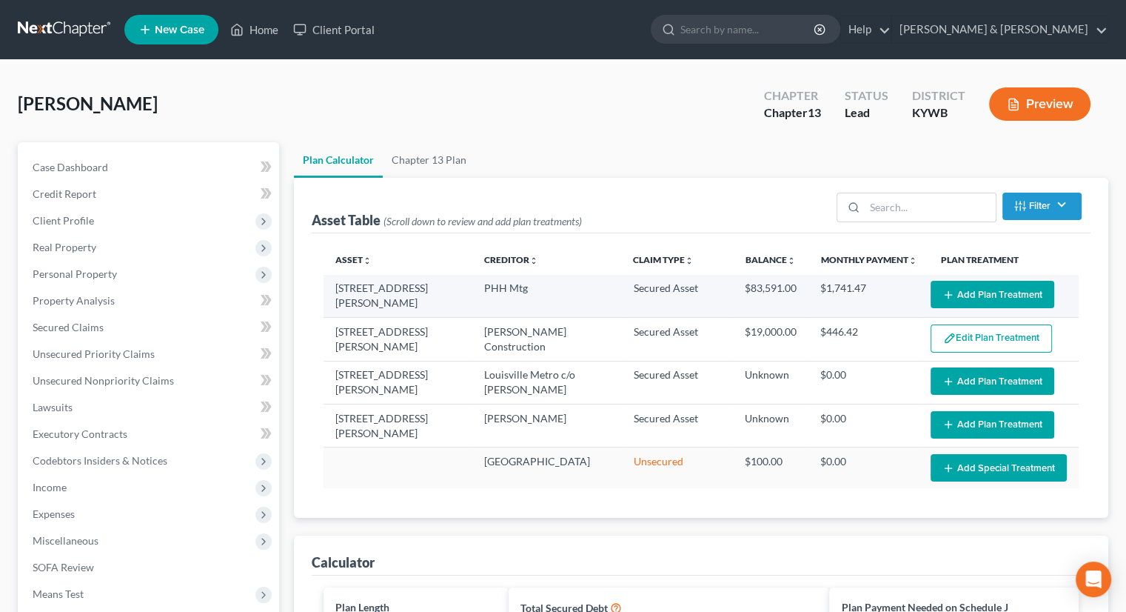
click at [1000, 293] on button "Add Plan Treatment" at bounding box center [993, 294] width 124 height 27
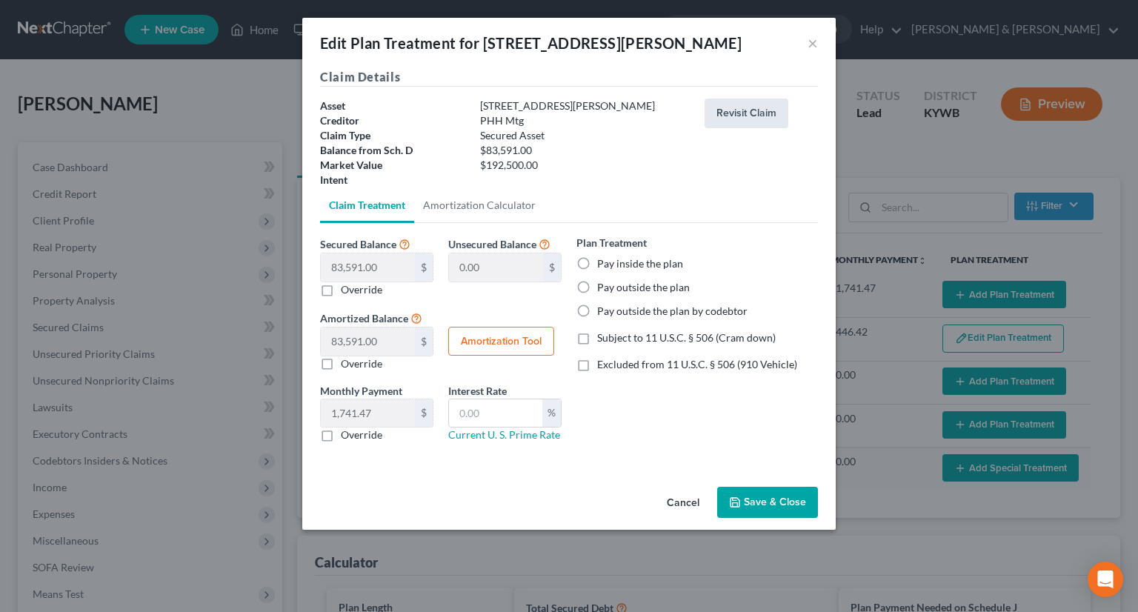
click at [744, 115] on button "Revisit Claim" at bounding box center [746, 114] width 84 height 30
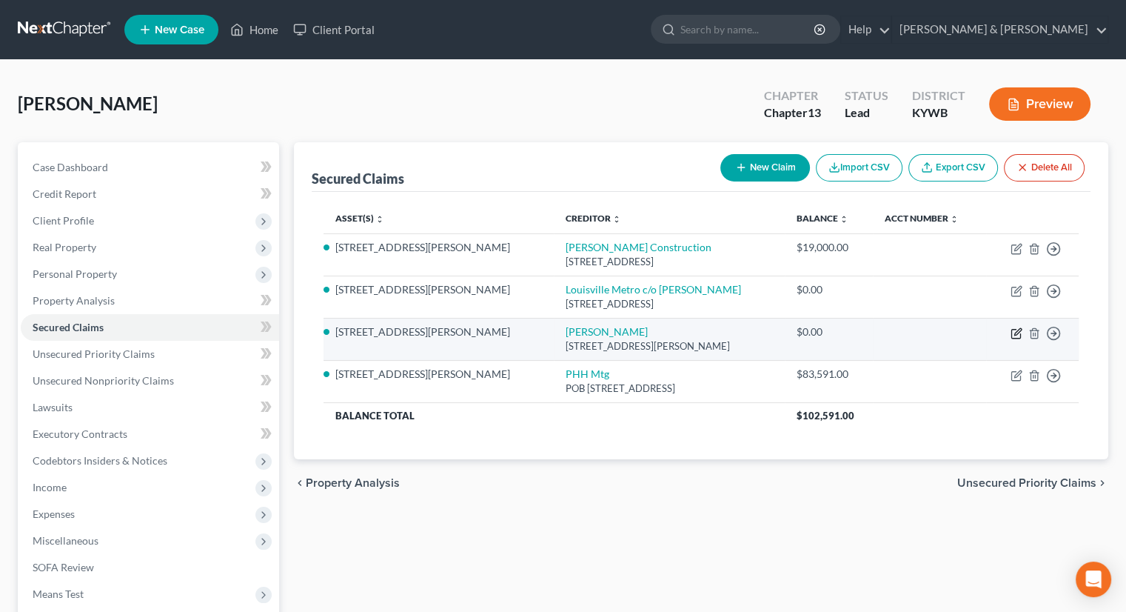
click at [1015, 333] on icon "button" at bounding box center [1018, 331] width 7 height 7
select select "18"
select select "2"
select select "0"
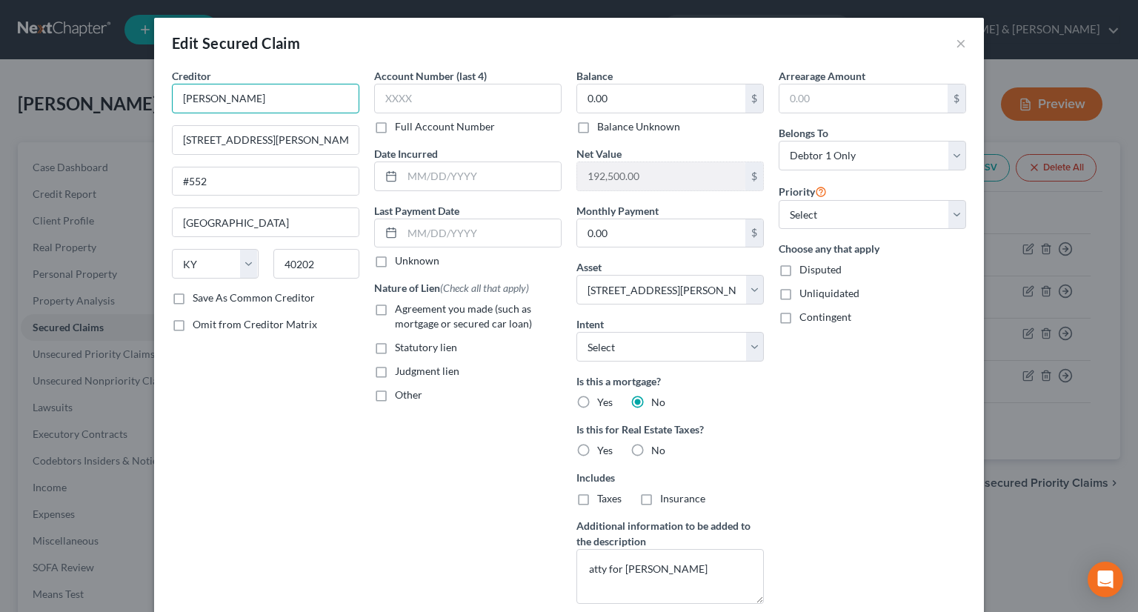
click at [190, 96] on input "[PERSON_NAME]" at bounding box center [265, 99] width 187 height 30
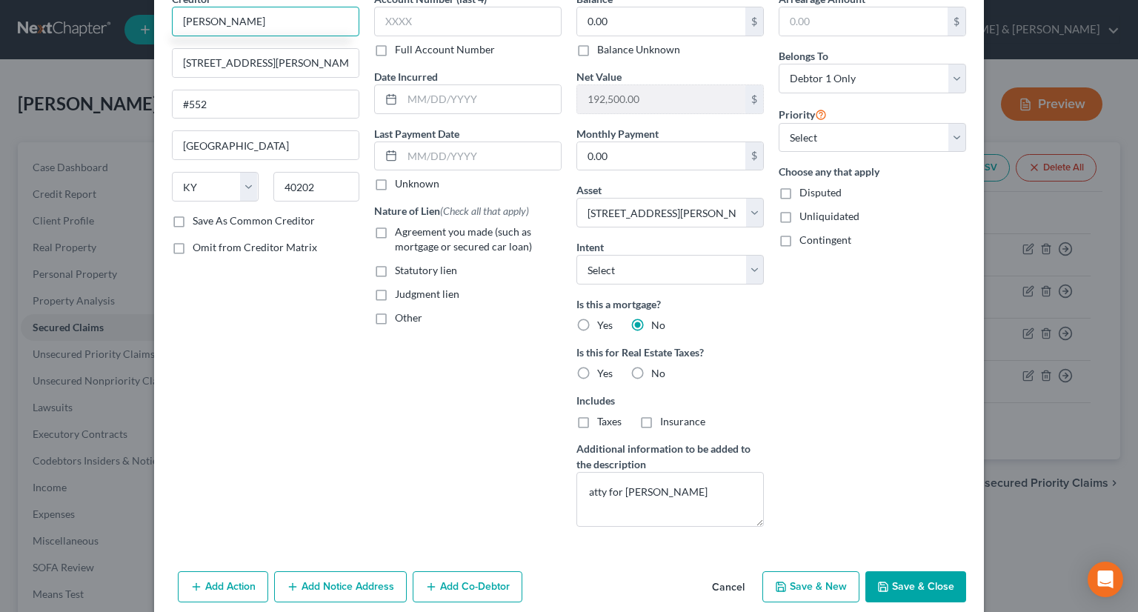
scroll to position [138, 0]
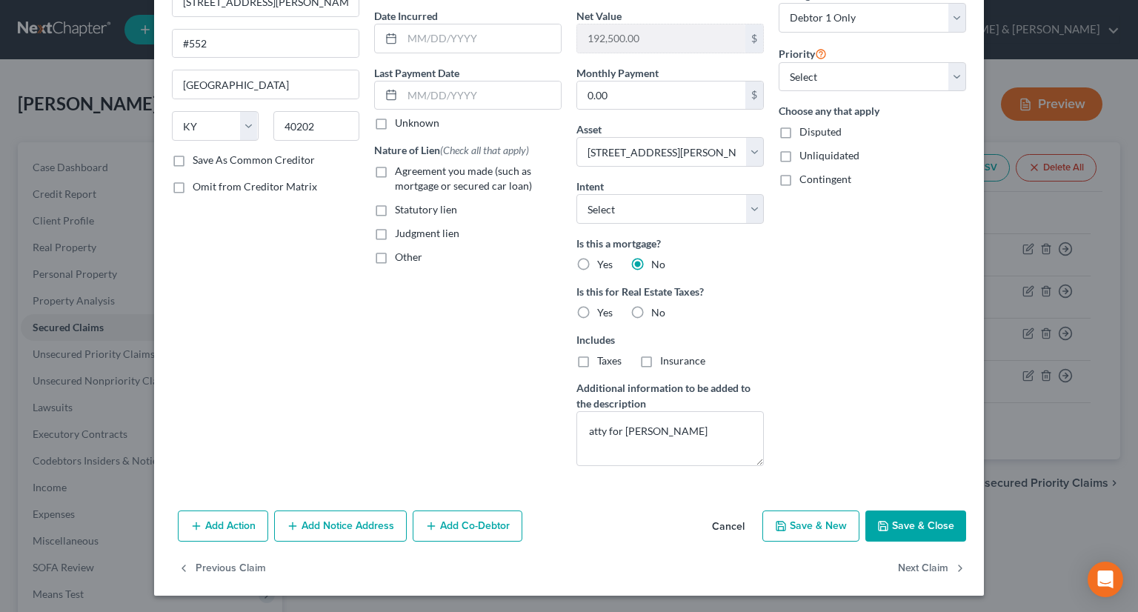
type input "[PERSON_NAME]"
click at [891, 515] on button "Save & Close" at bounding box center [915, 525] width 101 height 31
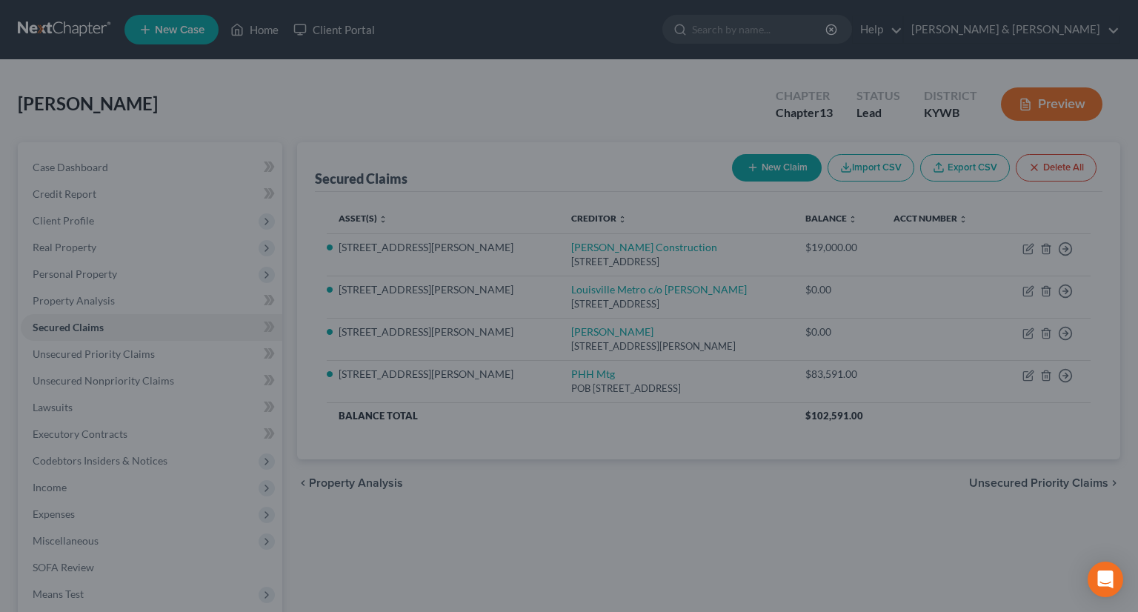
select select "2"
type input "0"
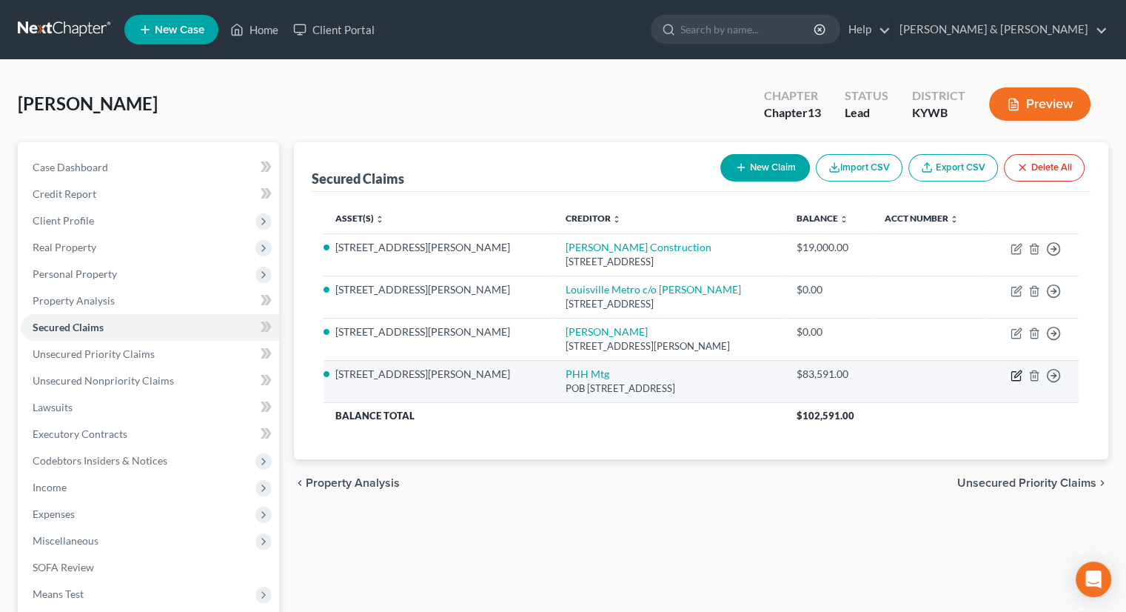
click at [1017, 375] on icon "button" at bounding box center [1018, 373] width 7 height 7
select select "9"
select select "2"
select select "0"
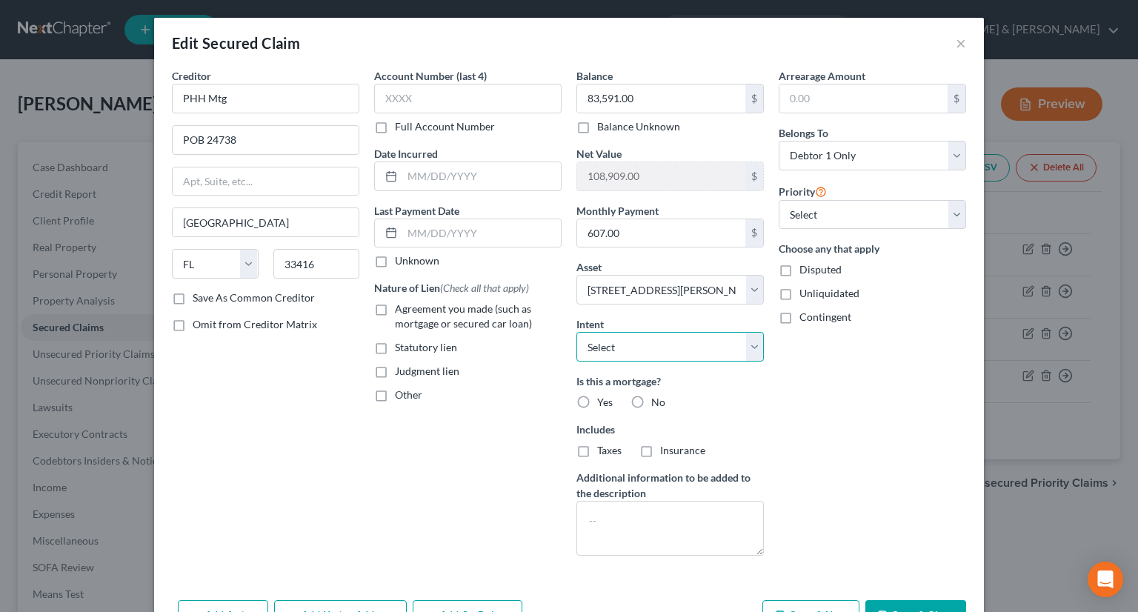
click at [753, 343] on select "Select Surrender Redeem Reaffirm Avoid Other" at bounding box center [669, 347] width 187 height 30
select select "2"
click at [576, 332] on select "Select Surrender Redeem Reaffirm Avoid Other" at bounding box center [669, 347] width 187 height 30
click at [597, 402] on label "Yes" at bounding box center [605, 402] width 16 height 15
click at [603, 402] on input "Yes" at bounding box center [608, 400] width 10 height 10
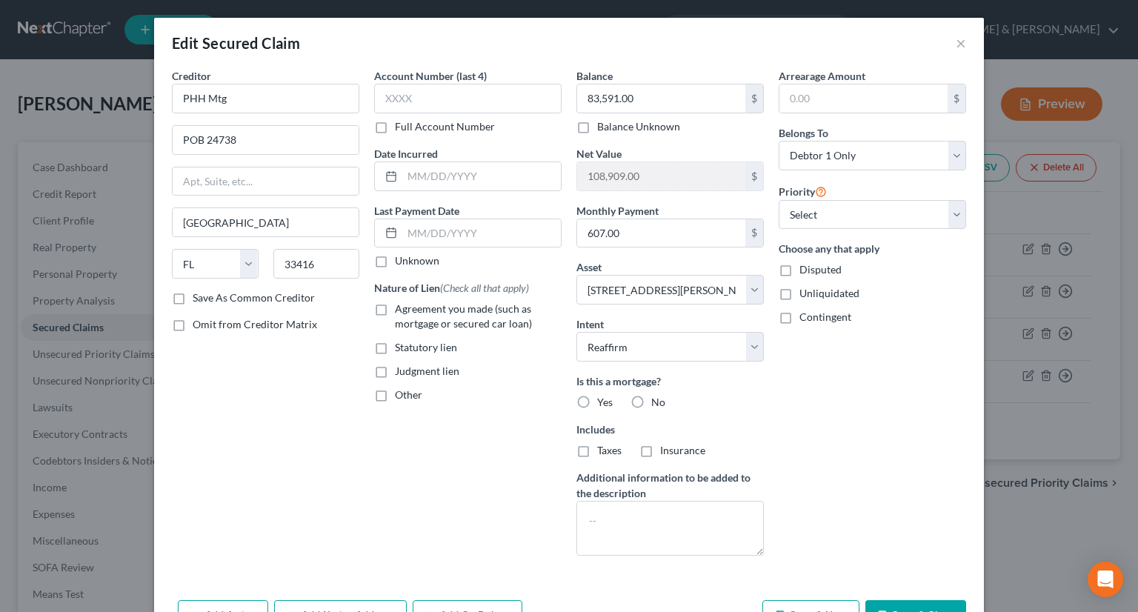
radio input "true"
click at [395, 307] on label "Agreement you made (such as mortgage or secured car loan)" at bounding box center [478, 316] width 167 height 30
click at [401, 307] on input "Agreement you made (such as mortgage or secured car loan)" at bounding box center [406, 306] width 10 height 10
checkbox input "true"
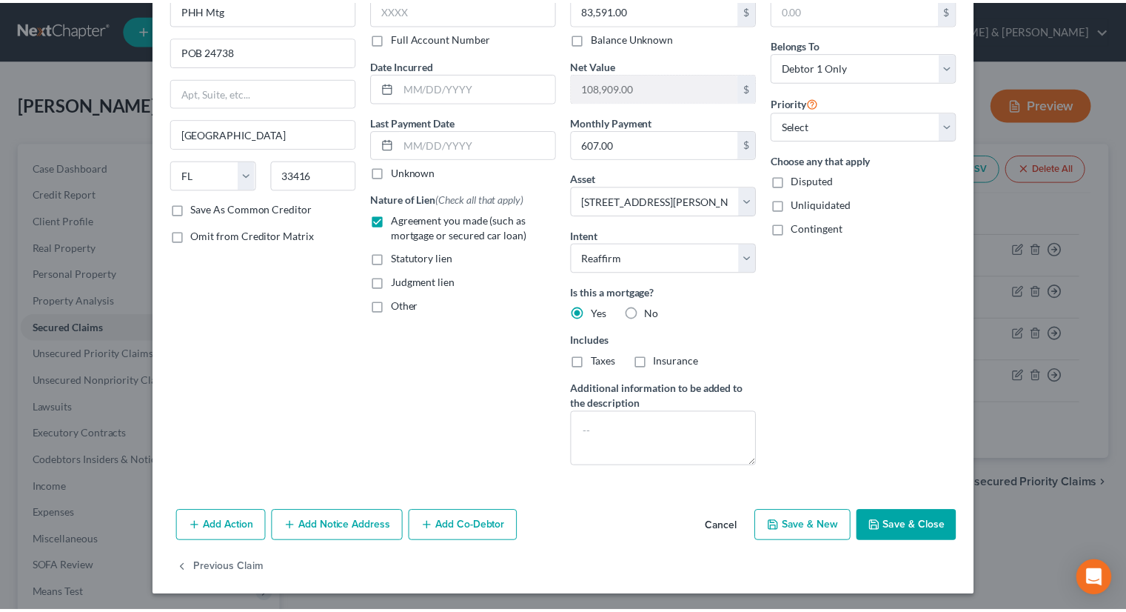
scroll to position [90, 0]
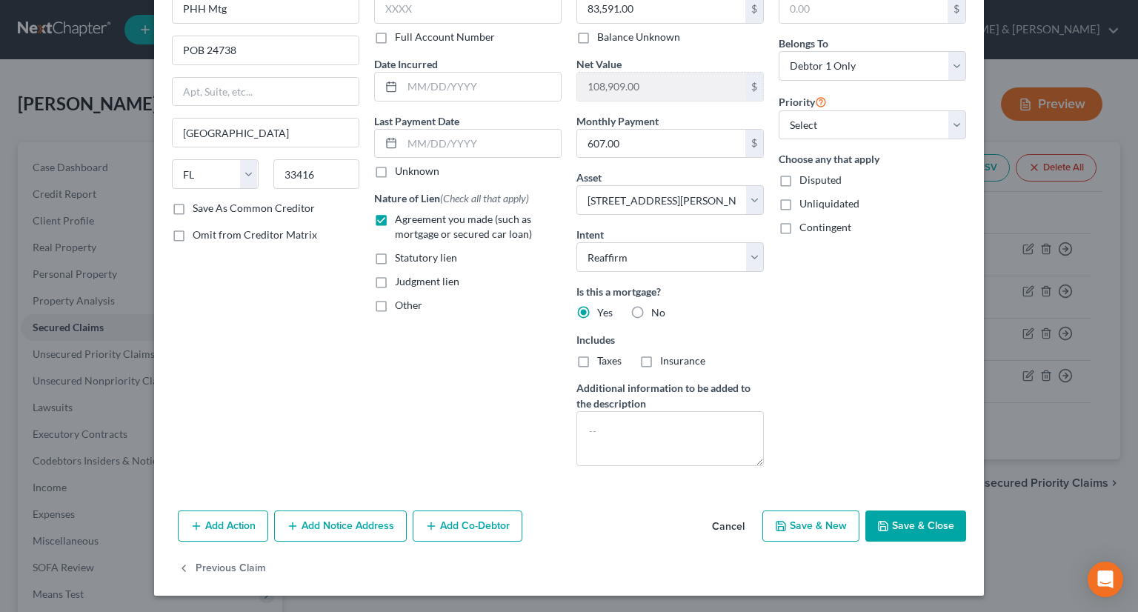
click at [918, 518] on button "Save & Close" at bounding box center [915, 525] width 101 height 31
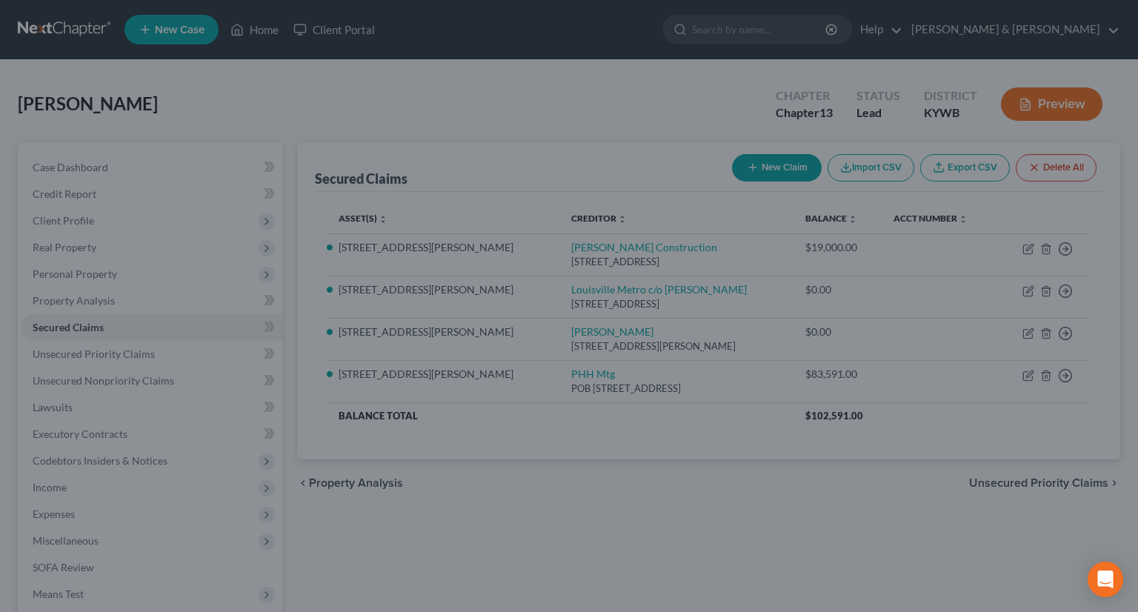
select select "2"
type input "0"
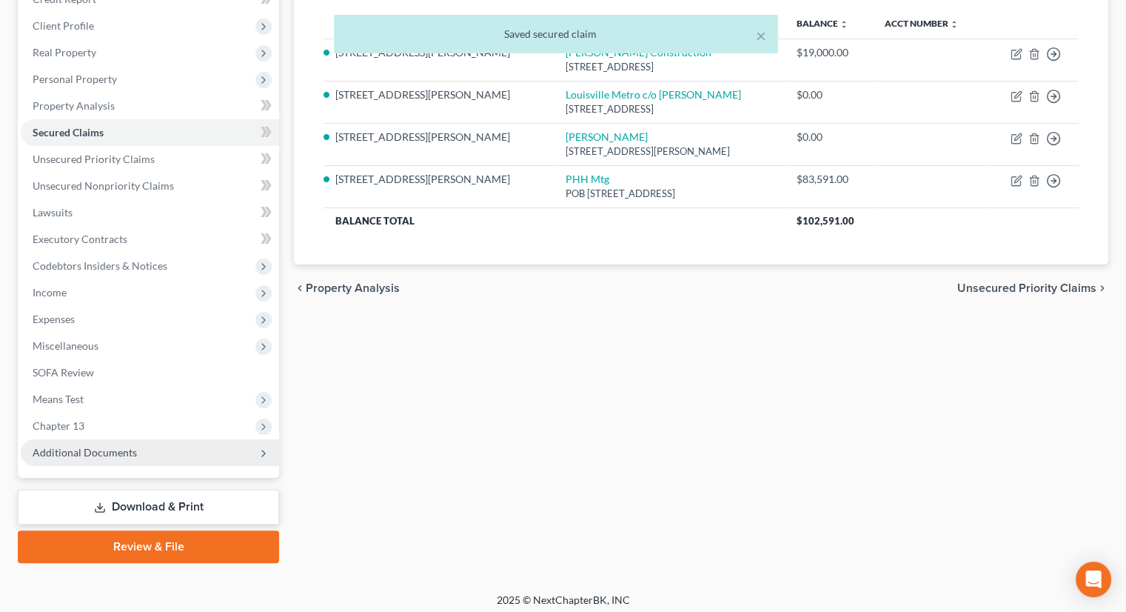
scroll to position [201, 0]
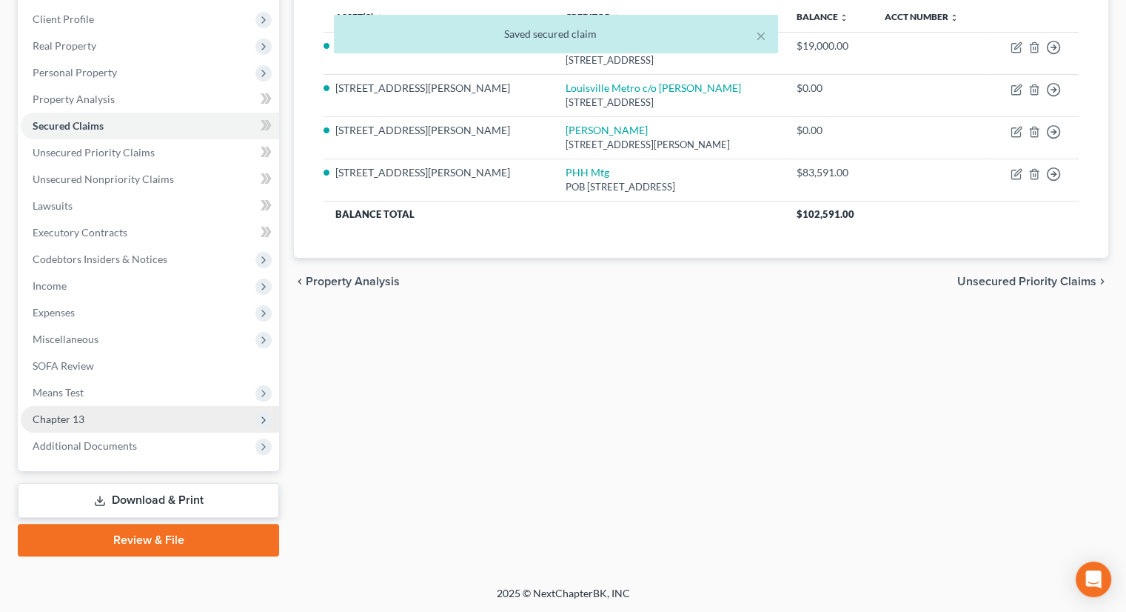
click at [56, 415] on span "Chapter 13" at bounding box center [59, 419] width 52 height 13
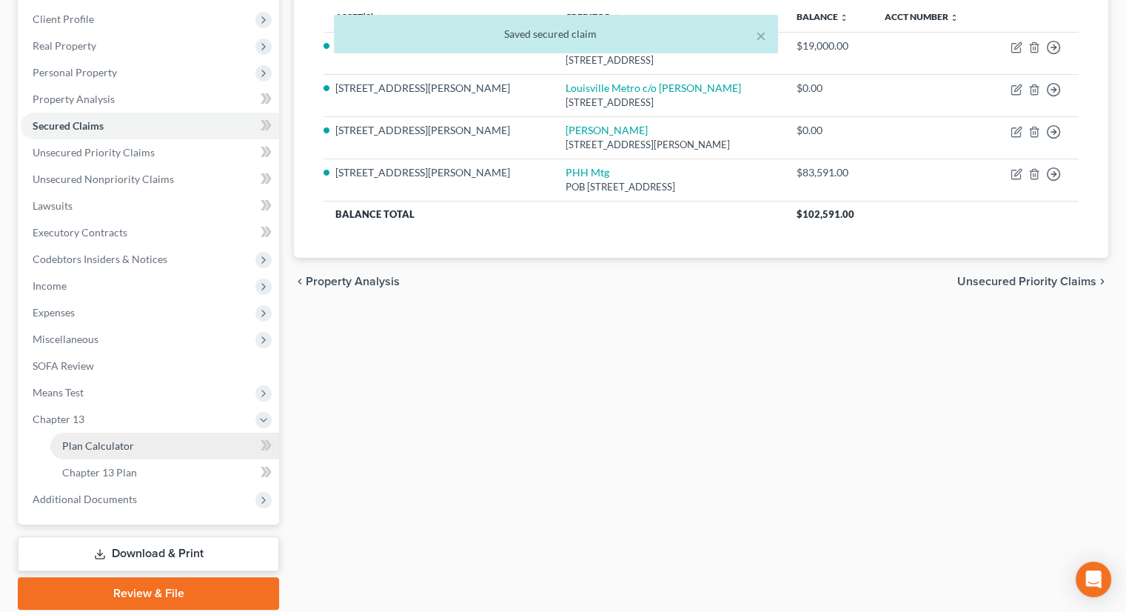
click at [80, 439] on span "Plan Calculator" at bounding box center [98, 445] width 72 height 13
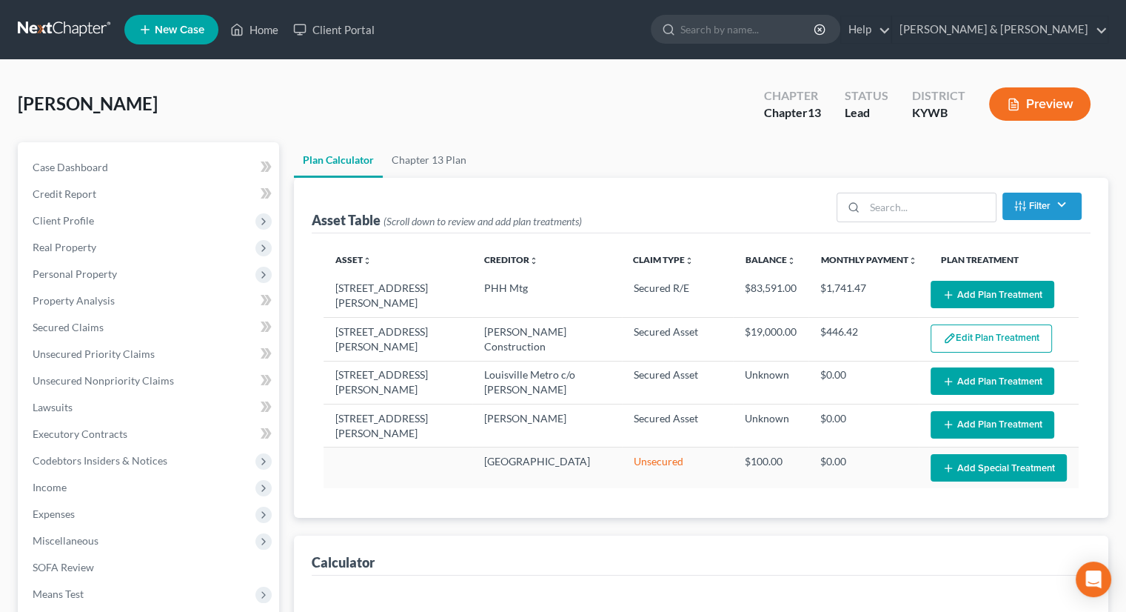
select select "47"
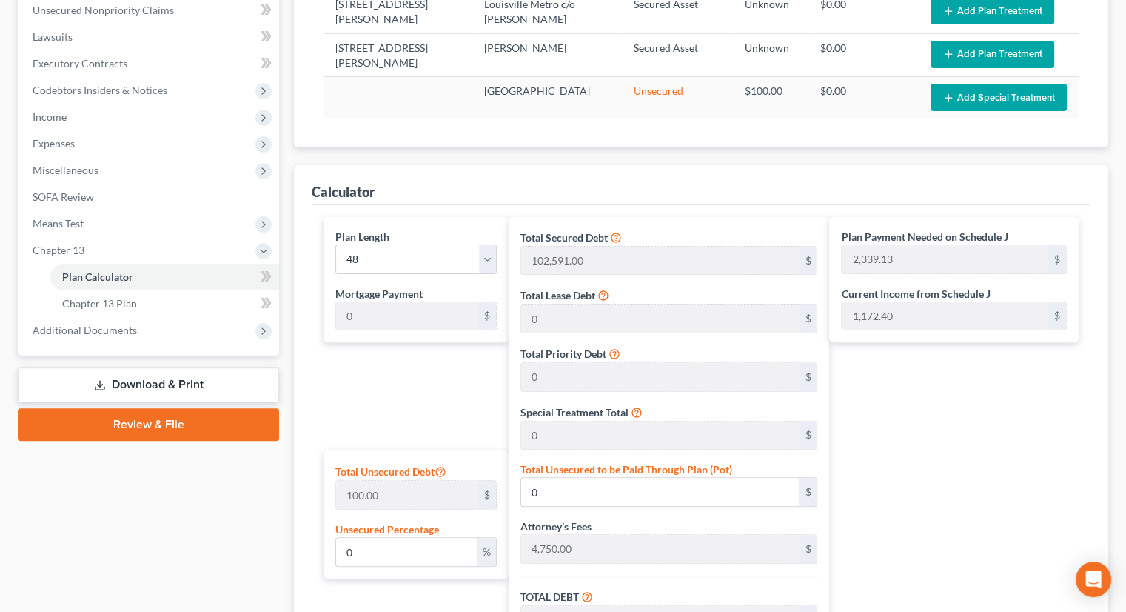
scroll to position [296, 0]
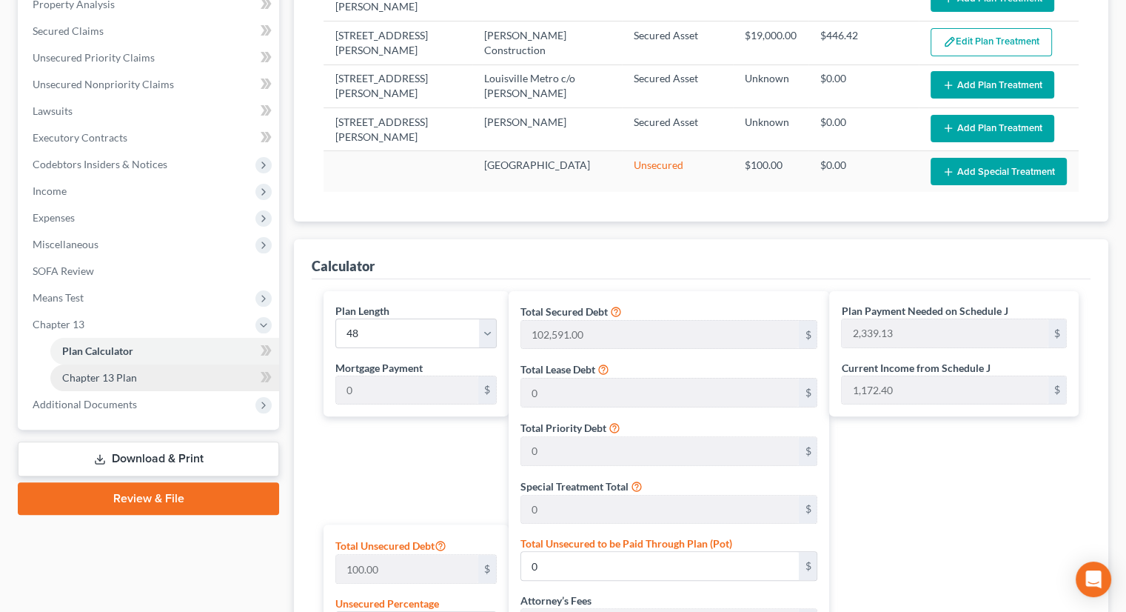
click at [104, 372] on span "Chapter 13 Plan" at bounding box center [99, 377] width 75 height 13
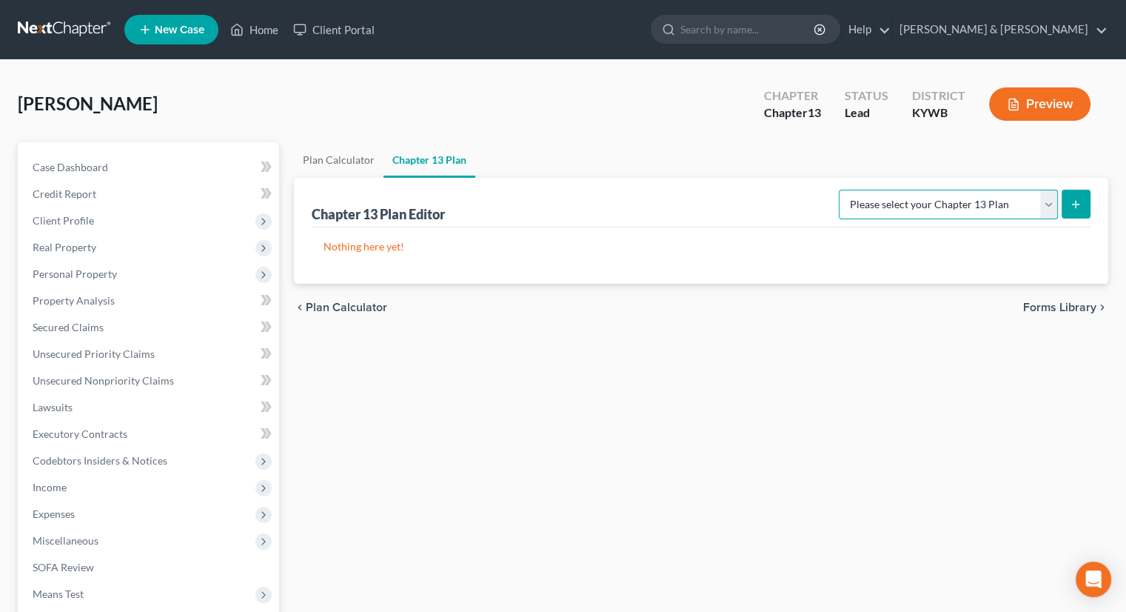
drag, startPoint x: 1052, startPoint y: 204, endPoint x: 1031, endPoint y: 214, distance: 22.9
click at [1052, 204] on select "Please select your Chapter 13 Plan National Form Plan - Official Form 113" at bounding box center [948, 205] width 219 height 30
select select "0"
click at [844, 190] on select "Please select your Chapter 13 Plan National Form Plan - Official Form 113" at bounding box center [948, 205] width 219 height 30
click at [1069, 198] on button "submit" at bounding box center [1076, 204] width 29 height 29
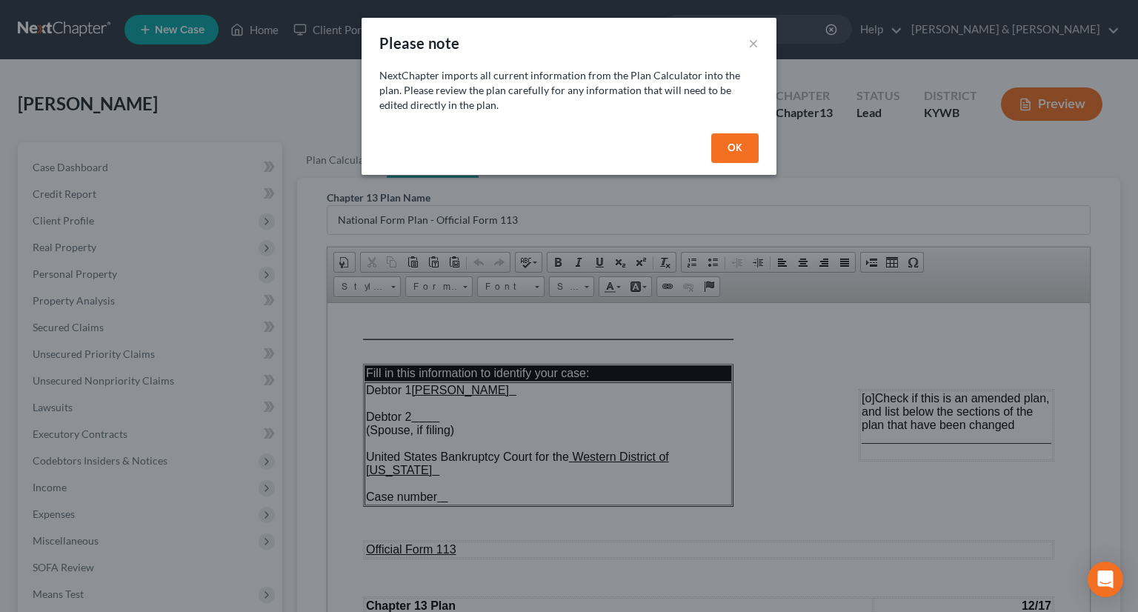
click at [739, 151] on button "OK" at bounding box center [734, 148] width 47 height 30
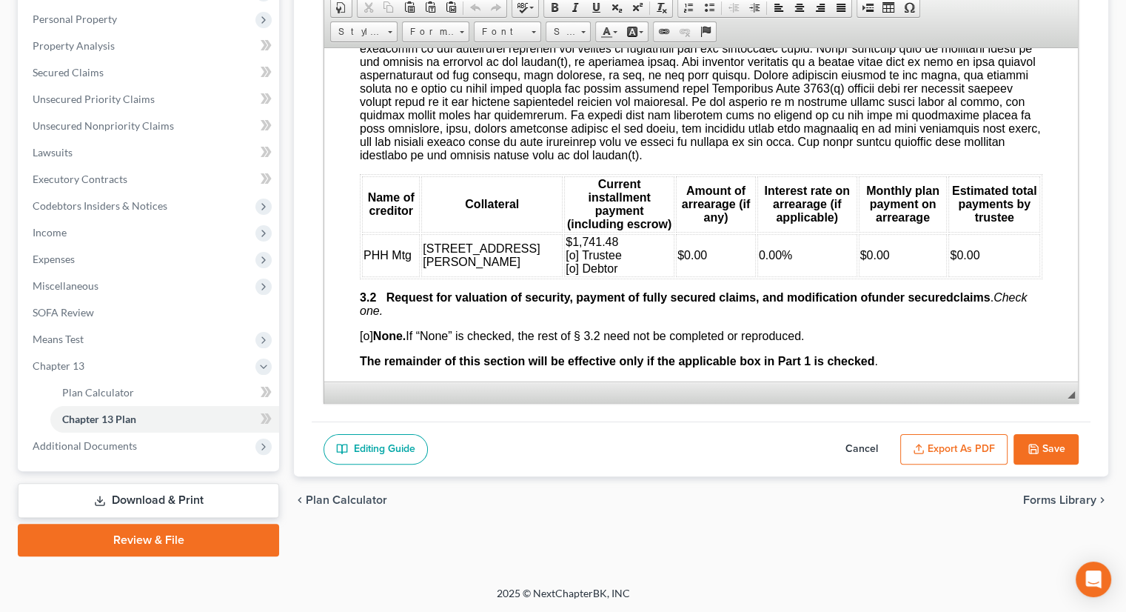
scroll to position [1629, 0]
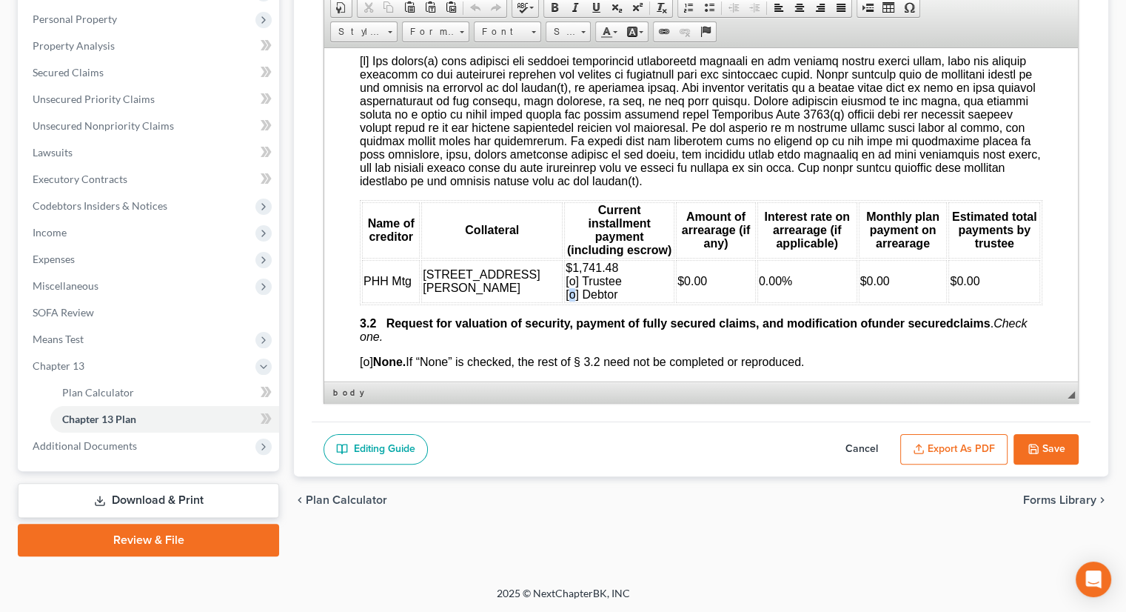
click at [566, 300] on span "$1,741.48 [o] Trustee [o] Debtor" at bounding box center [594, 280] width 56 height 39
drag, startPoint x: 555, startPoint y: 268, endPoint x: 504, endPoint y: 277, distance: 51.9
click at [564, 277] on td "$1,741.48 [o] Trustee [x] Debtor" at bounding box center [619, 280] width 110 height 43
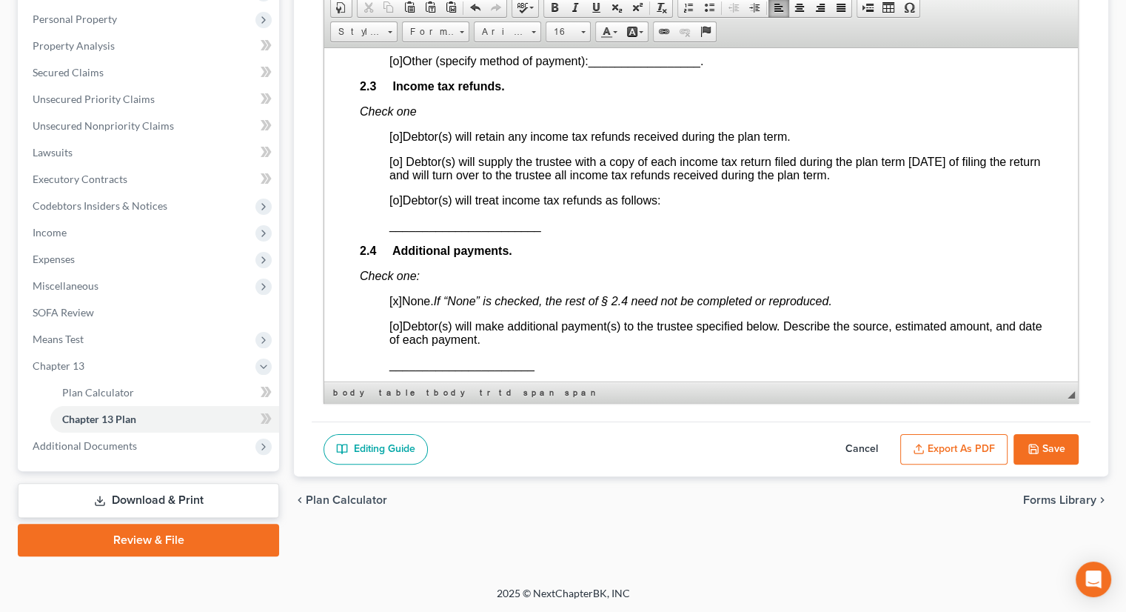
scroll to position [1037, 0]
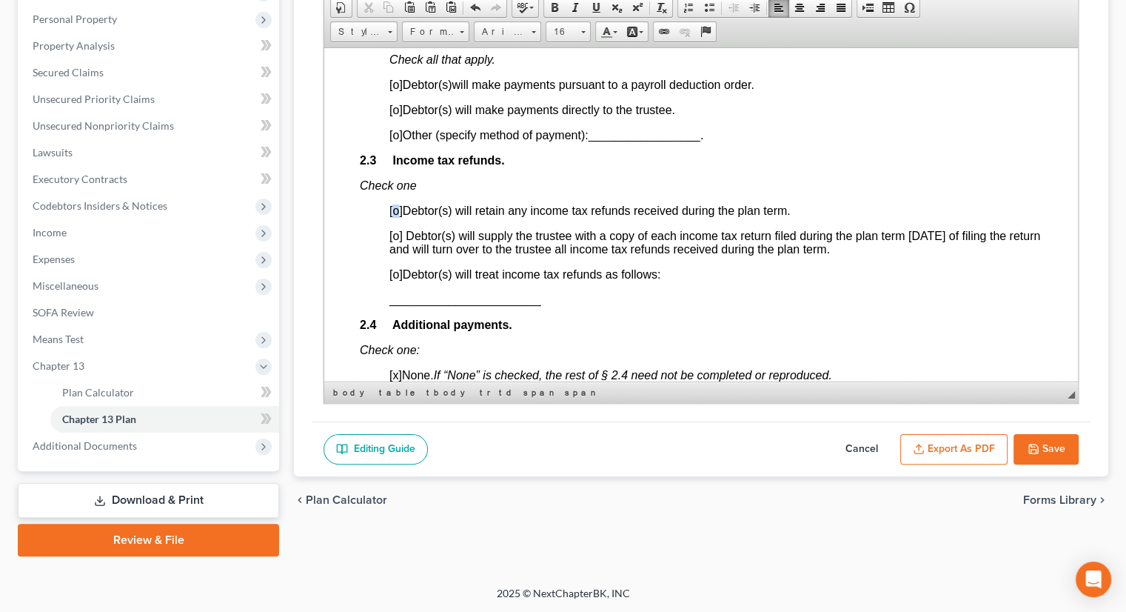
click at [396, 216] on span "[o]" at bounding box center [396, 210] width 13 height 13
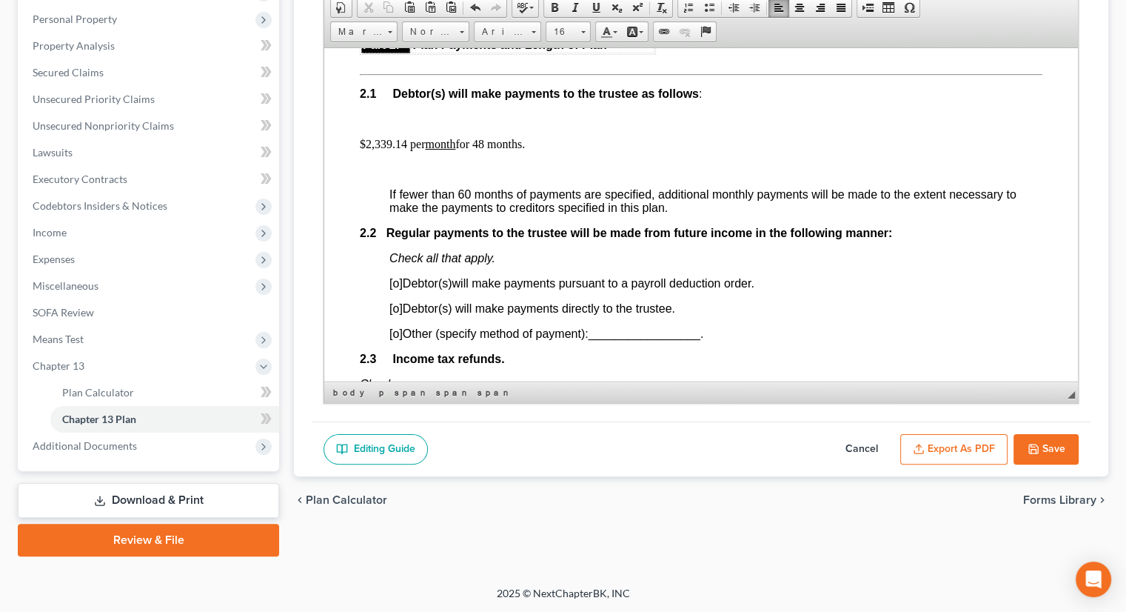
scroll to position [815, 0]
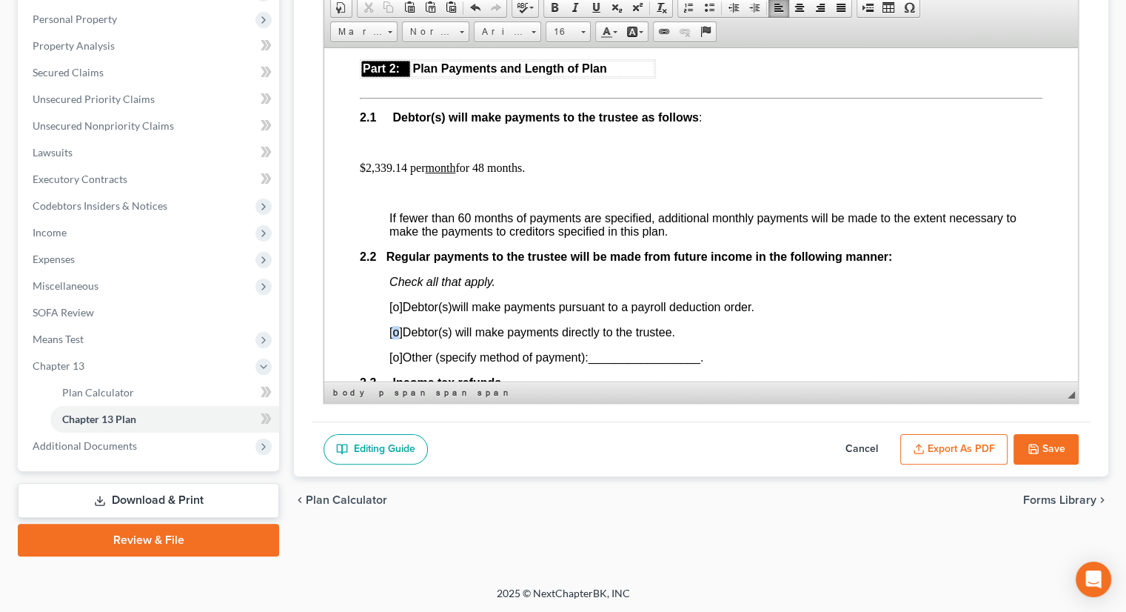
click at [397, 338] on span "[o]" at bounding box center [396, 331] width 13 height 13
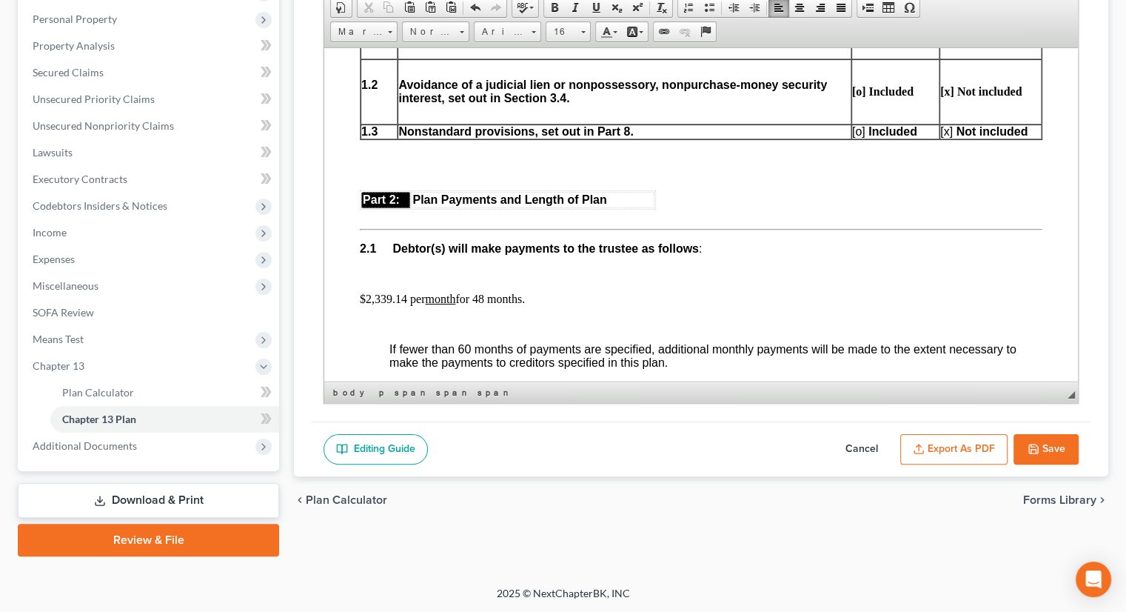
scroll to position [667, 0]
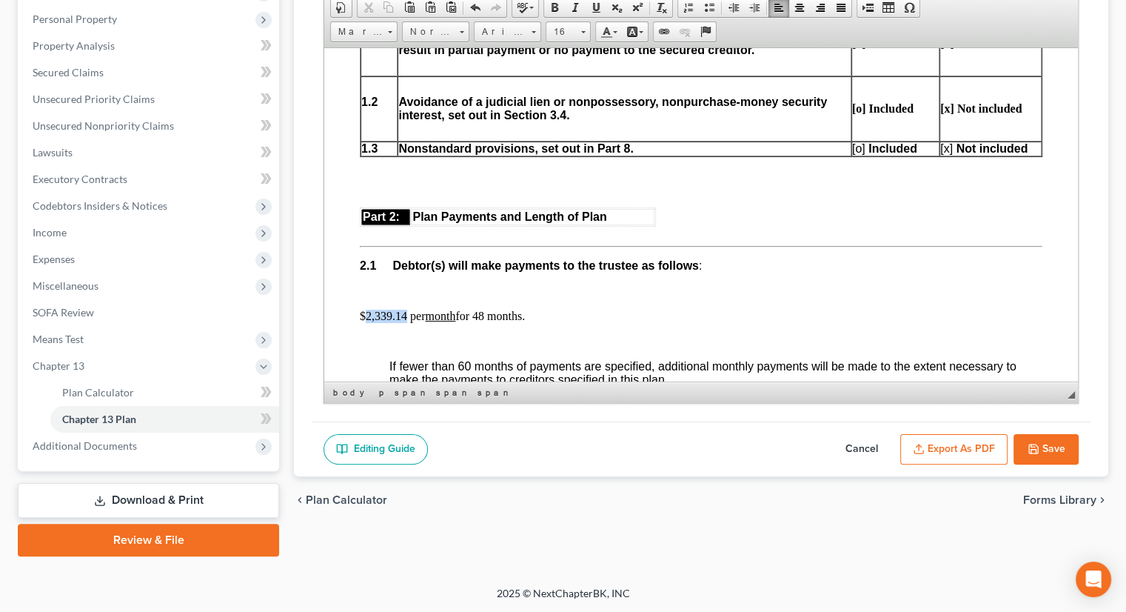
drag, startPoint x: 365, startPoint y: 324, endPoint x: 406, endPoint y: 320, distance: 40.9
click at [406, 320] on p "$2,339.14 per month for 48 months." at bounding box center [701, 315] width 683 height 13
drag, startPoint x: 367, startPoint y: 325, endPoint x: 370, endPoint y: 315, distance: 10.8
click at [367, 322] on p "$85.00 per month for 48 months." at bounding box center [701, 315] width 683 height 13
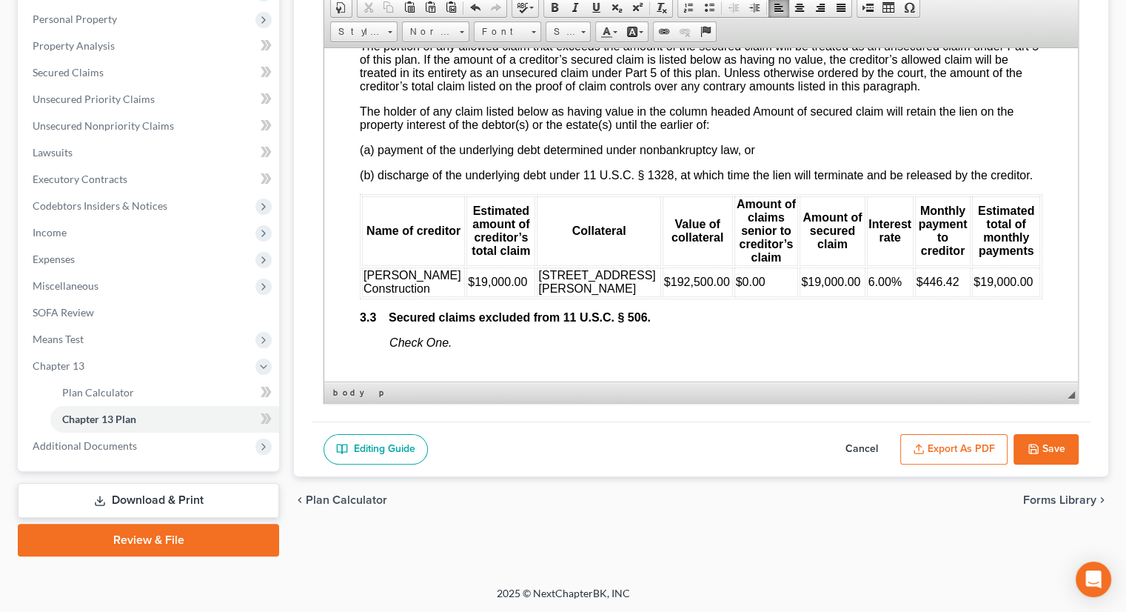
scroll to position [2148, 0]
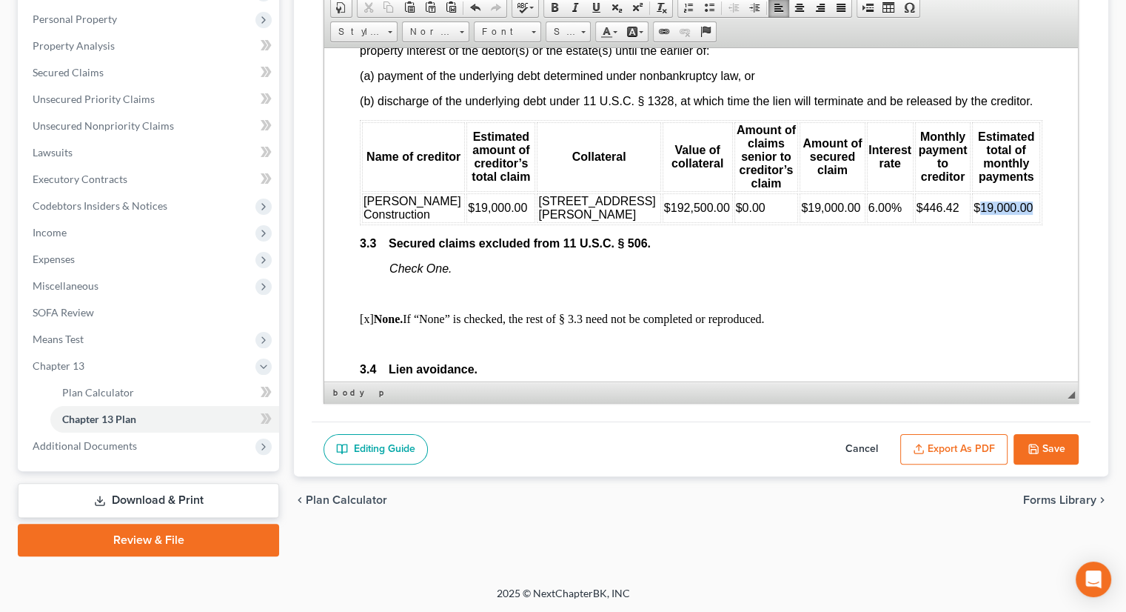
drag, startPoint x: 956, startPoint y: 224, endPoint x: 1020, endPoint y: 223, distance: 63.7
click at [1020, 222] on td "$19,000.00" at bounding box center [1006, 208] width 68 height 30
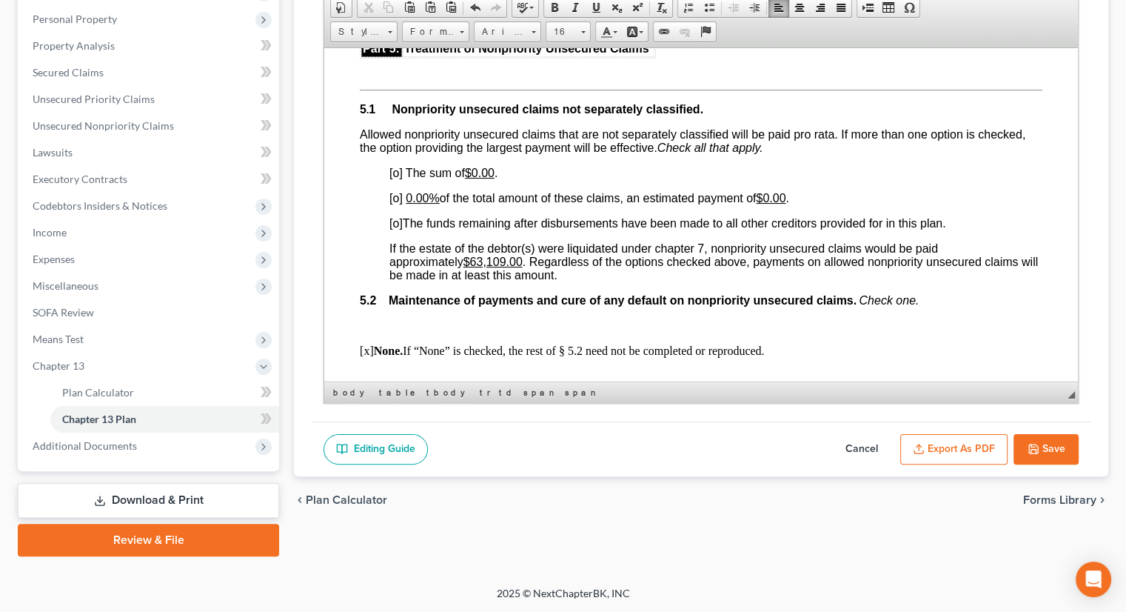
scroll to position [3333, 0]
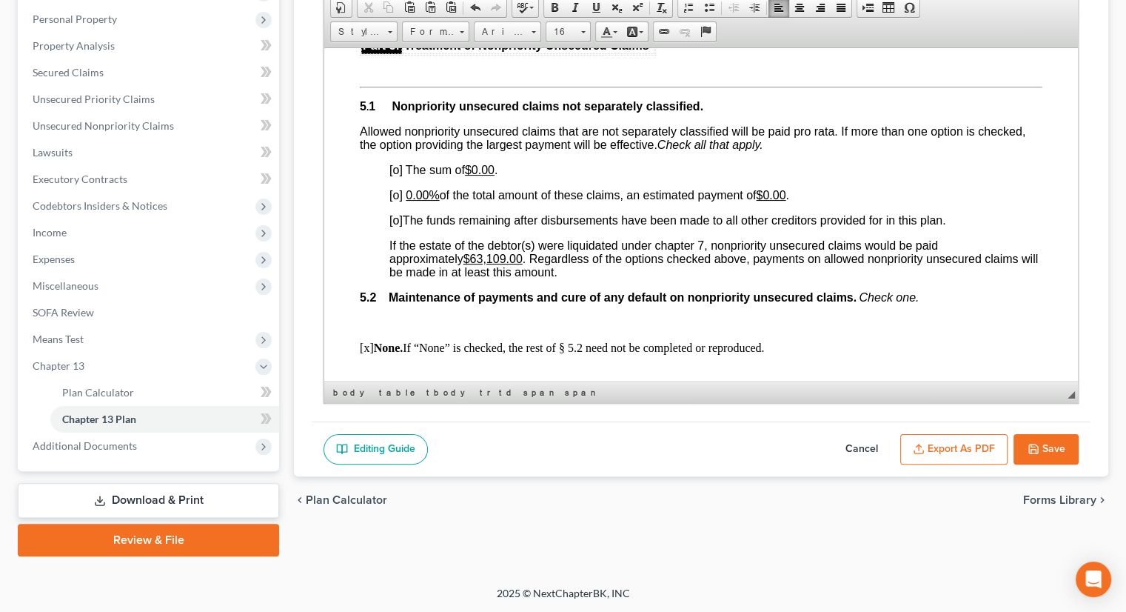
click at [407, 201] on u "0.00%" at bounding box center [422, 194] width 33 height 13
click at [399, 201] on span "[o]" at bounding box center [396, 194] width 13 height 13
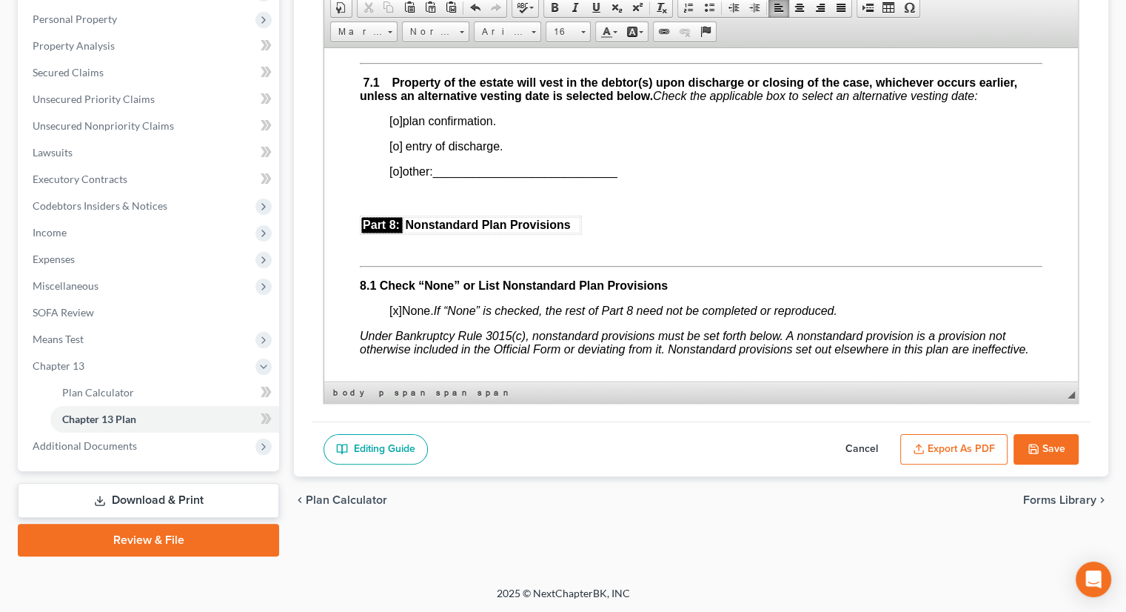
scroll to position [4073, 0]
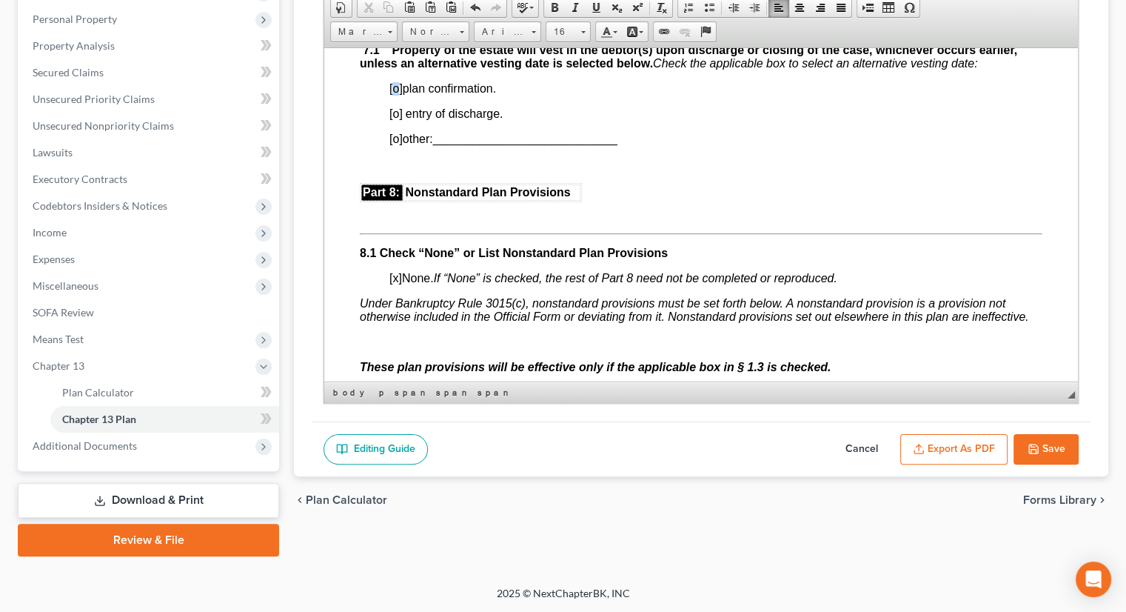
click at [397, 94] on span "[o]" at bounding box center [396, 87] width 13 height 13
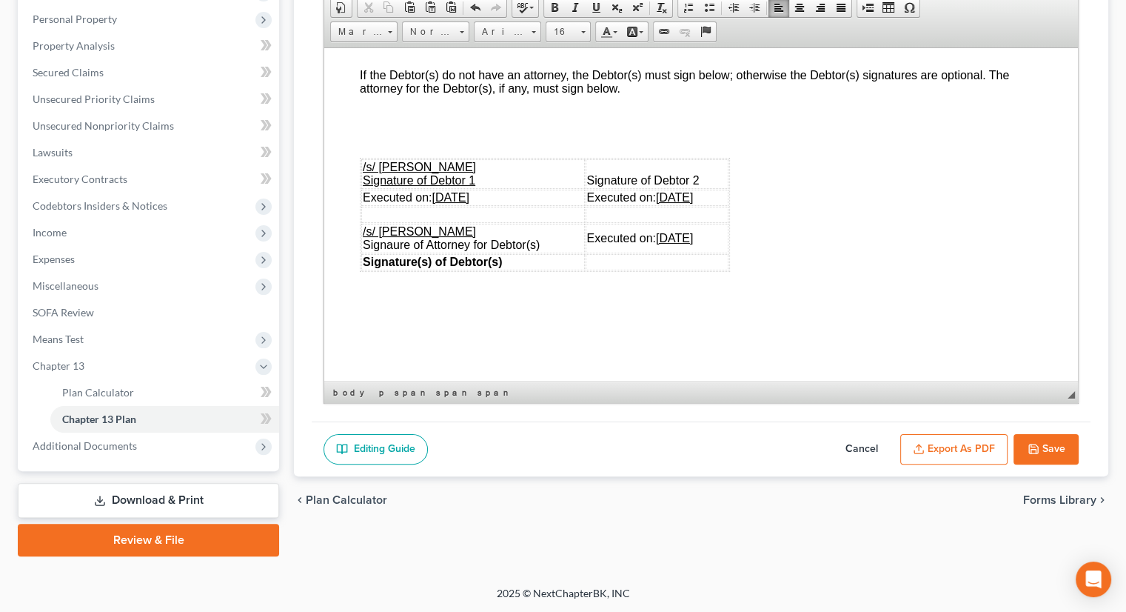
scroll to position [4592, 0]
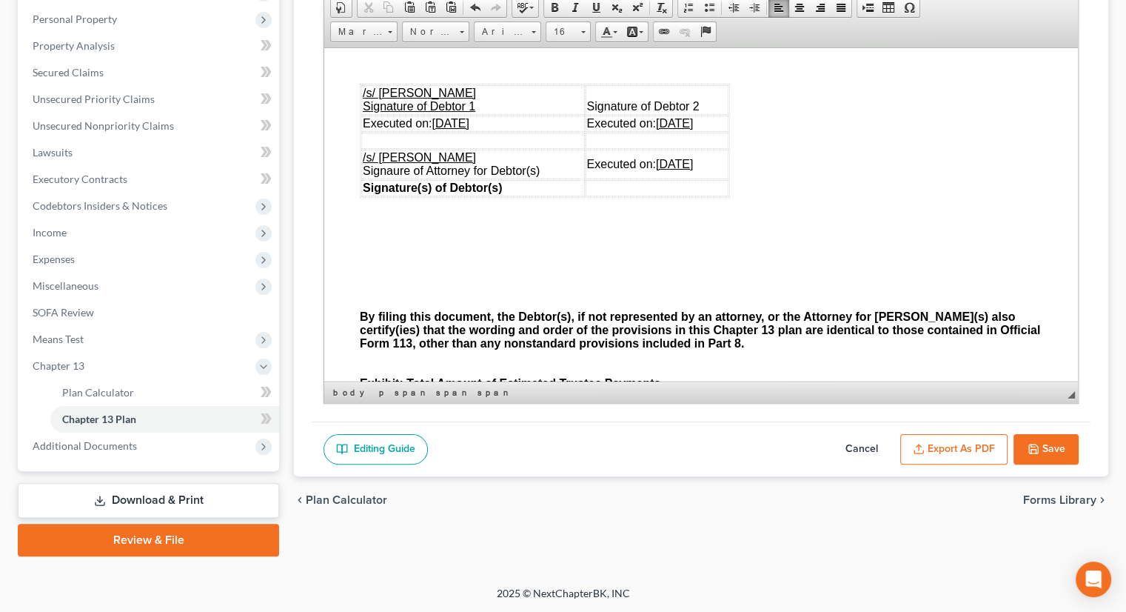
drag, startPoint x: 498, startPoint y: 172, endPoint x: 435, endPoint y: 177, distance: 63.2
click at [435, 131] on td "Executed on: [DATE]" at bounding box center [473, 123] width 224 height 16
drag, startPoint x: 716, startPoint y: 174, endPoint x: 644, endPoint y: 168, distance: 72.8
click at [644, 131] on td "Executed on: [DATE]" at bounding box center [658, 123] width 144 height 16
drag, startPoint x: 710, startPoint y: 216, endPoint x: 644, endPoint y: 205, distance: 66.7
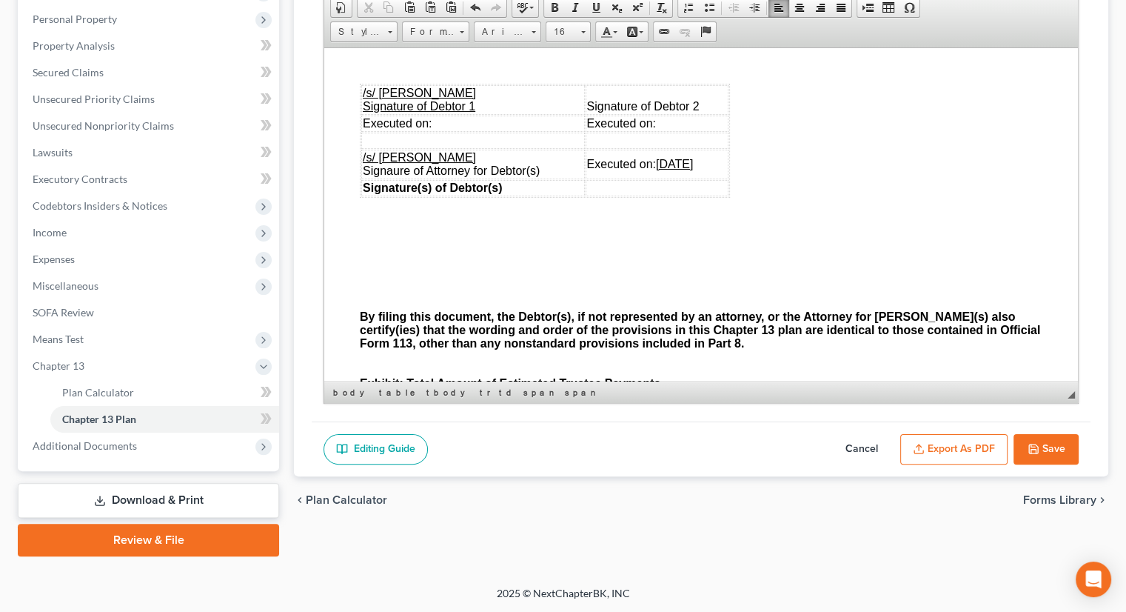
click at [644, 178] on td "Executed on: [DATE]" at bounding box center [658, 164] width 144 height 30
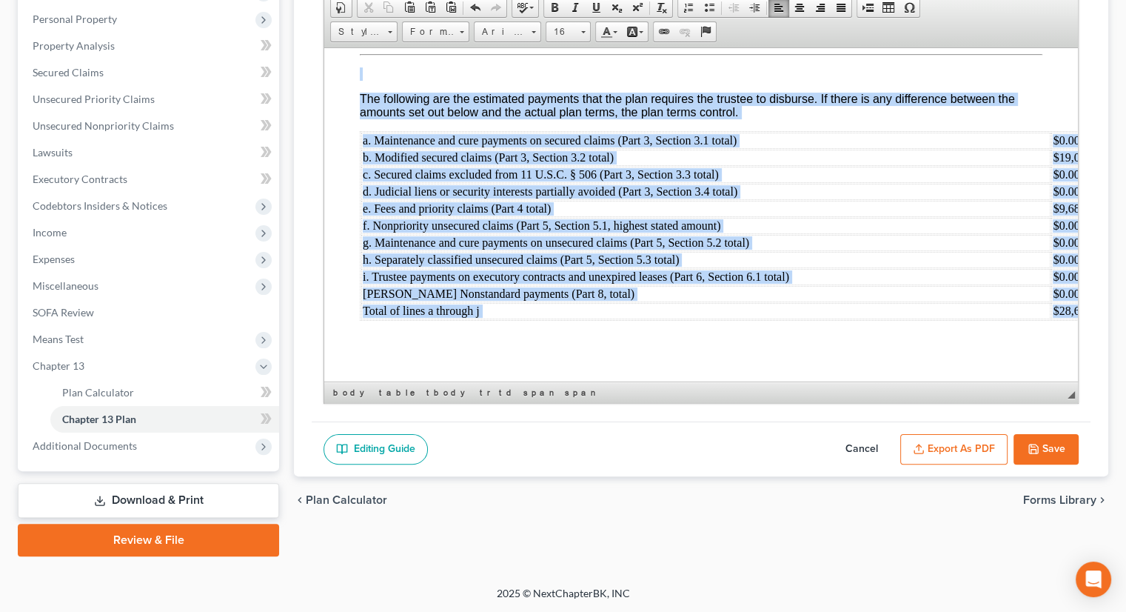
scroll to position [5004, 0]
drag, startPoint x: 360, startPoint y: 73, endPoint x: 981, endPoint y: 434, distance: 717.8
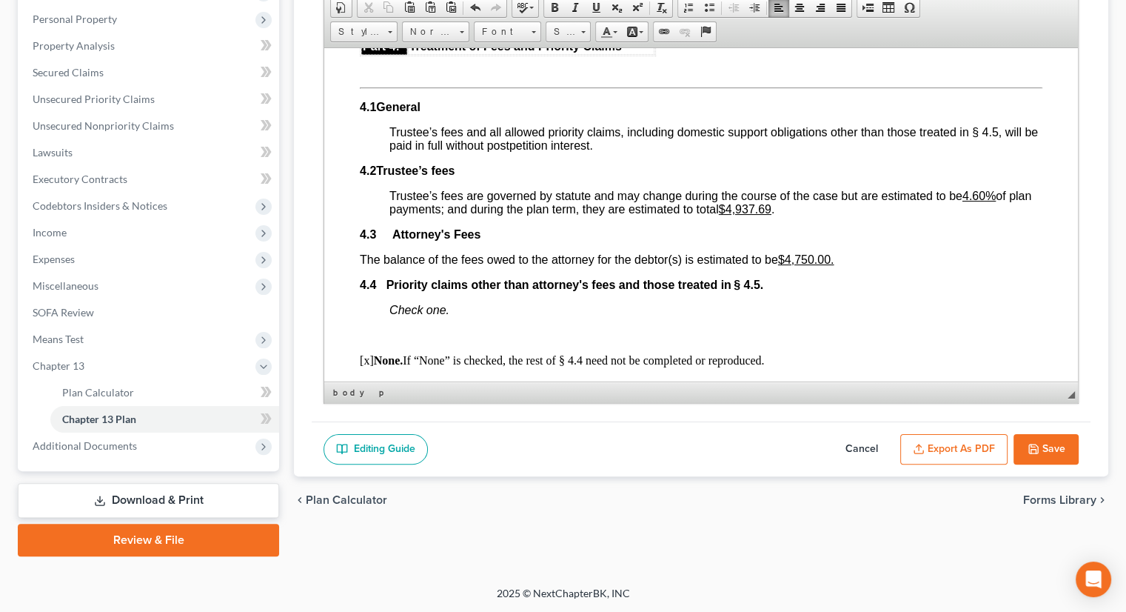
scroll to position [2764, 0]
click at [1043, 450] on button "Save" at bounding box center [1046, 449] width 65 height 31
select select "0"
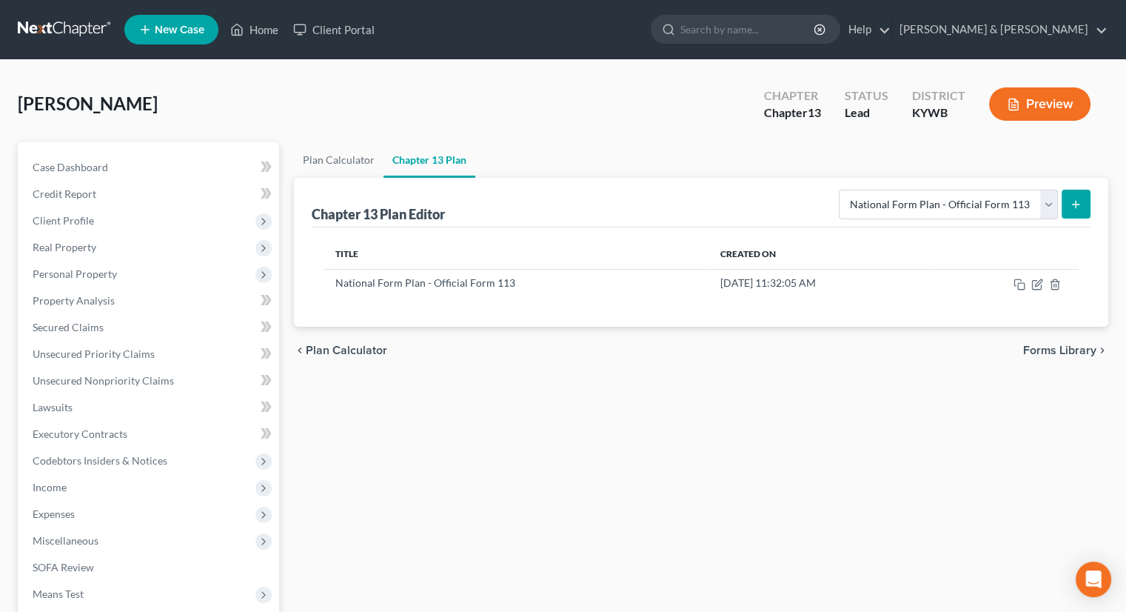
scroll to position [0, 0]
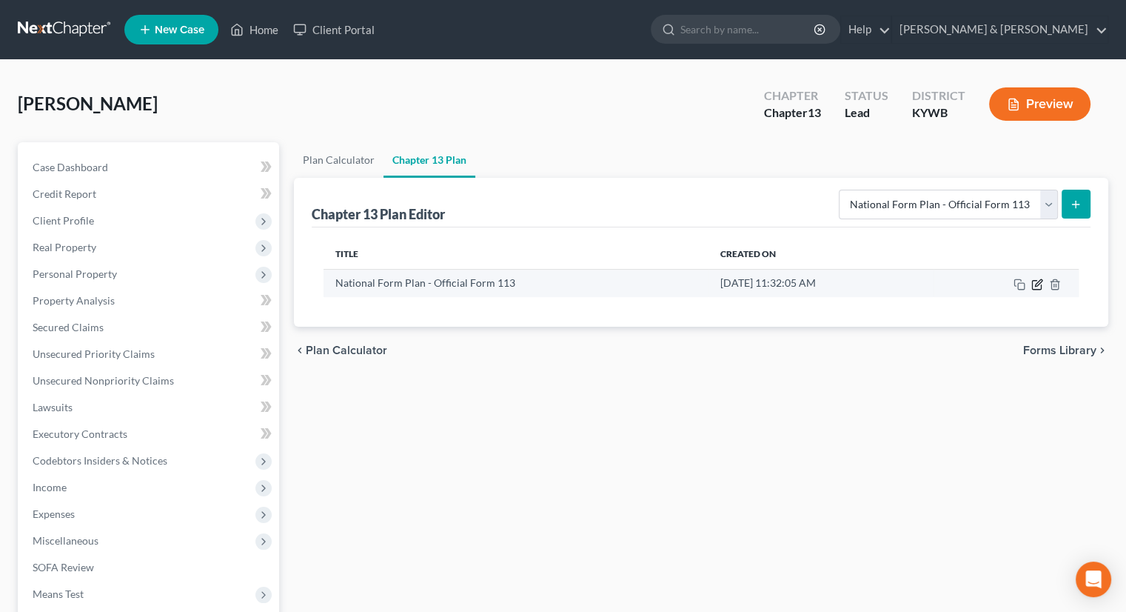
click at [1034, 286] on icon "button" at bounding box center [1038, 284] width 12 height 12
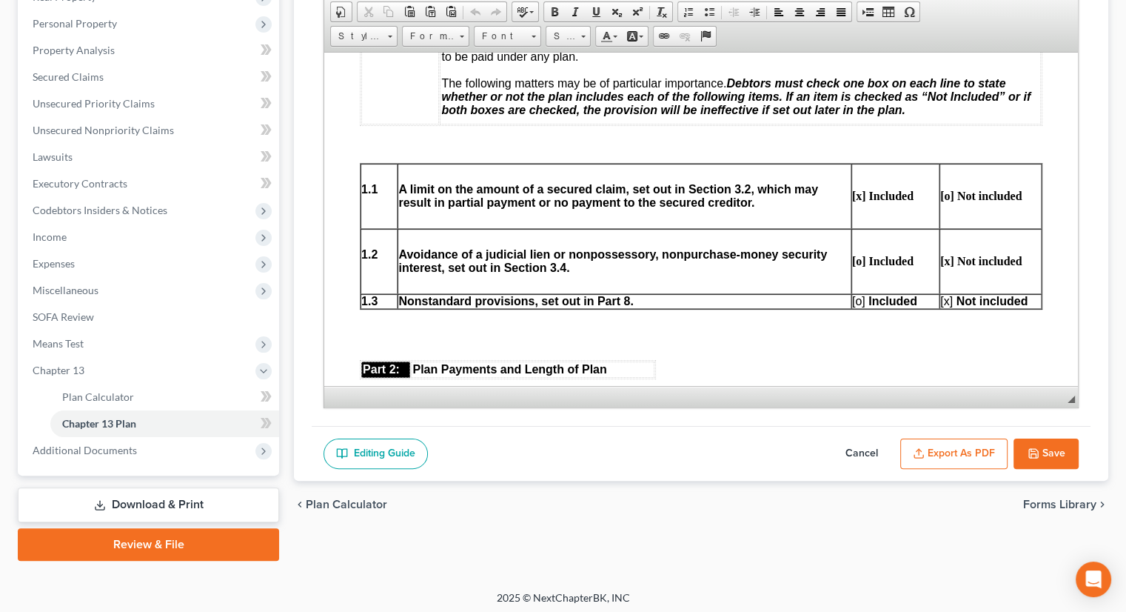
scroll to position [255, 0]
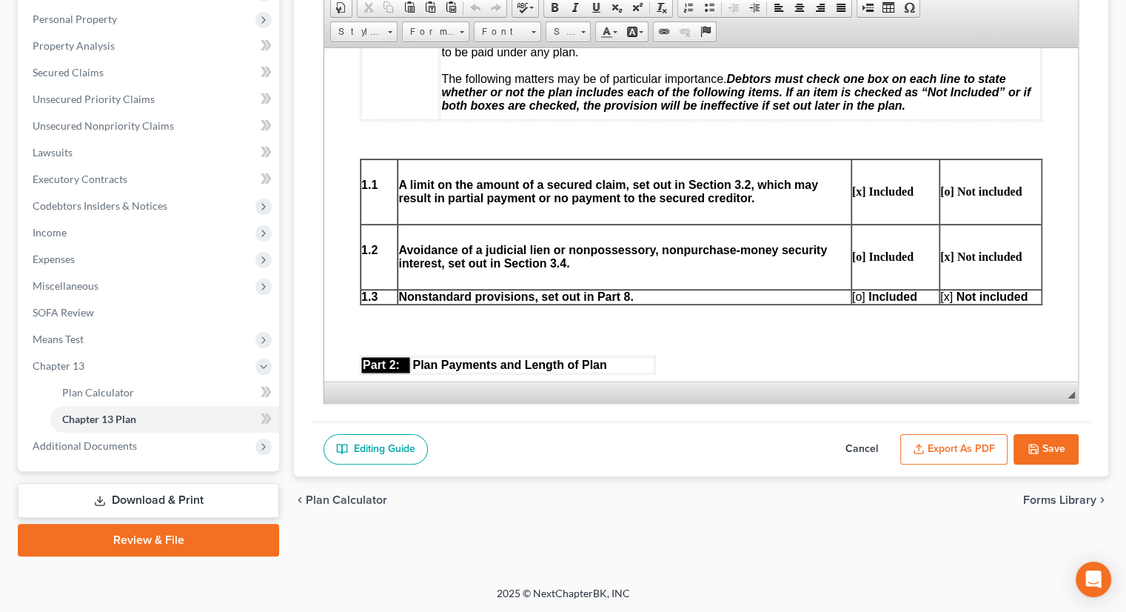
click at [993, 450] on button "Export as PDF" at bounding box center [954, 449] width 107 height 31
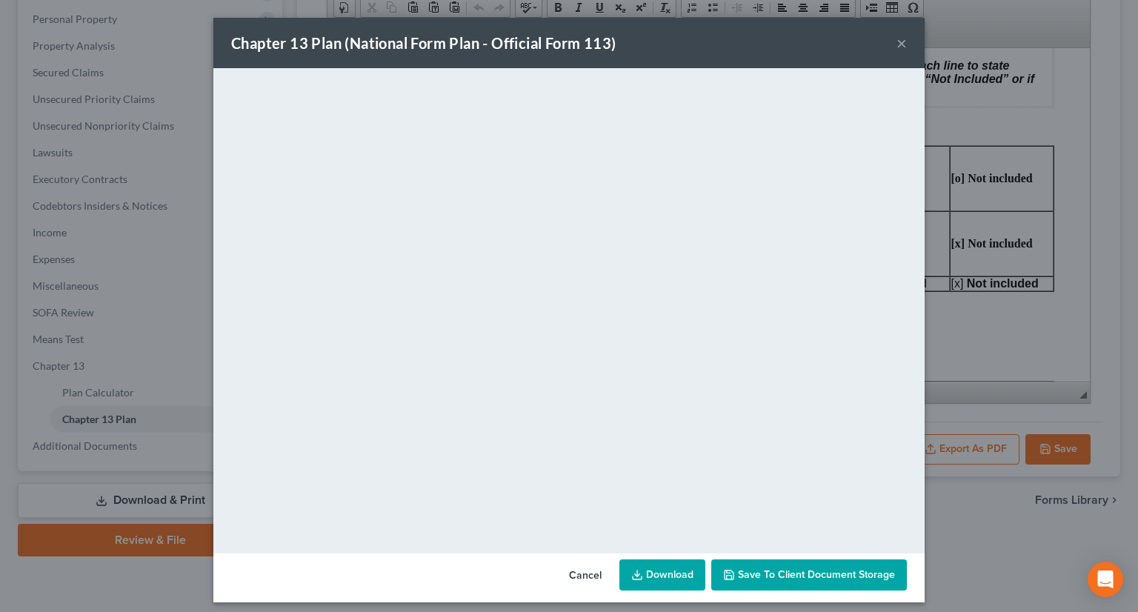
click at [897, 47] on button "×" at bounding box center [901, 43] width 10 height 18
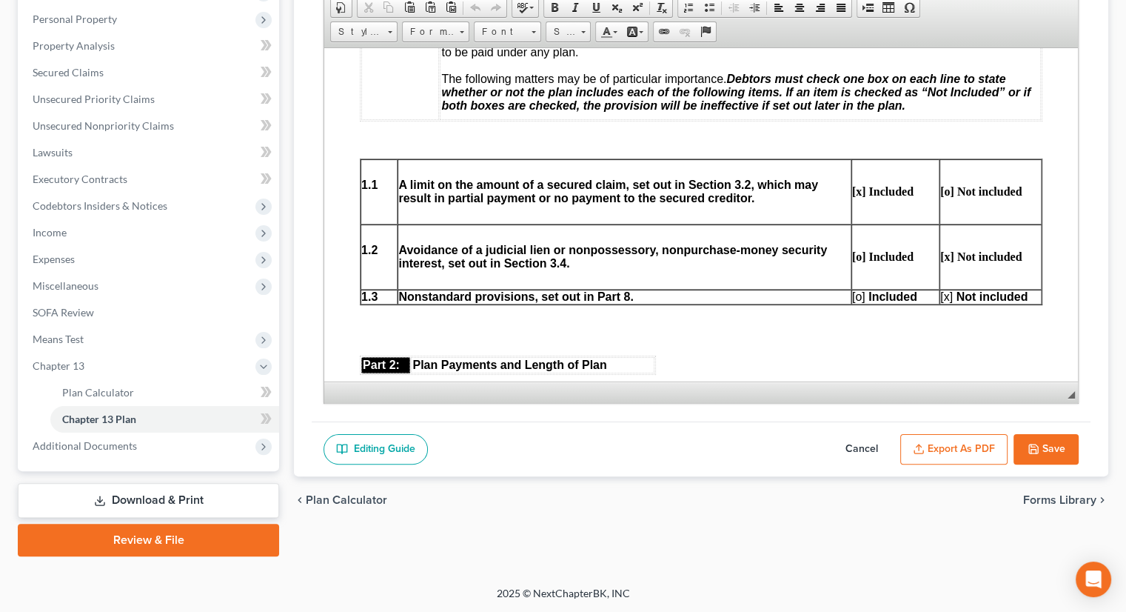
click at [207, 505] on link "Download & Print" at bounding box center [148, 500] width 261 height 35
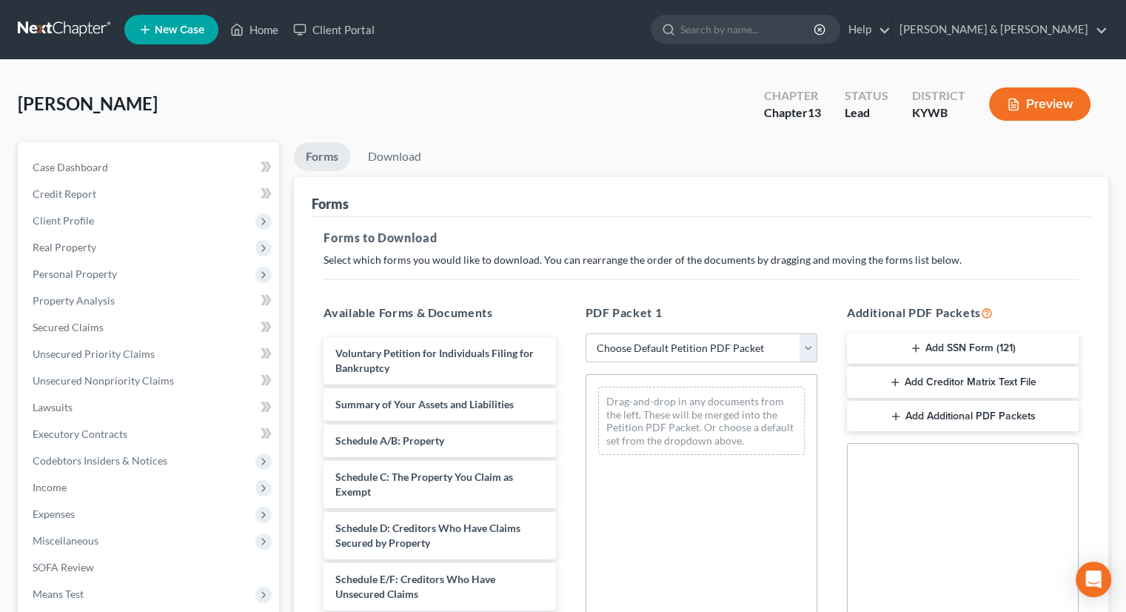
click at [803, 346] on select "Choose Default Petition PDF Packet Complete Bankruptcy Petition (all forms and …" at bounding box center [702, 348] width 232 height 30
select select "7"
click at [586, 333] on select "Choose Default Petition PDF Packet Complete Bankruptcy Petition (all forms and …" at bounding box center [702, 348] width 232 height 30
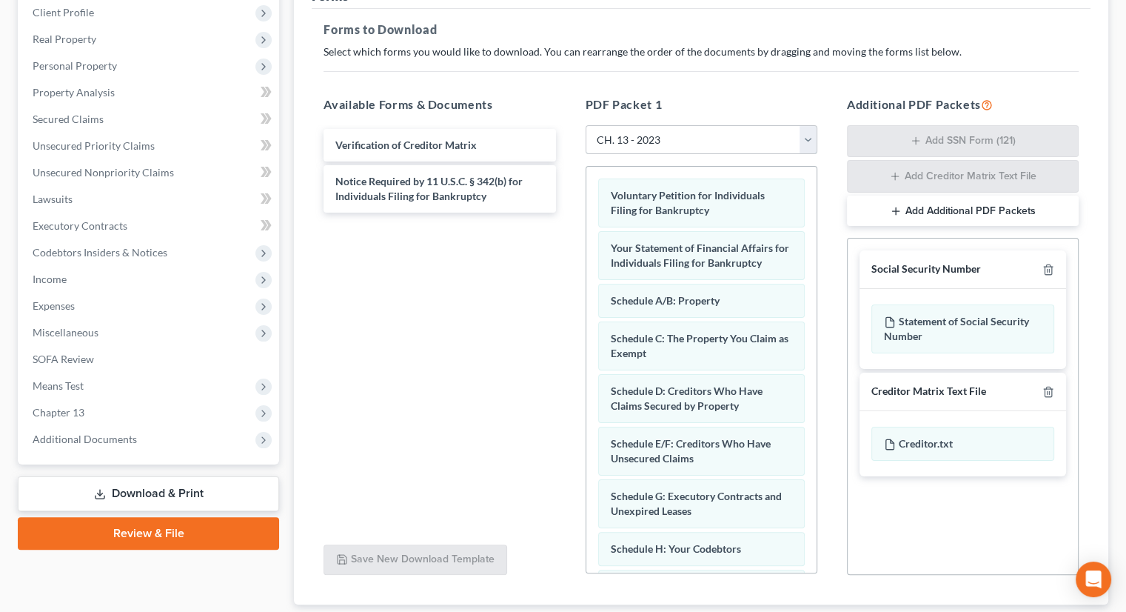
scroll to position [222, 0]
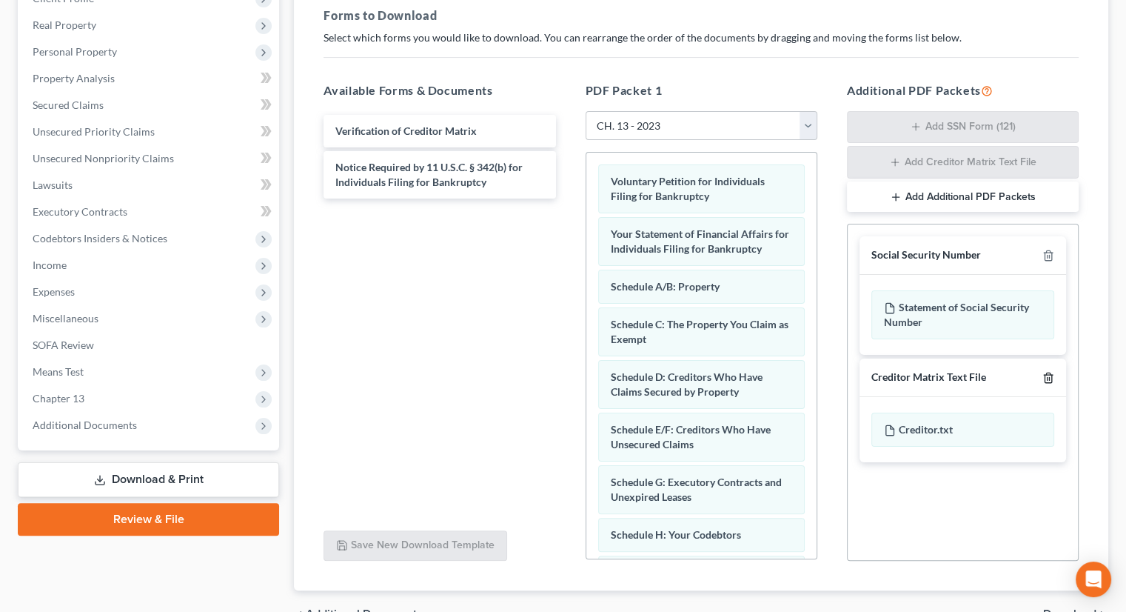
click at [1045, 376] on icon "button" at bounding box center [1048, 378] width 7 height 10
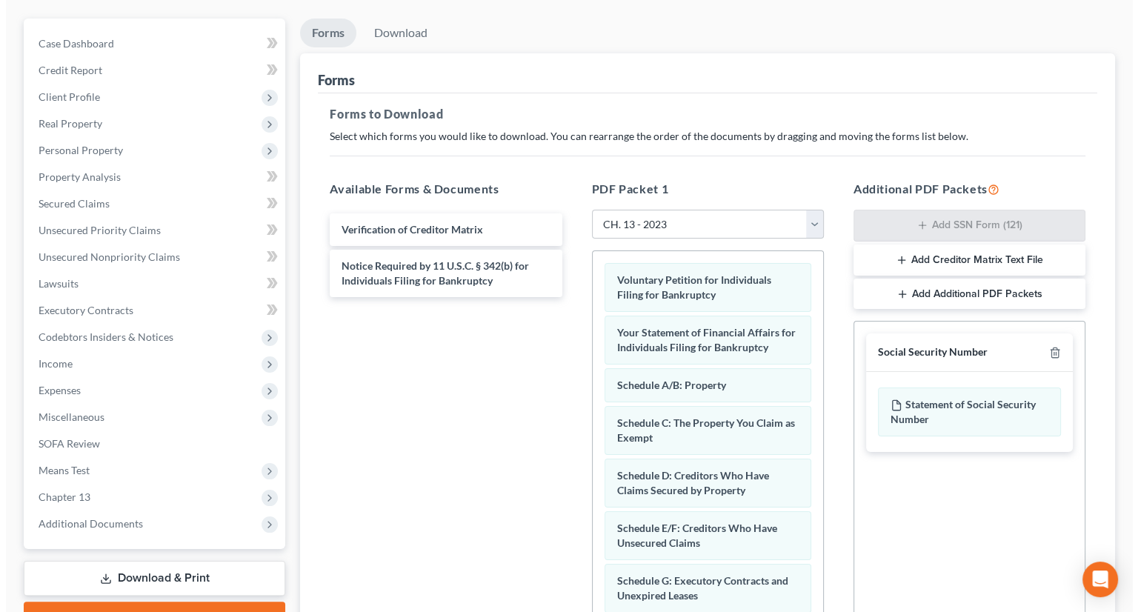
scroll to position [0, 0]
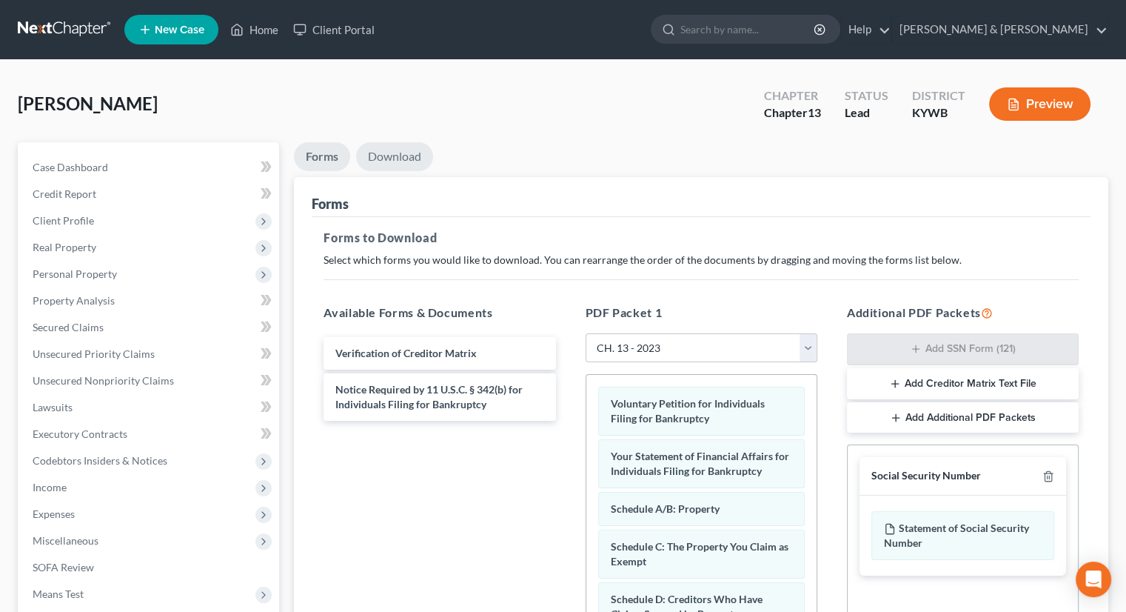
click at [404, 155] on link "Download" at bounding box center [394, 156] width 77 height 29
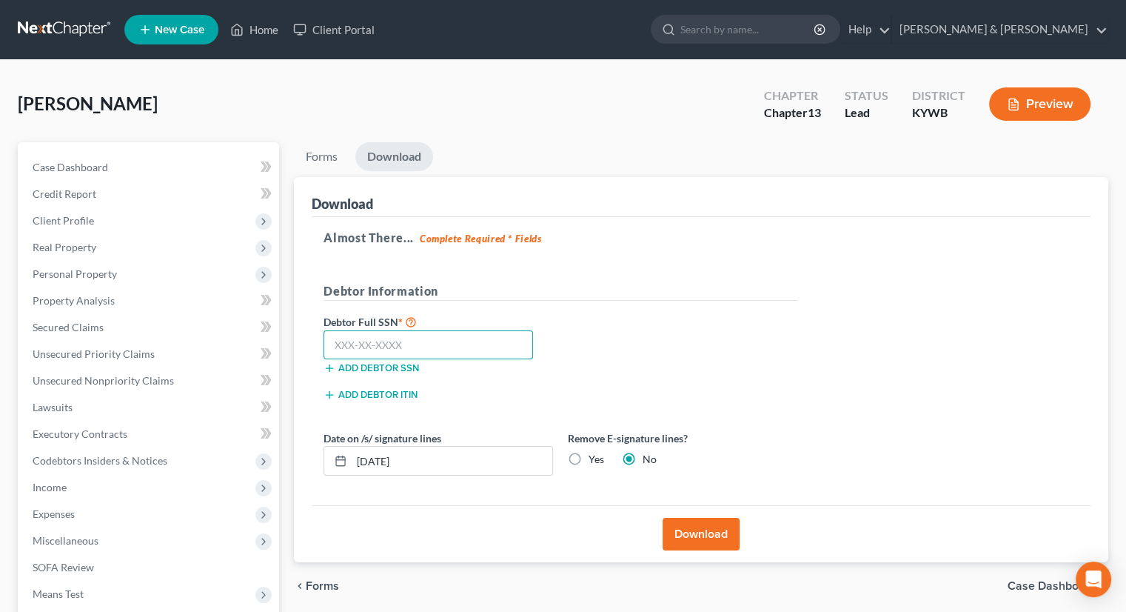
click at [341, 341] on input "text" at bounding box center [429, 345] width 210 height 30
type input "406-60-1954"
click at [589, 452] on label "Yes" at bounding box center [597, 459] width 16 height 15
click at [595, 452] on input "Yes" at bounding box center [600, 457] width 10 height 10
radio input "true"
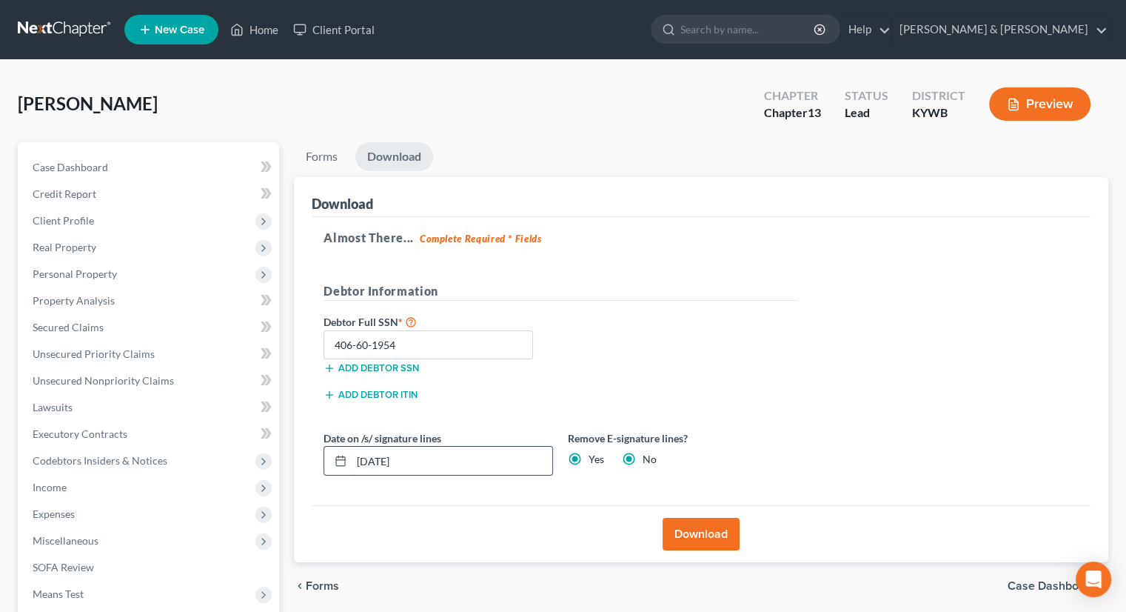
radio input "false"
drag, startPoint x: 447, startPoint y: 461, endPoint x: 354, endPoint y: 469, distance: 93.7
click at [354, 469] on input "[DATE]" at bounding box center [452, 461] width 201 height 28
click at [687, 524] on button "Download" at bounding box center [701, 534] width 77 height 33
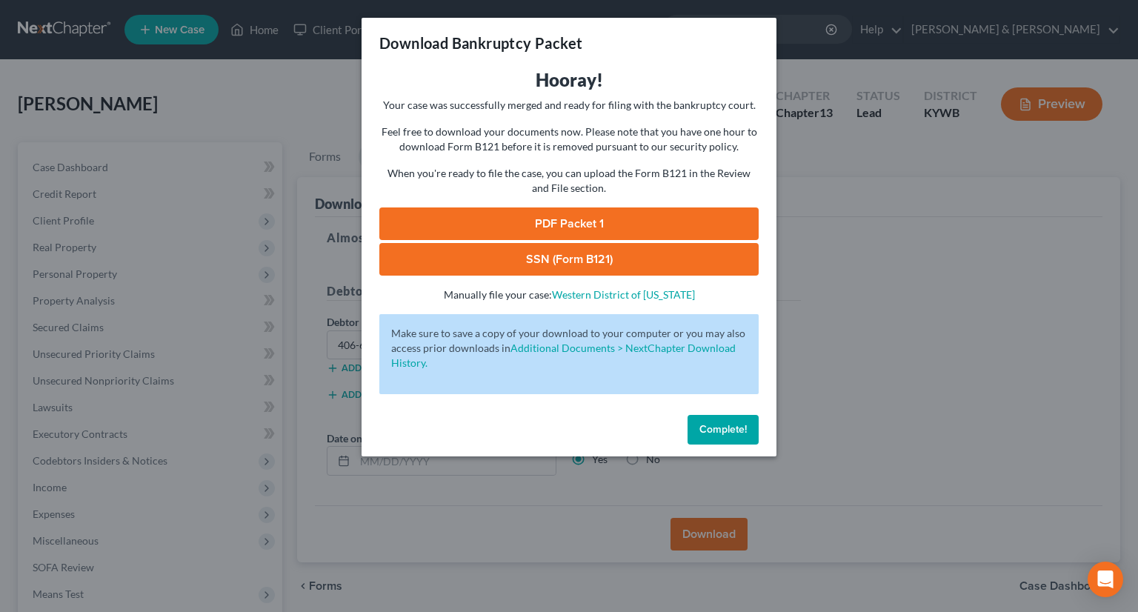
click at [661, 256] on link "SSN (Form B121)" at bounding box center [568, 259] width 379 height 33
click at [570, 224] on link "PDF Packet 1" at bounding box center [568, 223] width 379 height 33
